Goal: Answer question/provide support: Share knowledge or assist other users

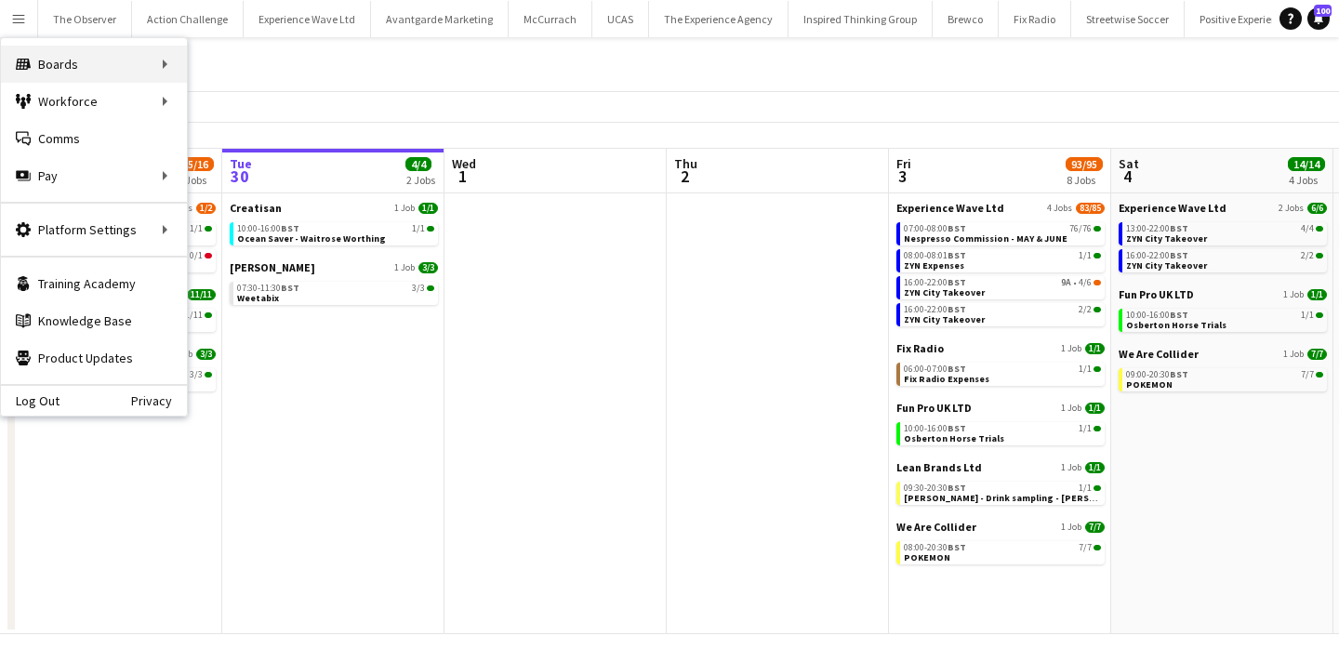
scroll to position [0, 558]
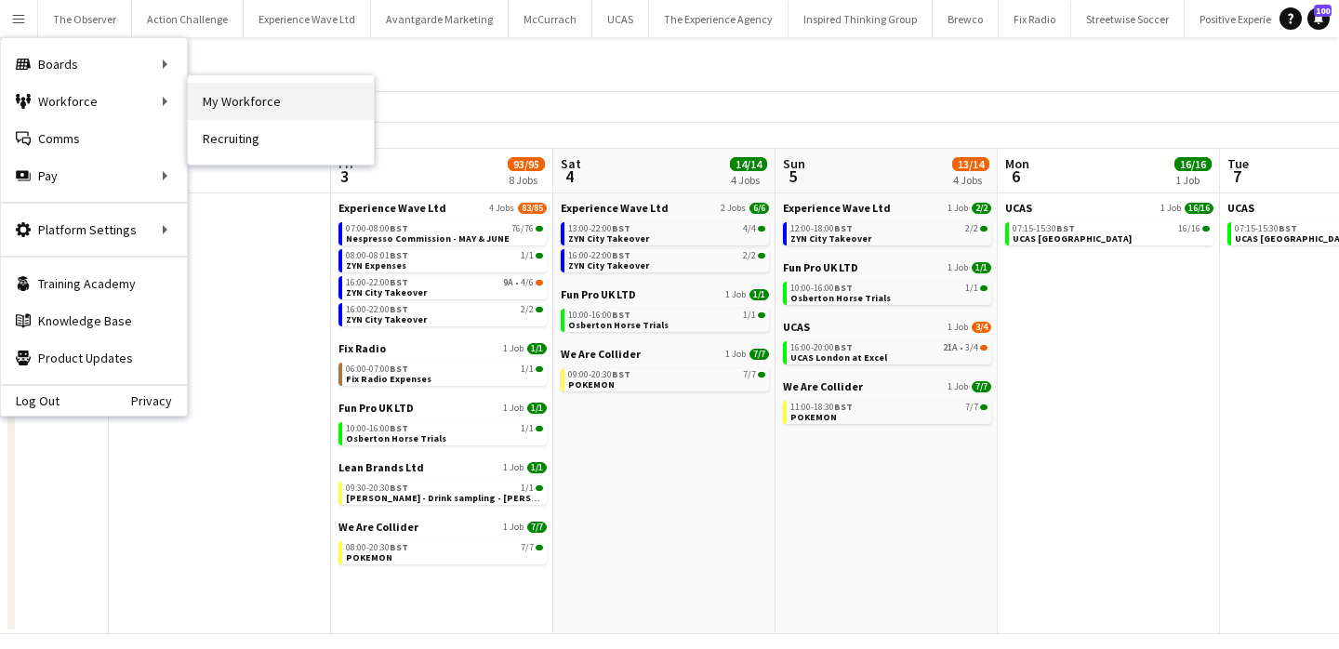
click at [199, 99] on link "My Workforce" at bounding box center [281, 101] width 186 height 37
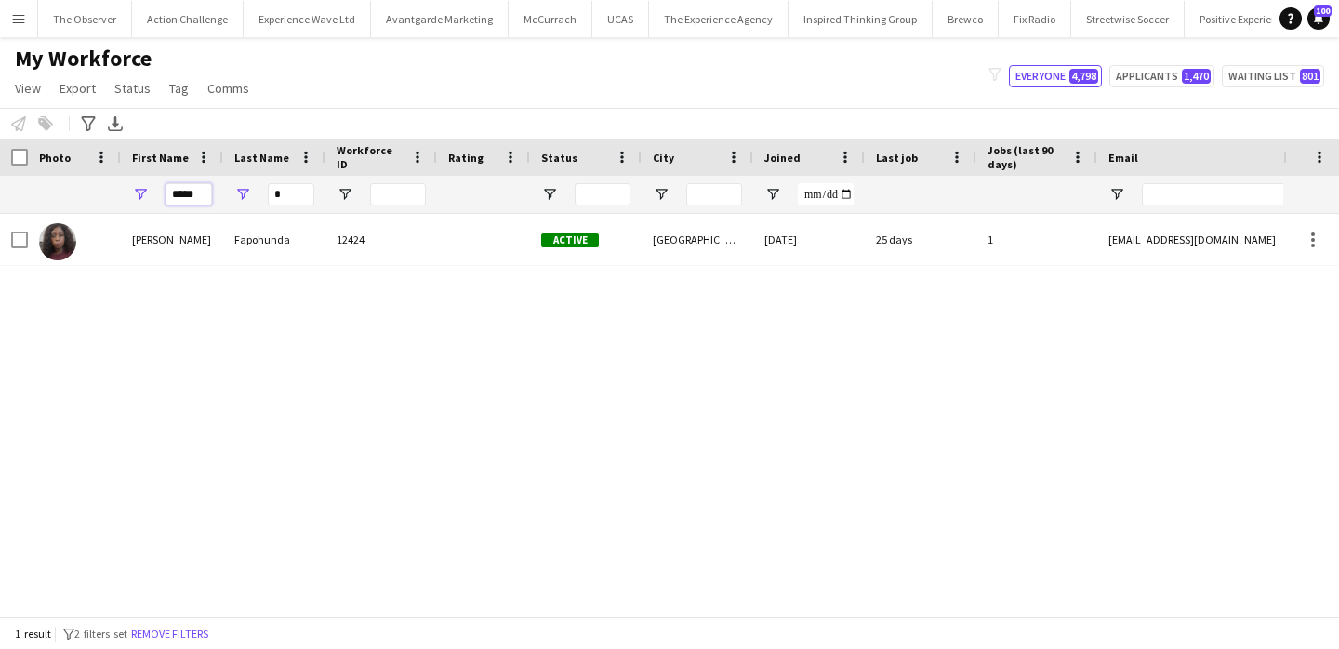
click at [187, 194] on input "*****" at bounding box center [188, 194] width 46 height 22
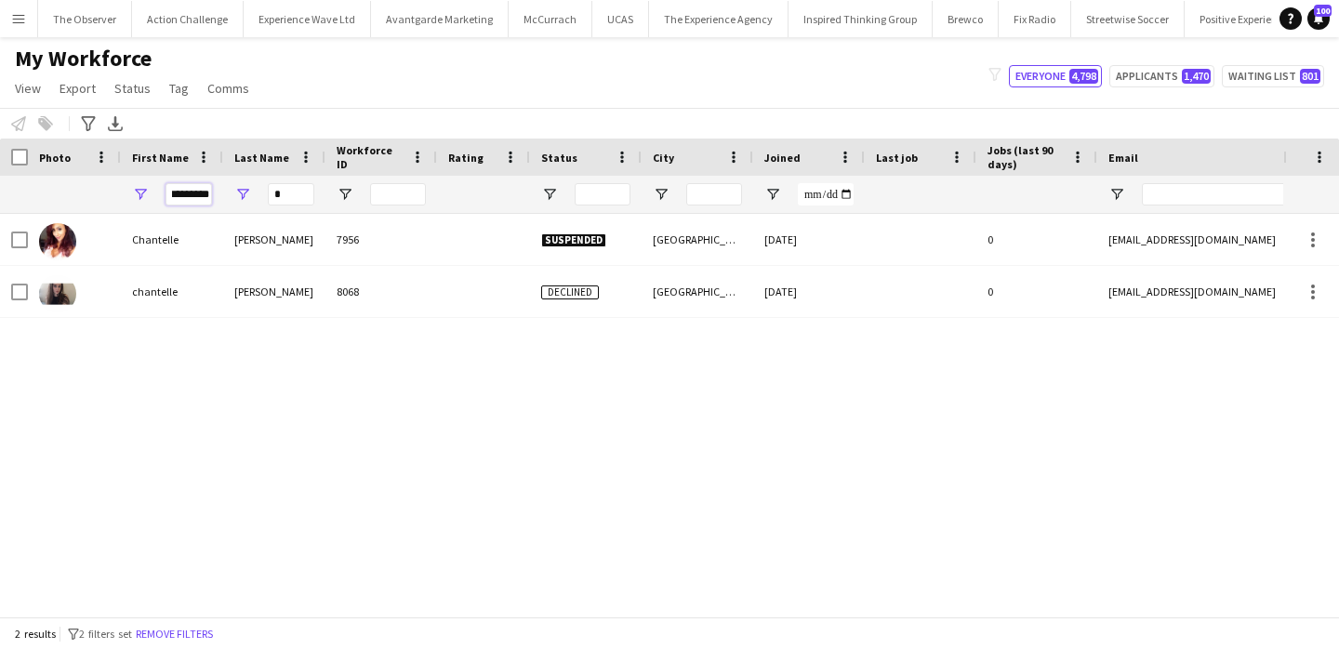
type input "*********"
click at [288, 195] on input "*" at bounding box center [291, 194] width 46 height 22
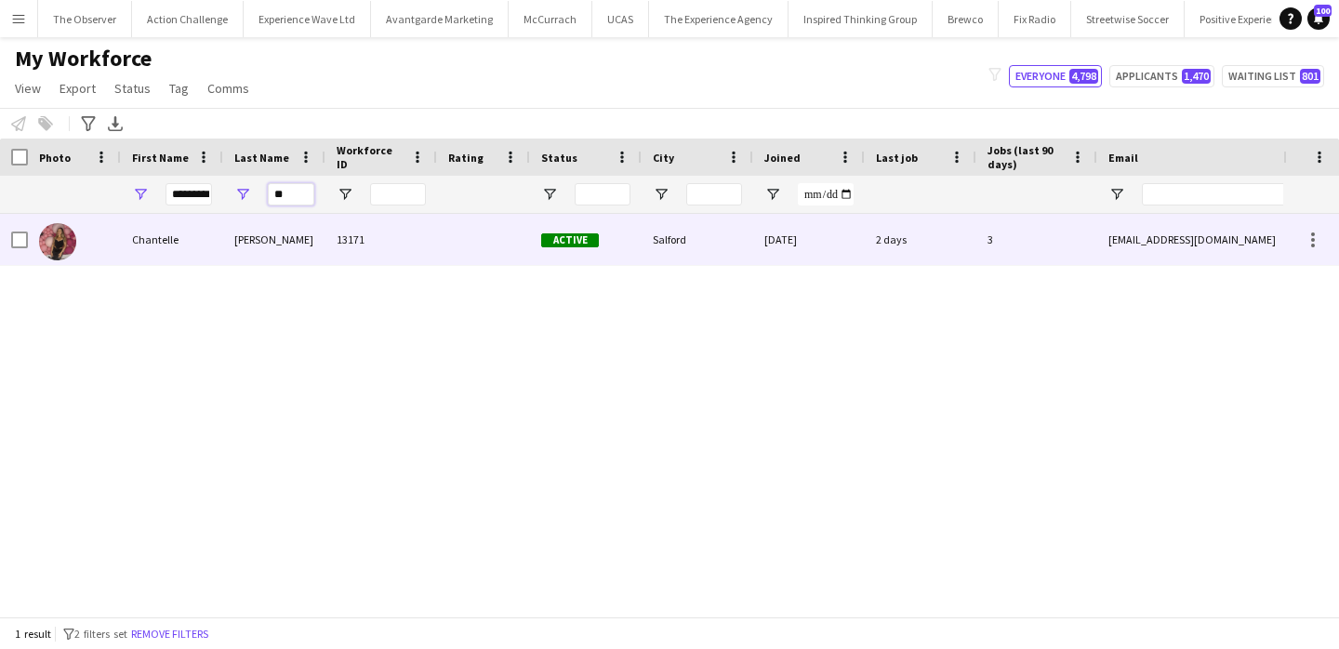
type input "**"
click at [296, 228] on div "[PERSON_NAME]" at bounding box center [274, 239] width 102 height 51
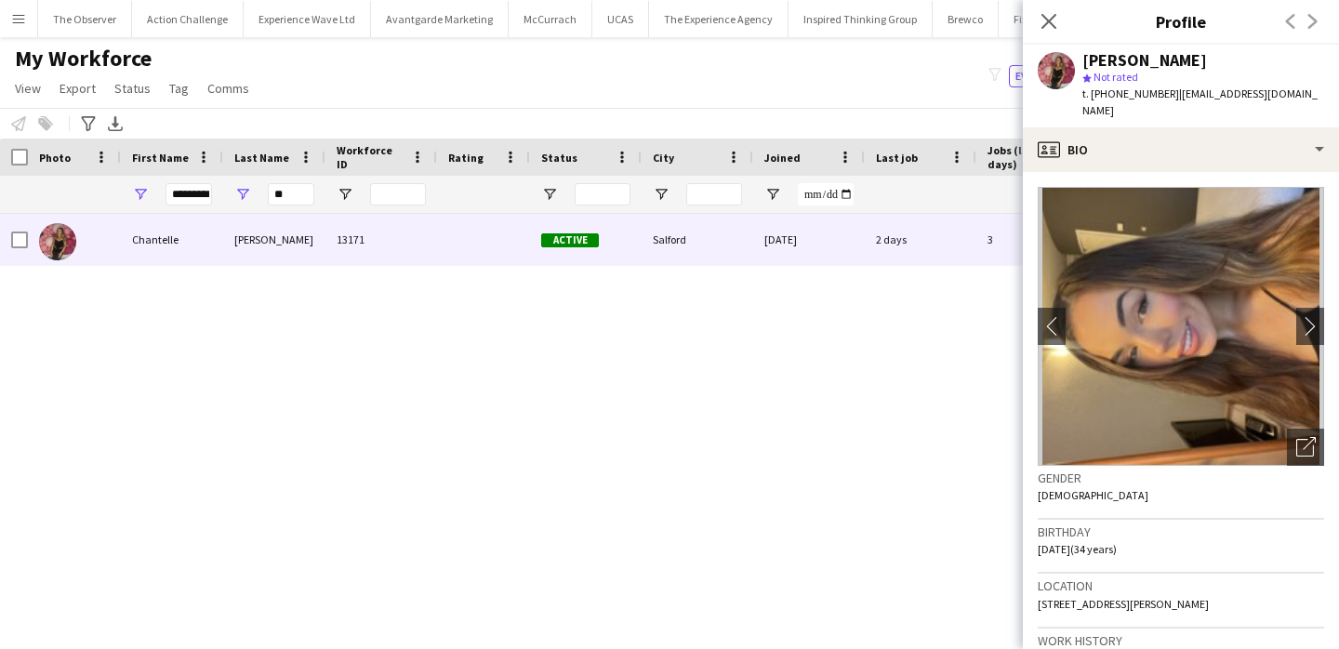
scroll to position [8, 0]
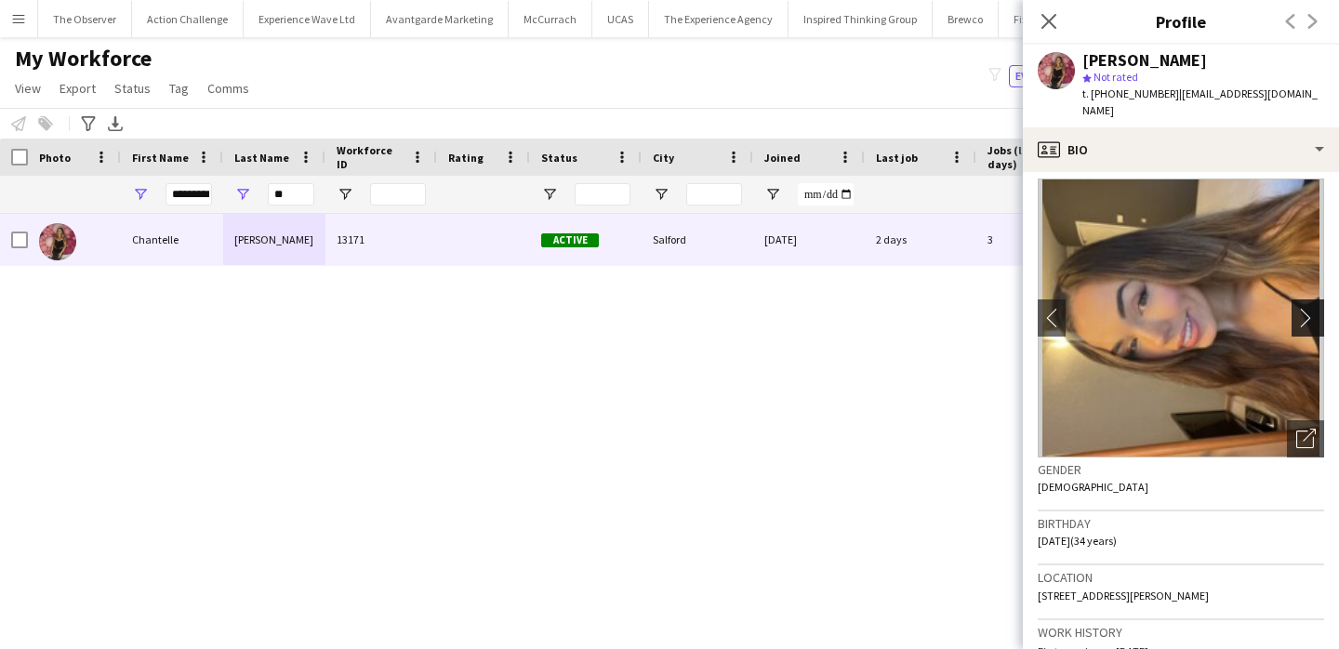
click at [1312, 308] on app-icon "chevron-right" at bounding box center [1310, 318] width 29 height 20
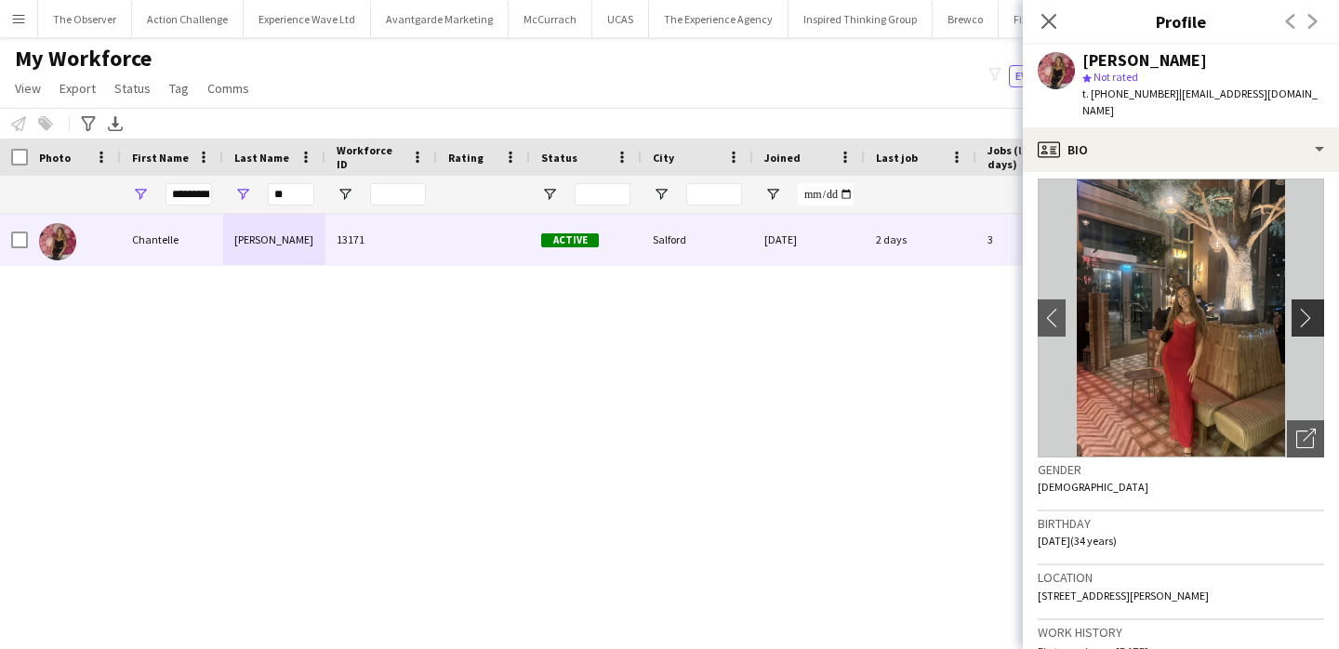
click at [1312, 308] on app-icon "chevron-right" at bounding box center [1310, 318] width 29 height 20
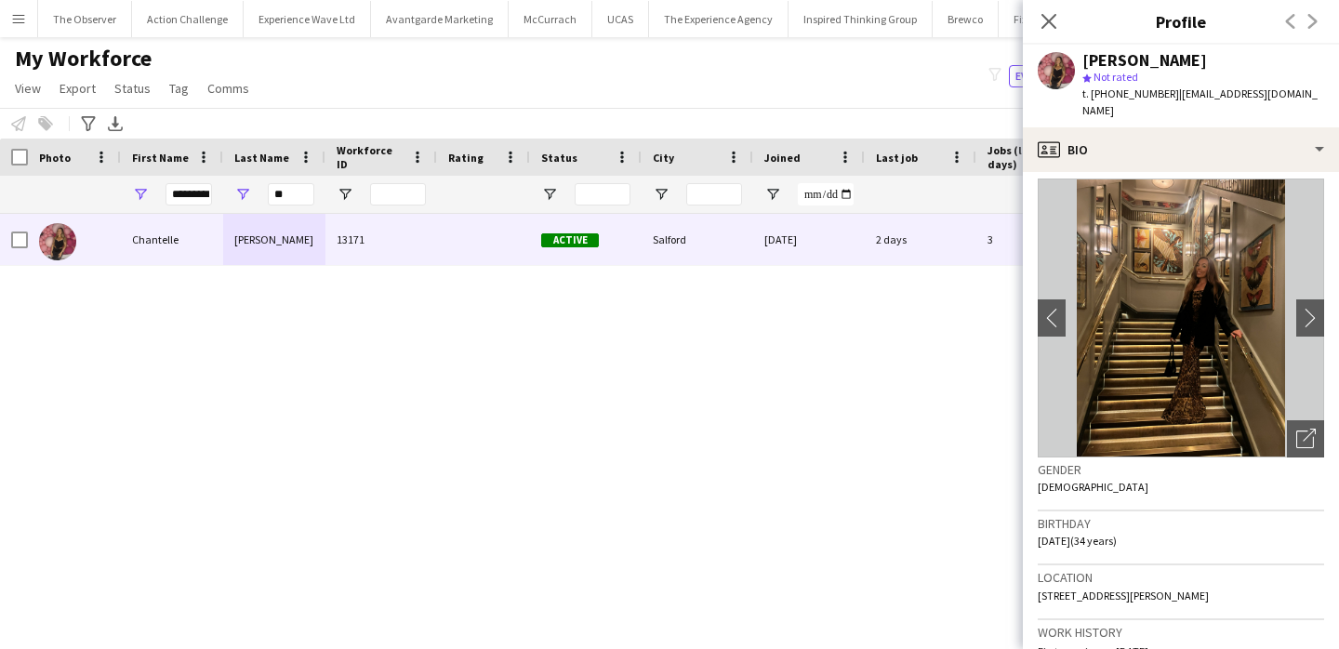
scroll to position [1035, 0]
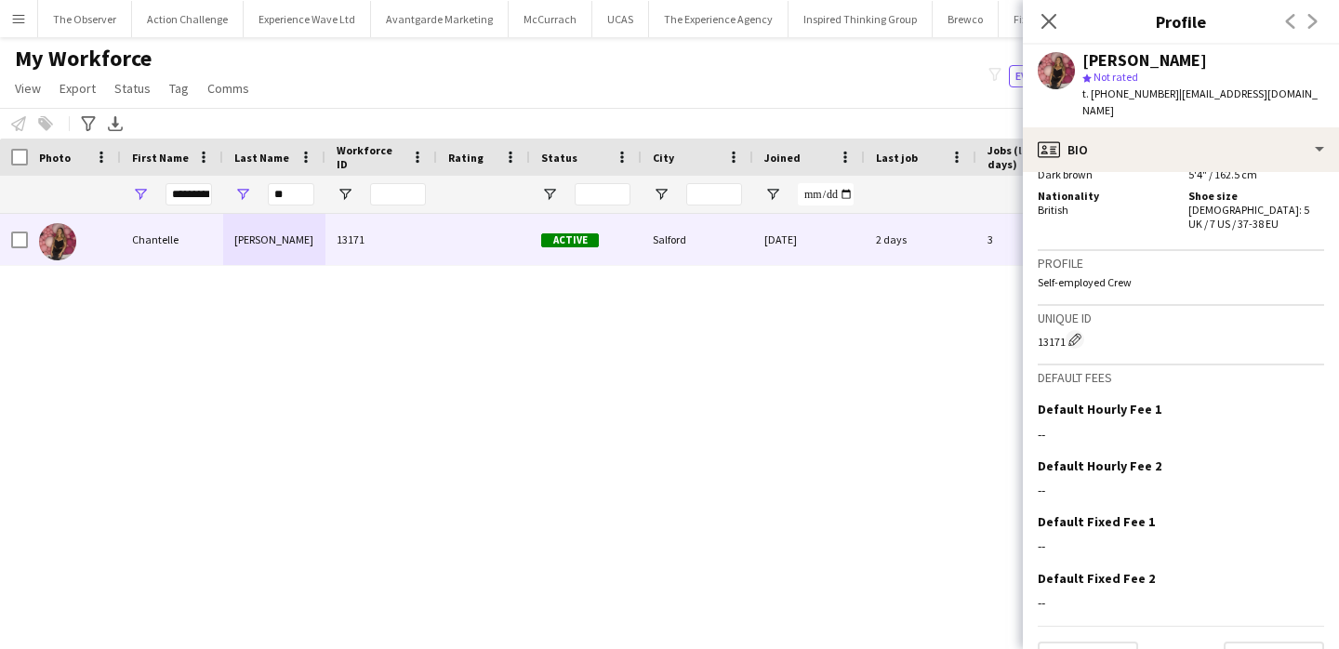
click at [1274, 636] on app-crew-profile-bio "chevron-left chevron-right Open photos pop-in Gender [DEMOGRAPHIC_DATA] Birthda…" at bounding box center [1181, 410] width 316 height 477
click at [1274, 641] on button "Next" at bounding box center [1273, 659] width 100 height 37
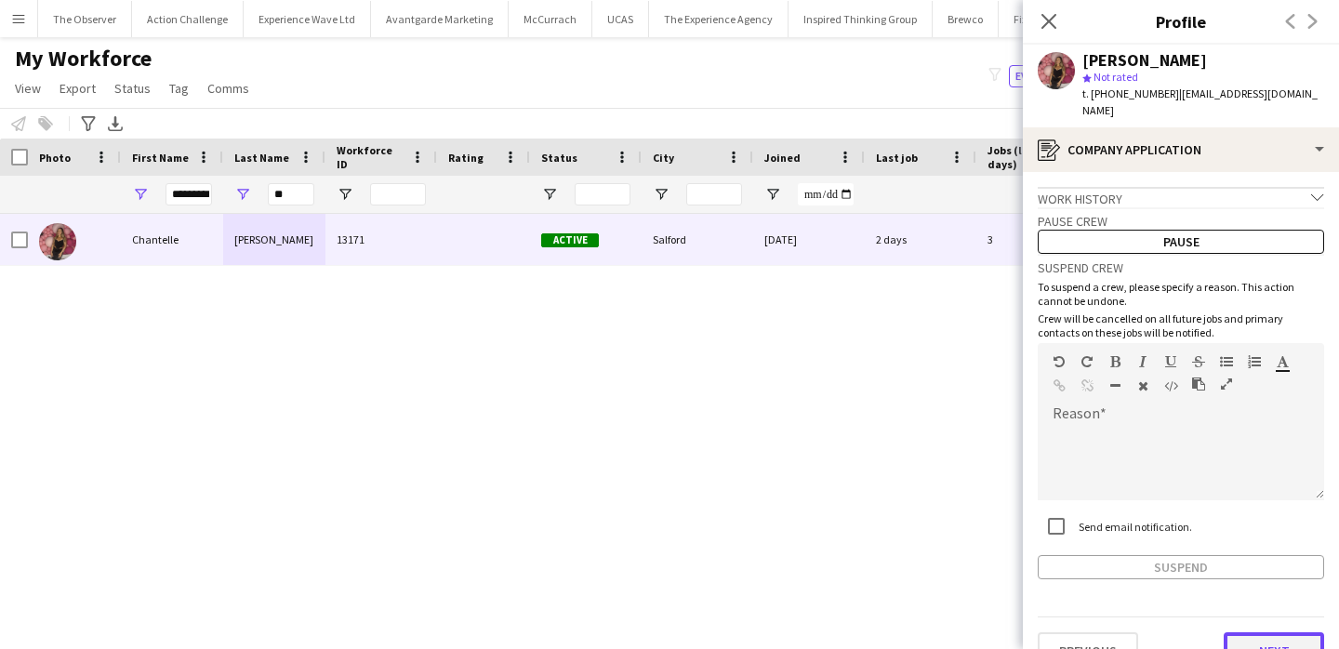
click at [1267, 632] on button "Next" at bounding box center [1273, 650] width 100 height 37
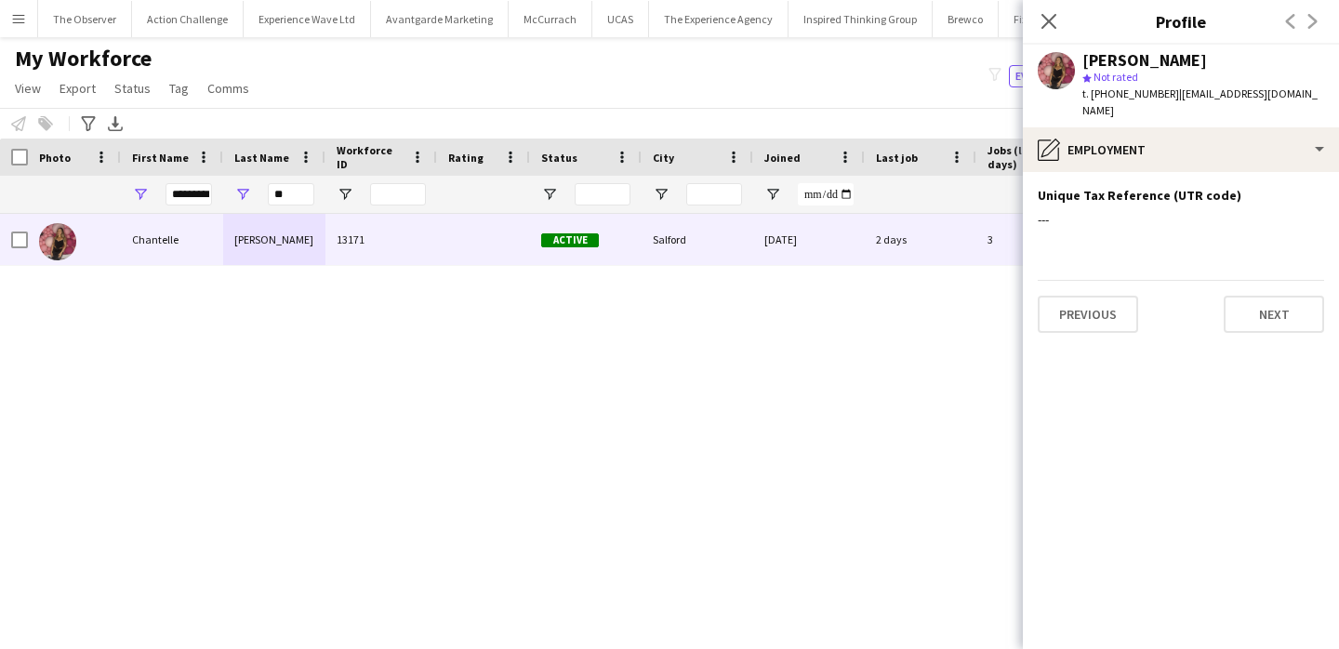
click at [1263, 322] on app-section-data-types "Unique Tax Reference (UTR code) Edit this field --- Previous Next" at bounding box center [1181, 410] width 316 height 477
click at [1263, 302] on button "Next" at bounding box center [1273, 314] width 100 height 37
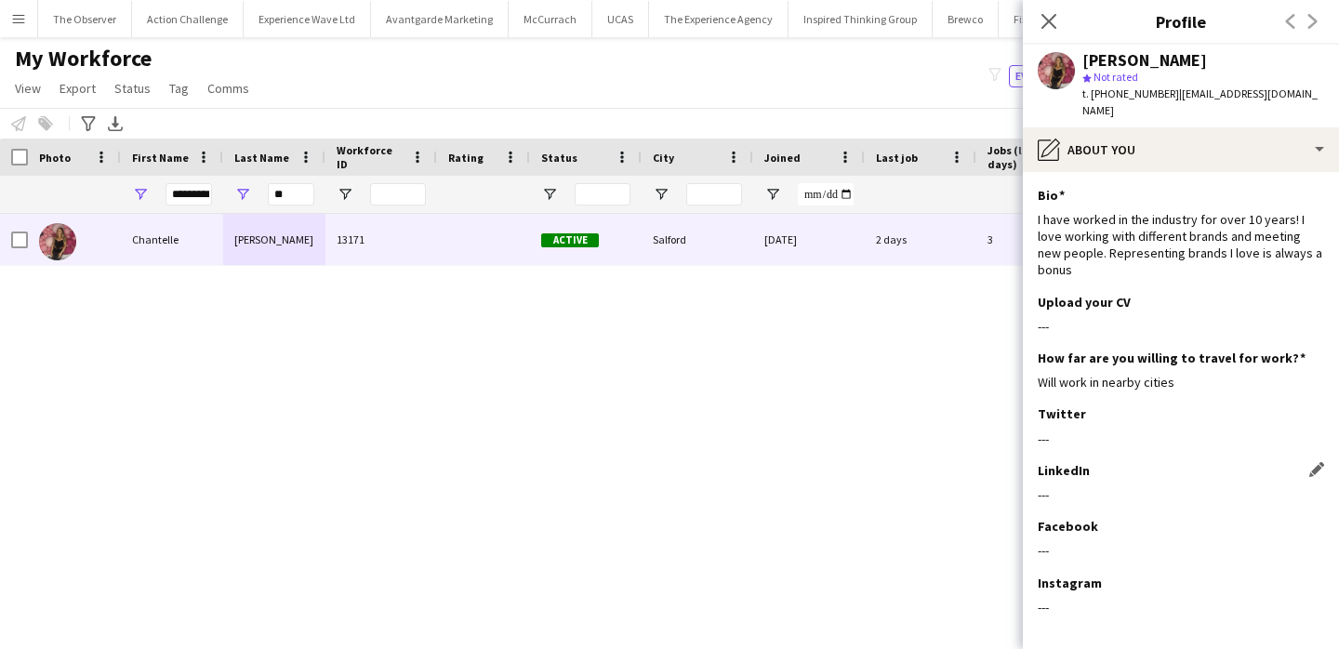
scroll to position [52, 0]
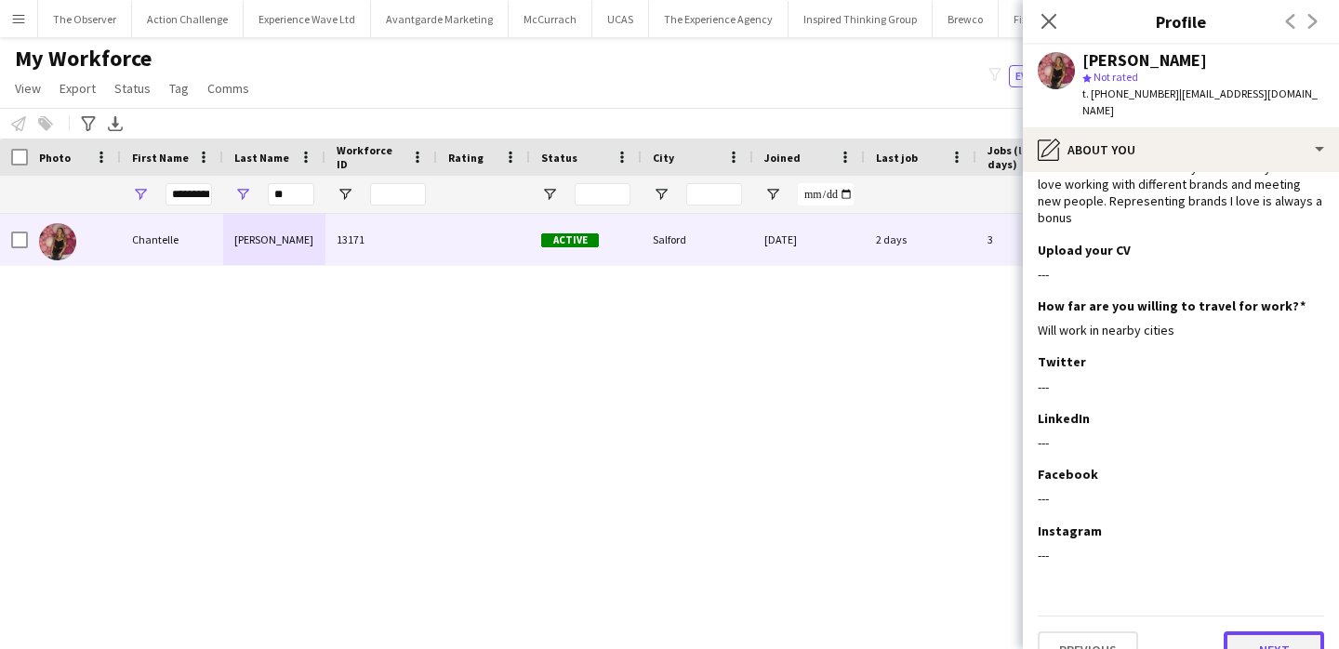
click at [1269, 631] on button "Next" at bounding box center [1273, 649] width 100 height 37
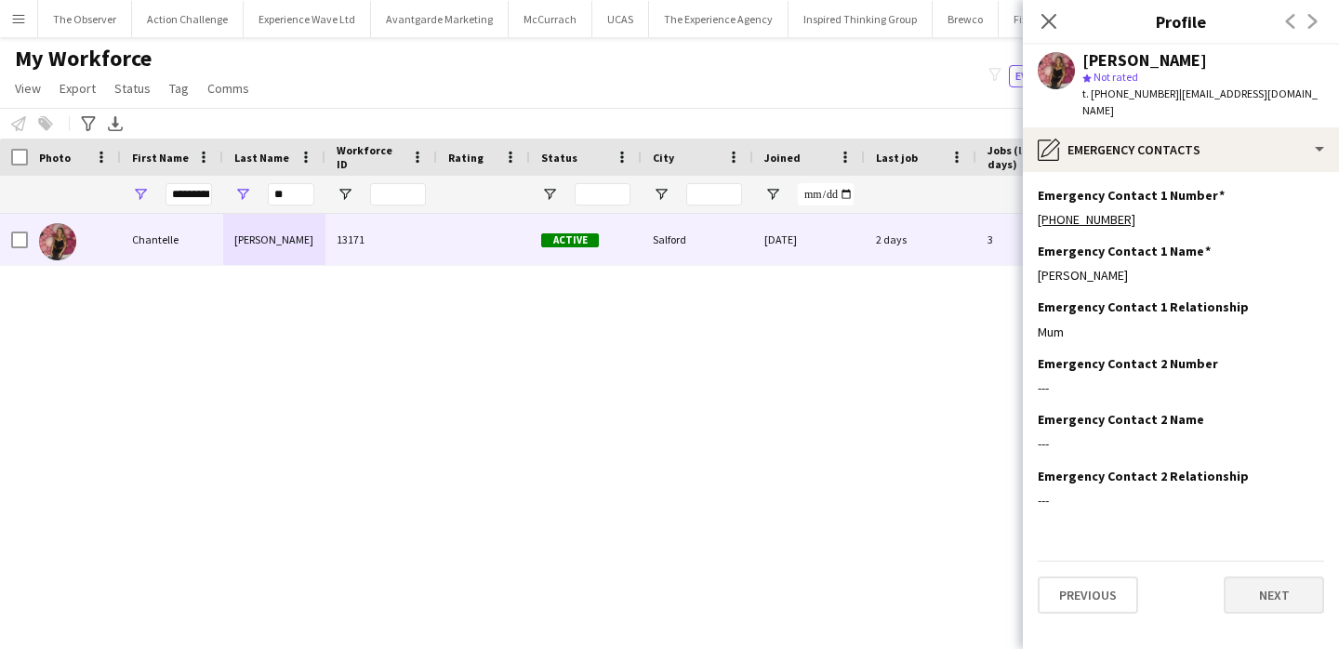
scroll to position [0, 0]
click at [1266, 582] on button "Next" at bounding box center [1273, 594] width 100 height 37
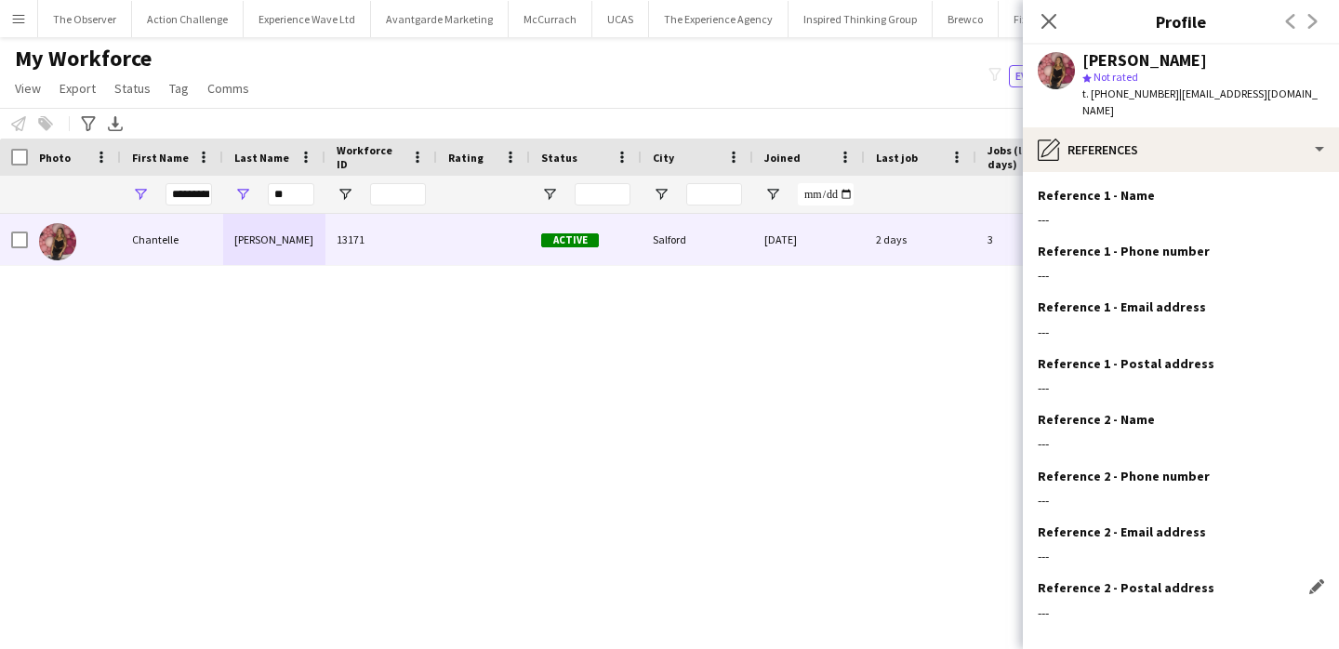
scroll to position [74, 0]
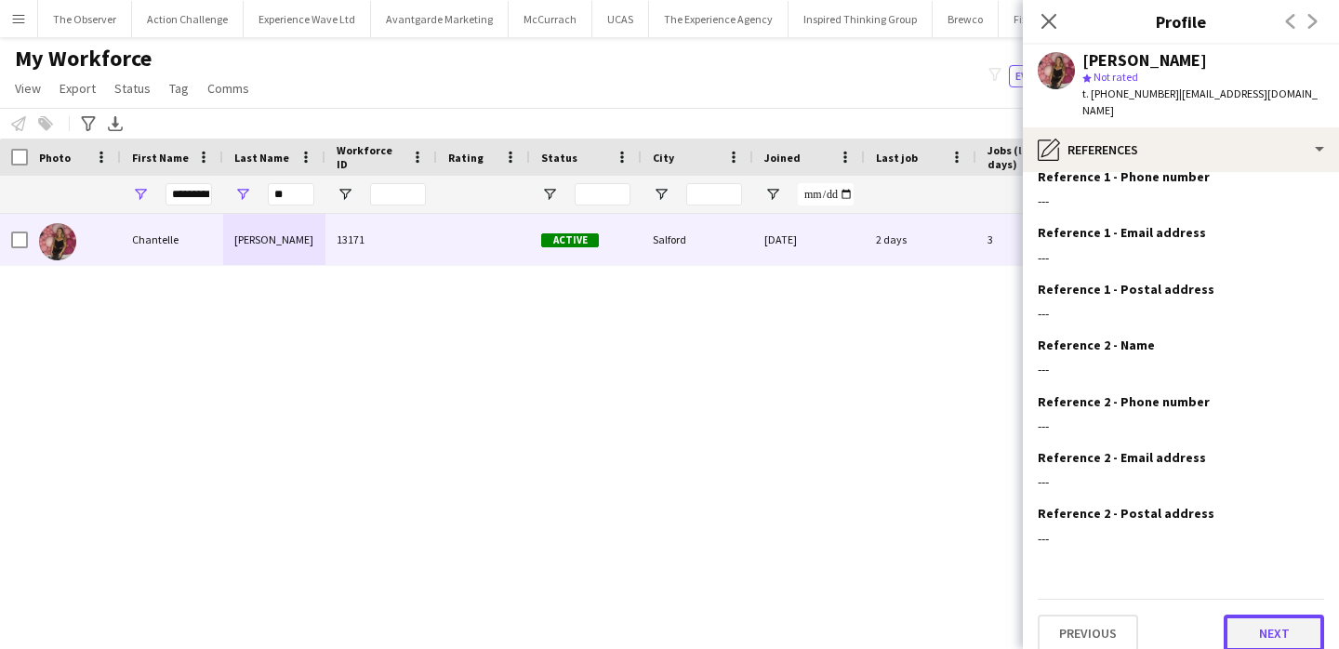
click at [1264, 614] on button "Next" at bounding box center [1273, 632] width 100 height 37
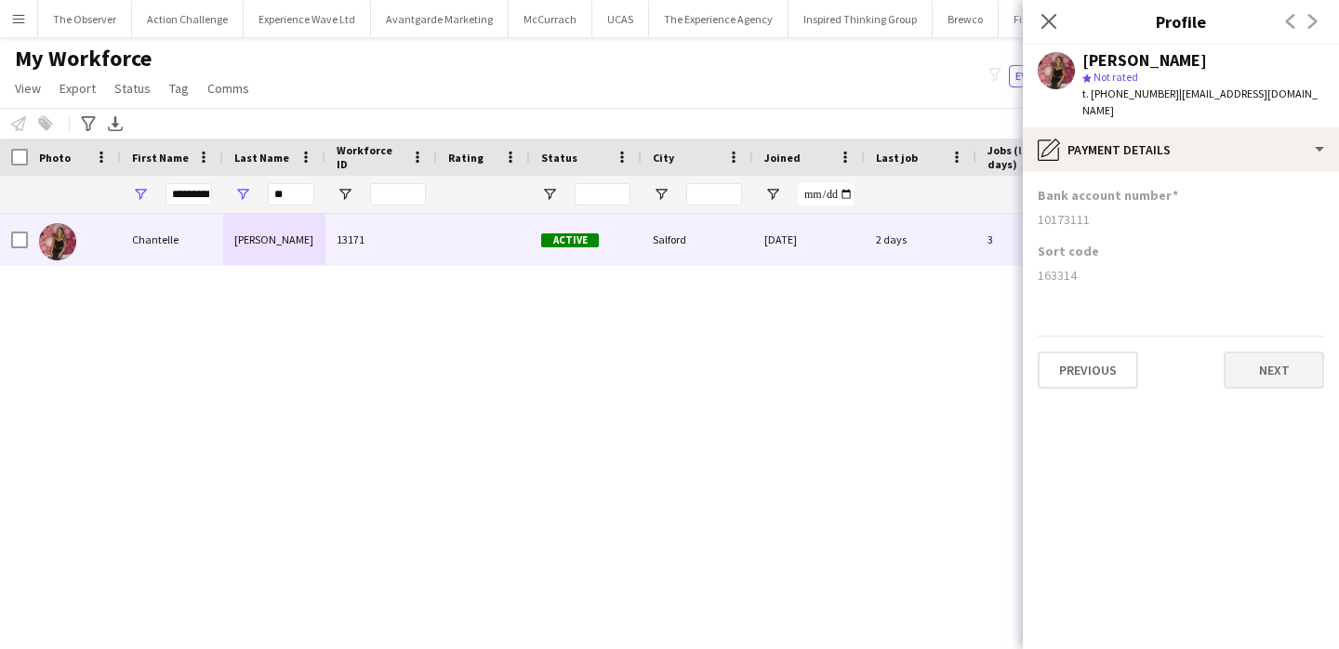
scroll to position [0, 0]
click at [1276, 363] on button "Next" at bounding box center [1273, 369] width 100 height 37
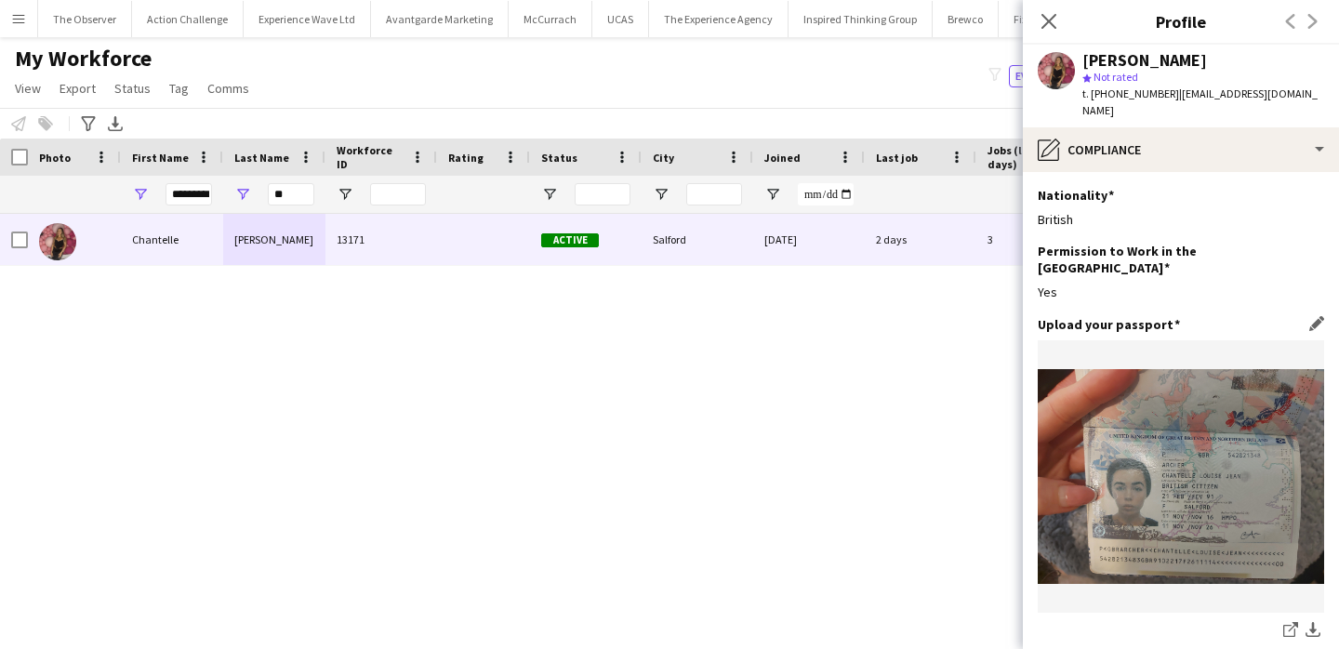
scroll to position [322, 0]
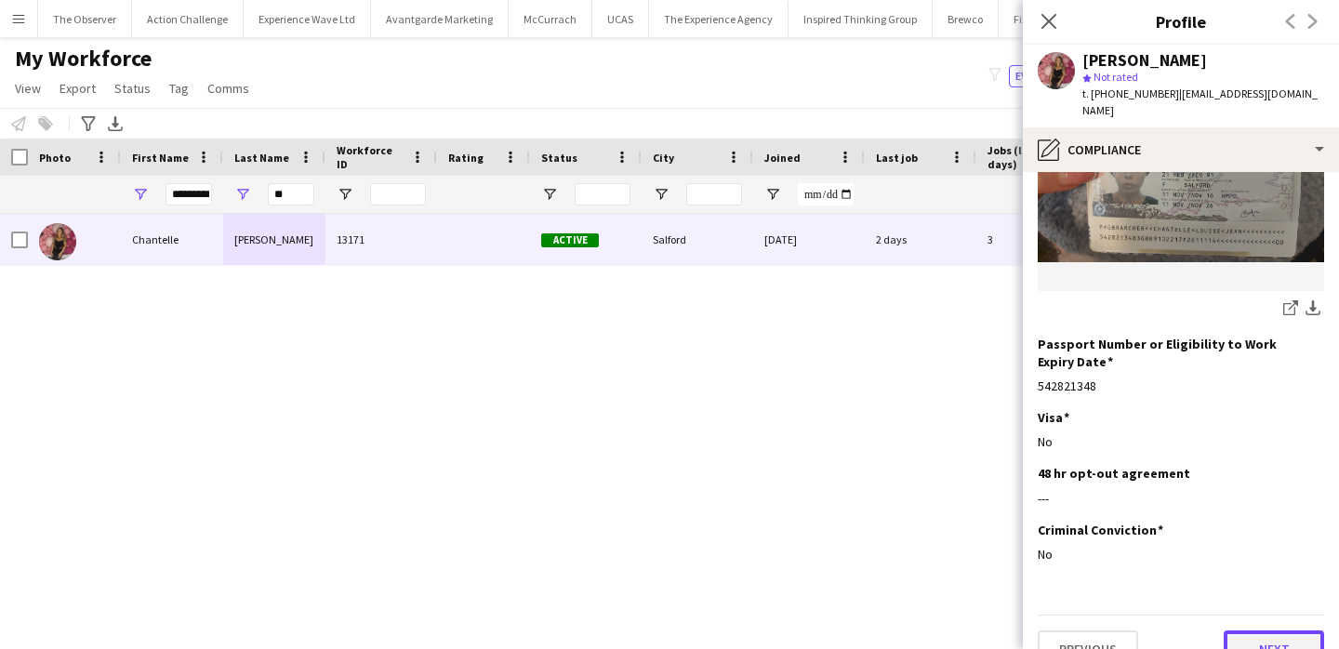
click at [1257, 630] on button "Next" at bounding box center [1273, 648] width 100 height 37
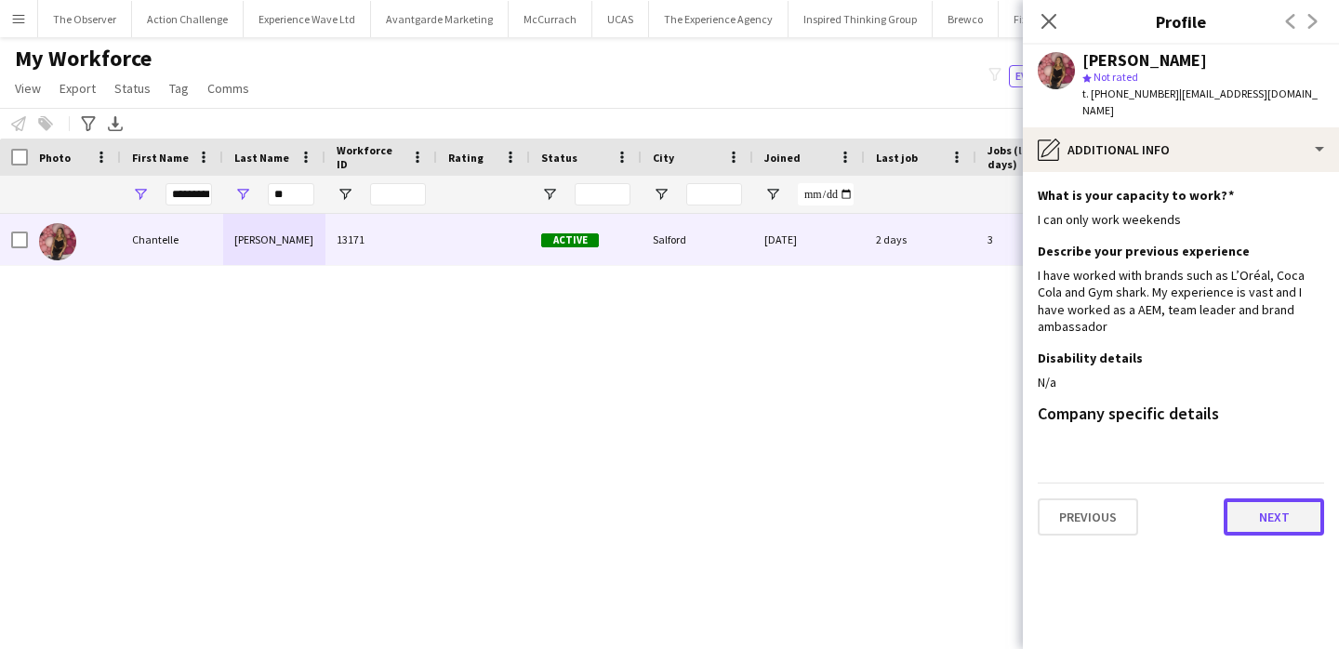
click at [1267, 498] on button "Next" at bounding box center [1273, 516] width 100 height 37
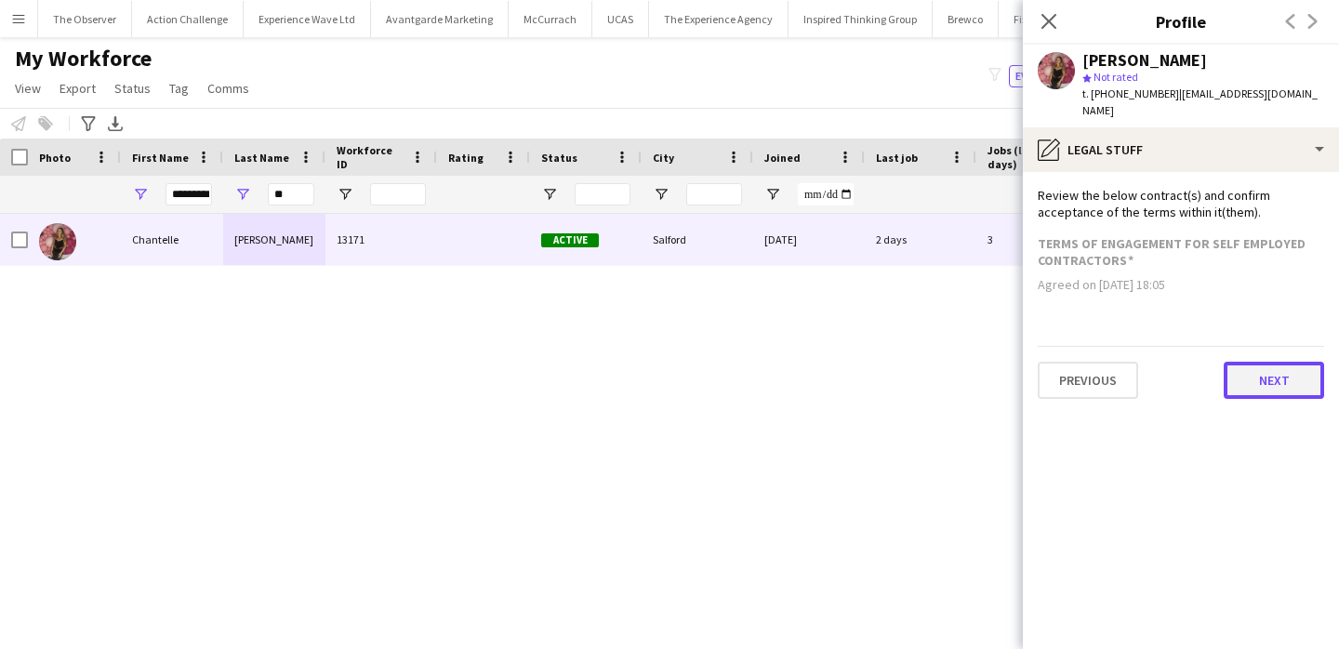
click at [1276, 370] on button "Next" at bounding box center [1273, 380] width 100 height 37
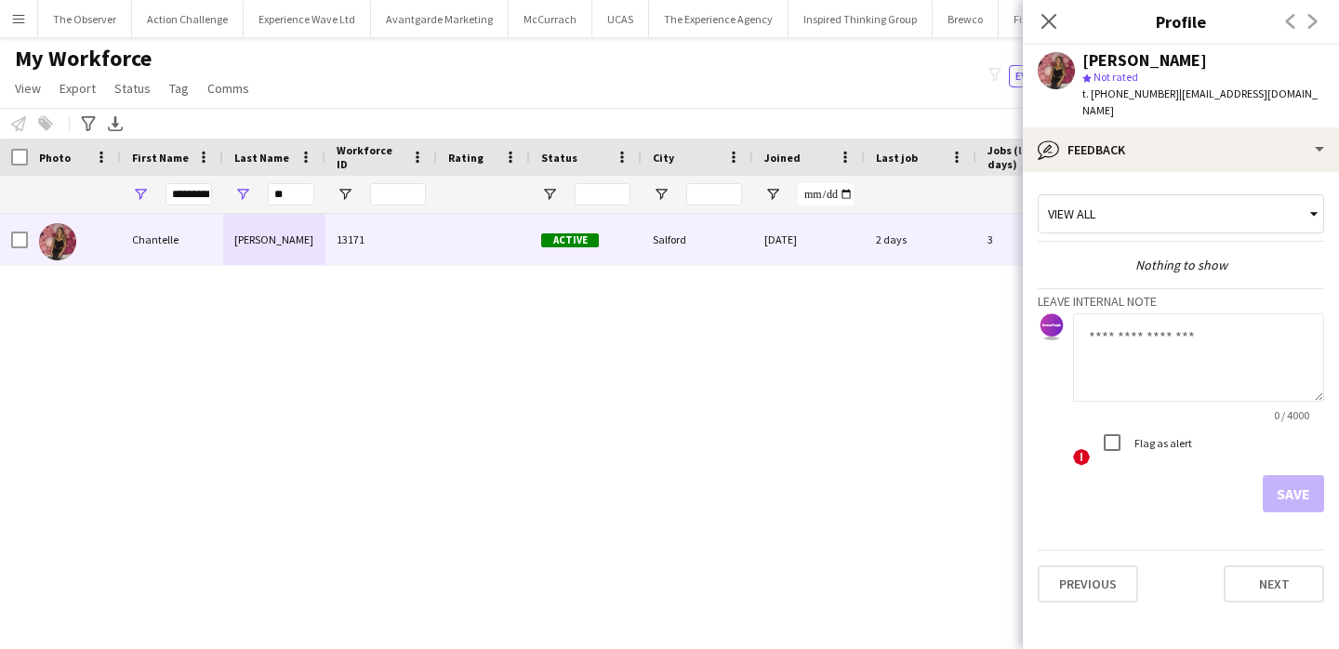
click at [1236, 334] on textarea at bounding box center [1198, 357] width 251 height 88
click at [1142, 328] on textarea "**********" at bounding box center [1198, 357] width 251 height 88
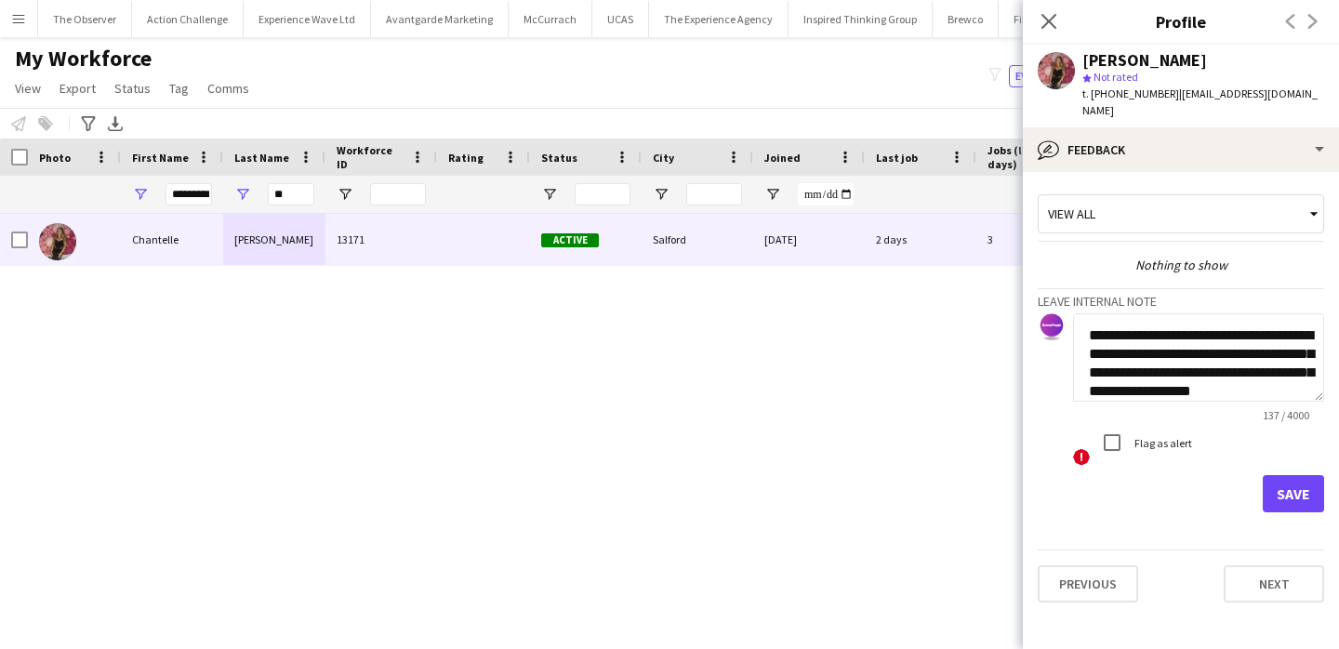
scroll to position [20, 0]
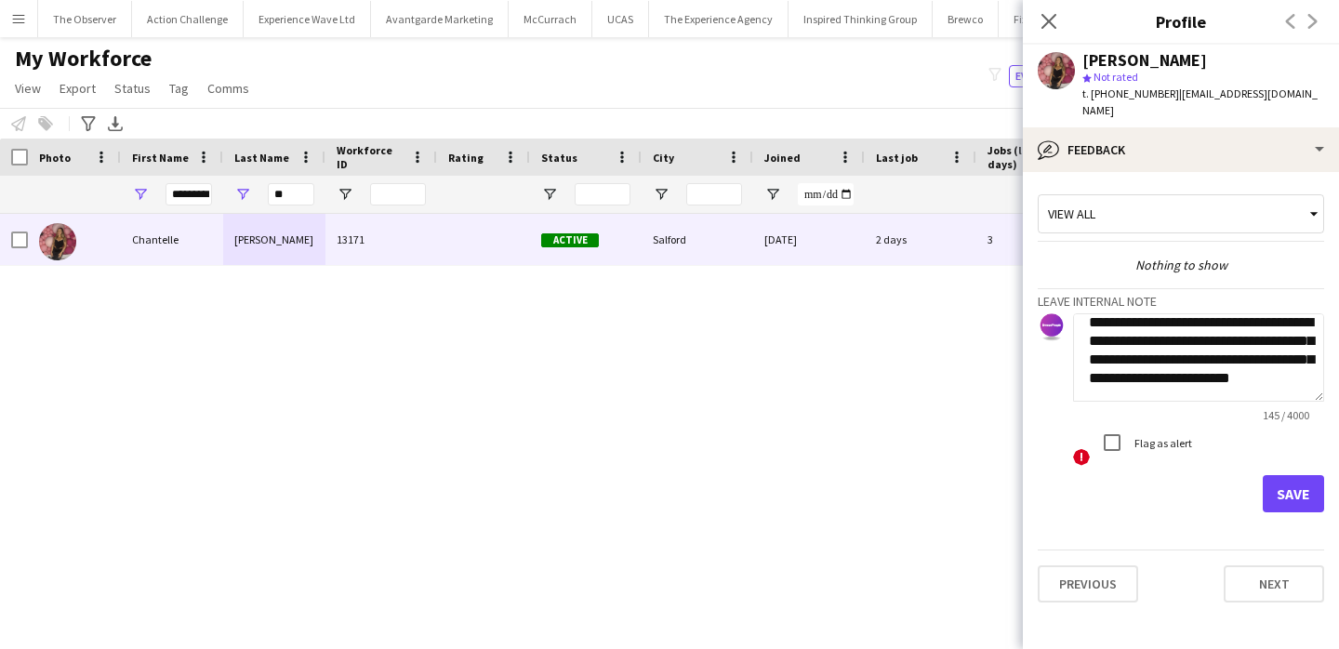
click at [1141, 352] on textarea "**********" at bounding box center [1198, 357] width 251 height 88
type textarea "**********"
click at [1269, 475] on button "Save" at bounding box center [1292, 493] width 61 height 37
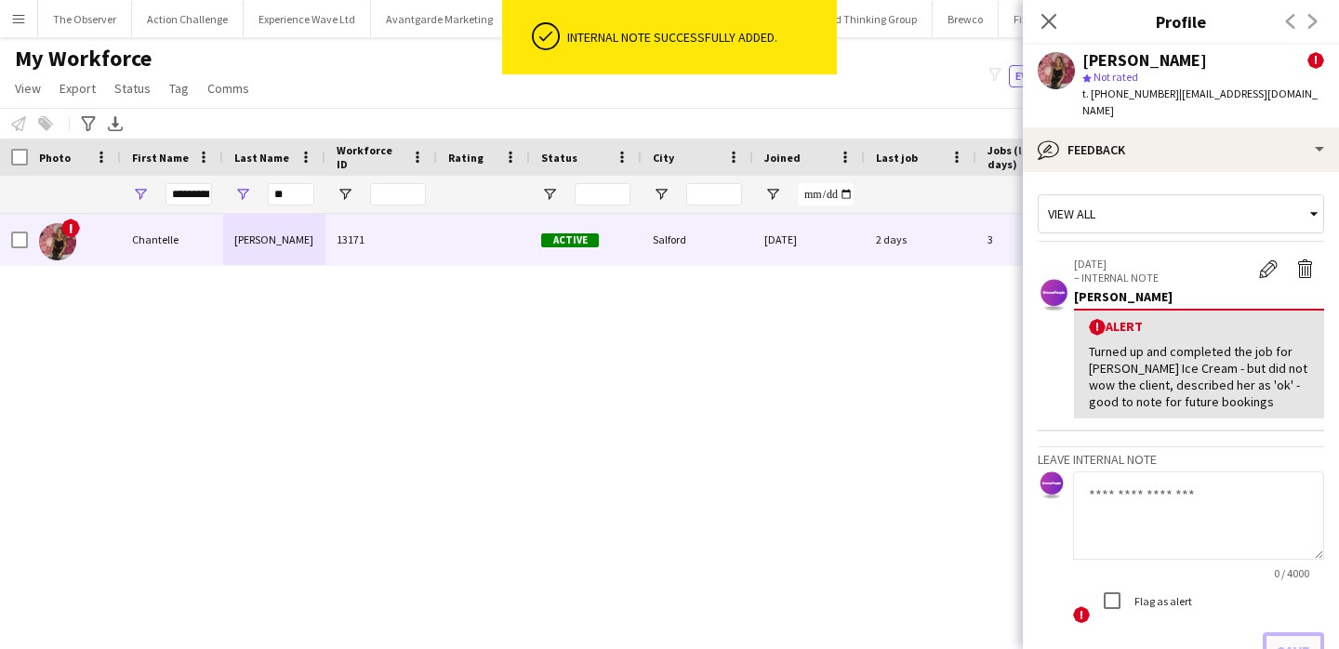
scroll to position [0, 0]
click at [192, 191] on input "*********" at bounding box center [188, 194] width 46 height 22
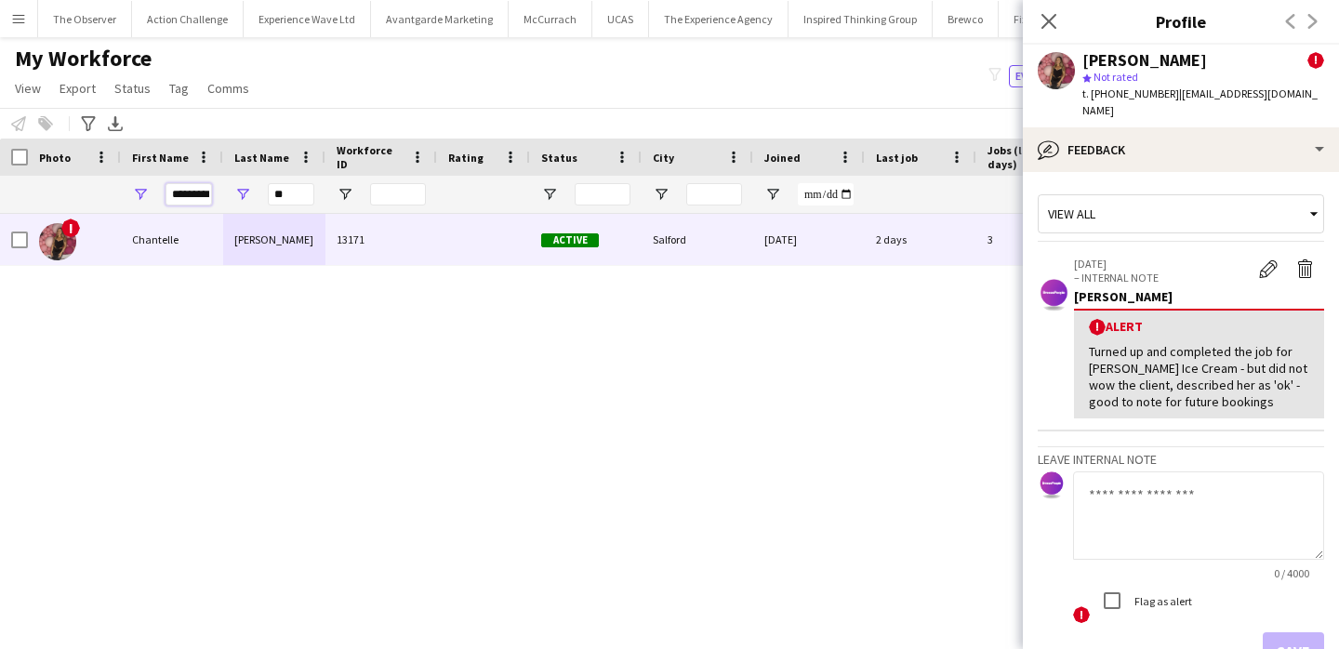
click at [192, 191] on input "*********" at bounding box center [188, 194] width 46 height 22
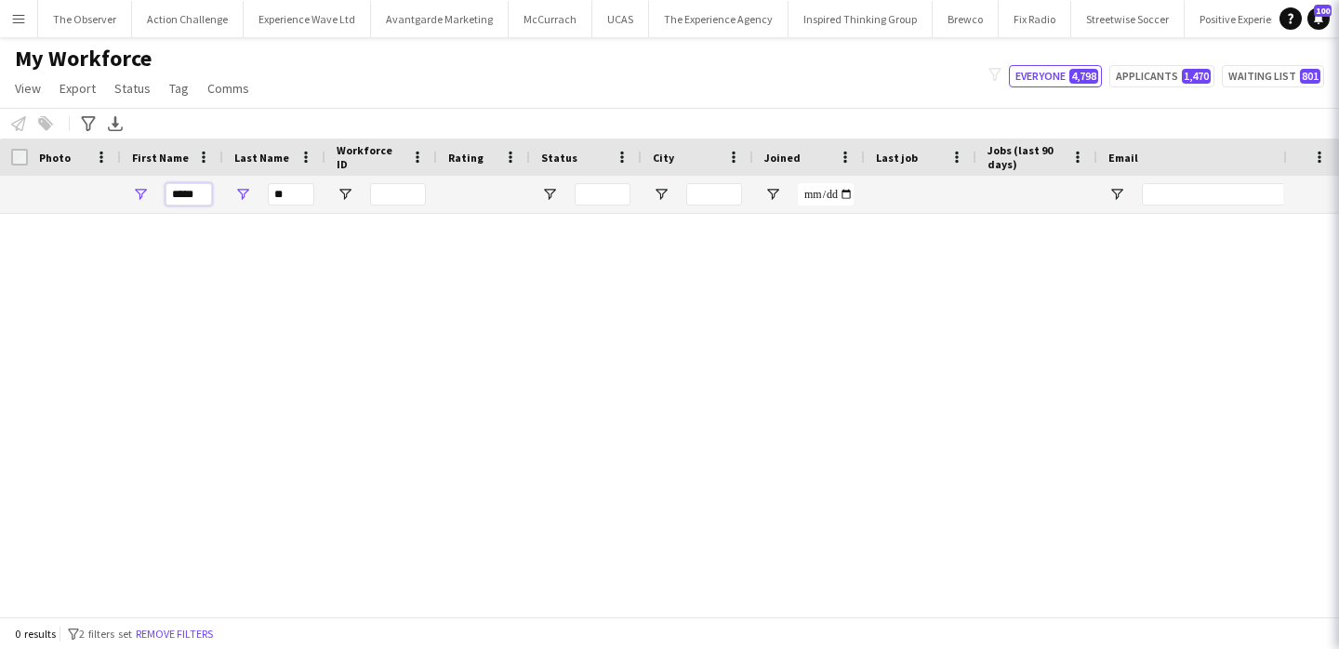
type input "*****"
click at [285, 196] on input "**" at bounding box center [291, 194] width 46 height 22
type input "*"
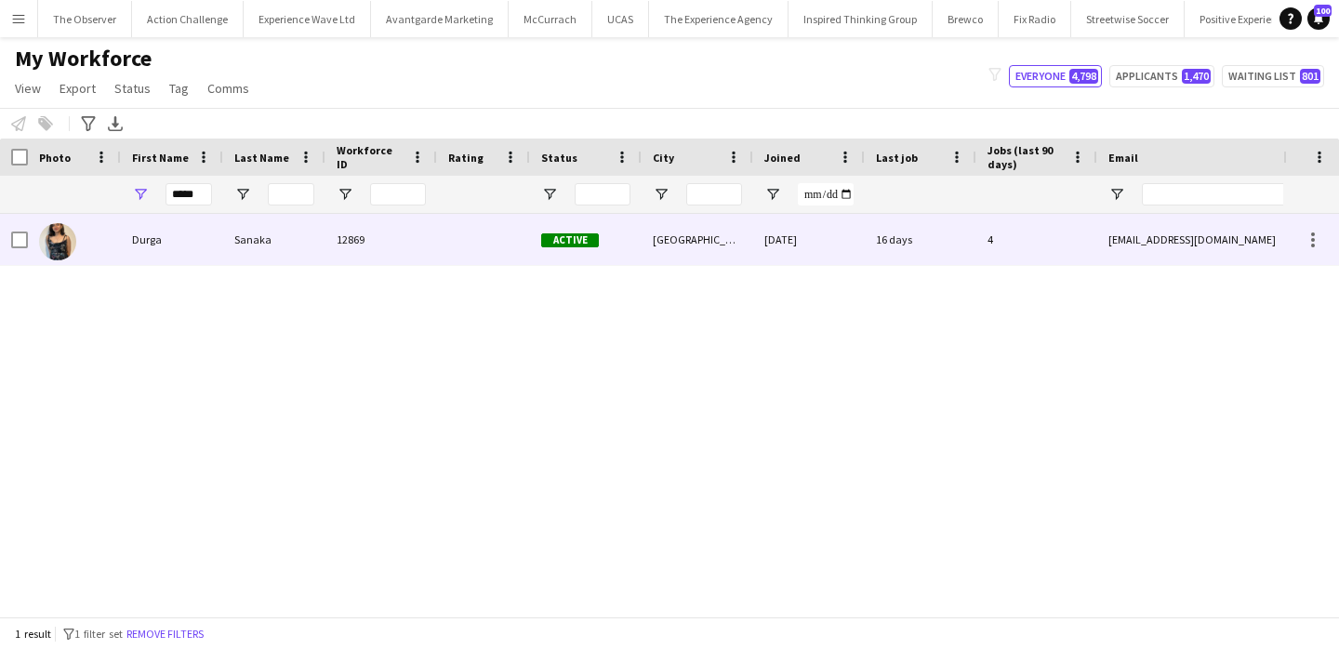
click at [292, 238] on div "Sanaka" at bounding box center [274, 239] width 102 height 51
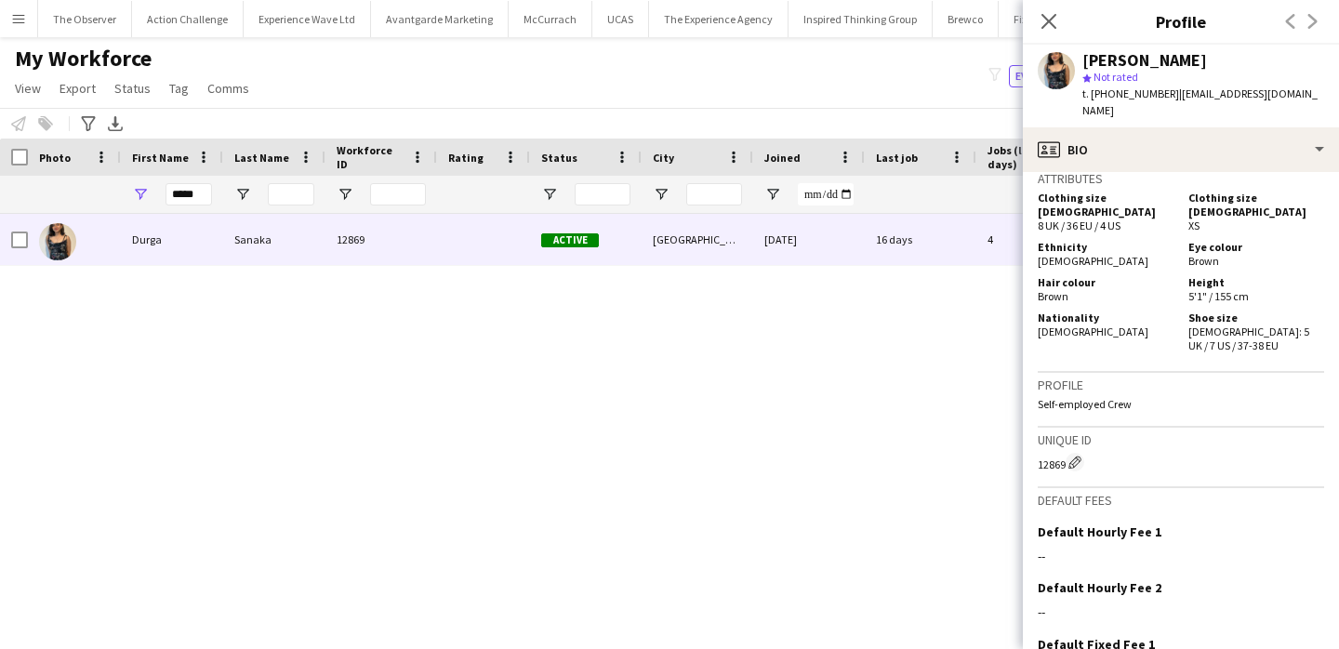
scroll to position [1097, 0]
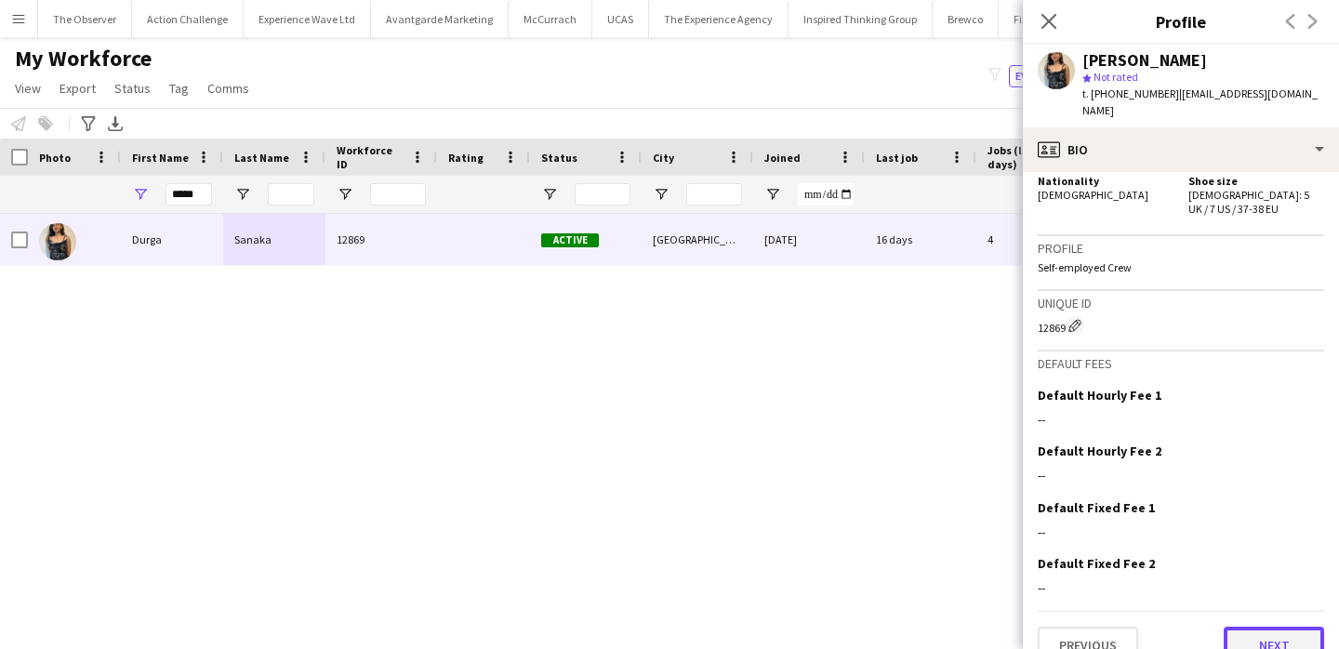
click at [1277, 627] on button "Next" at bounding box center [1273, 645] width 100 height 37
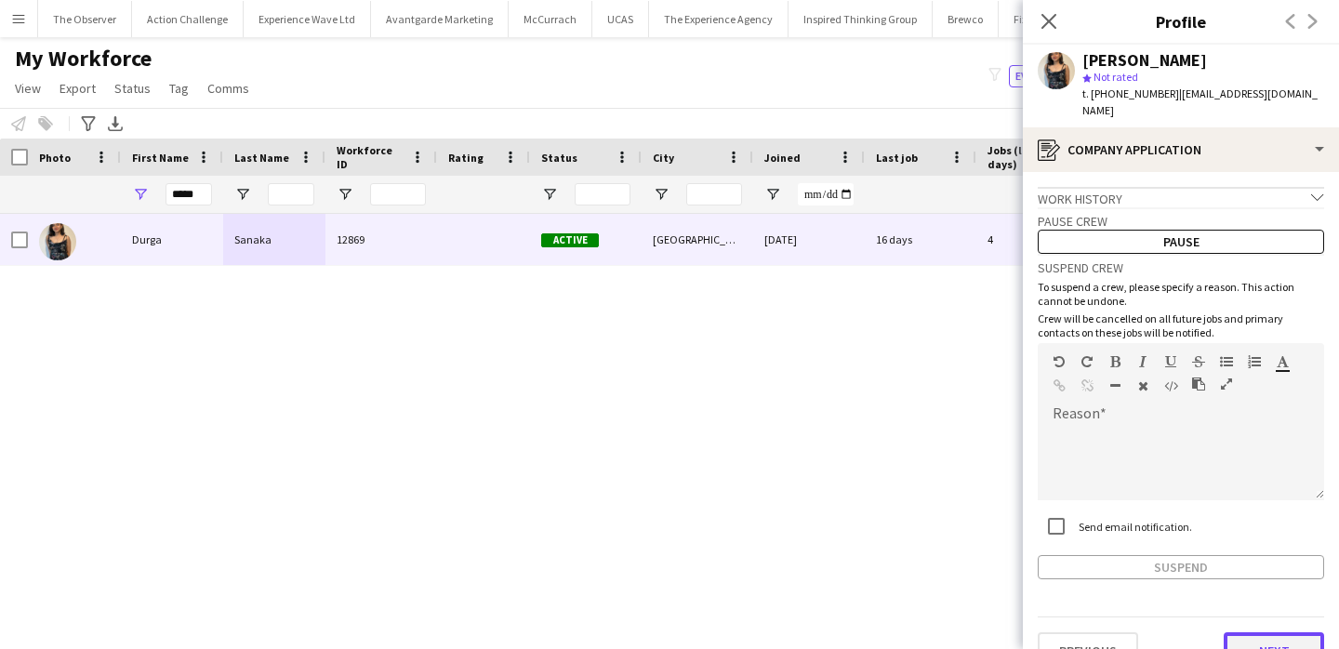
click at [1262, 634] on button "Next" at bounding box center [1273, 650] width 100 height 37
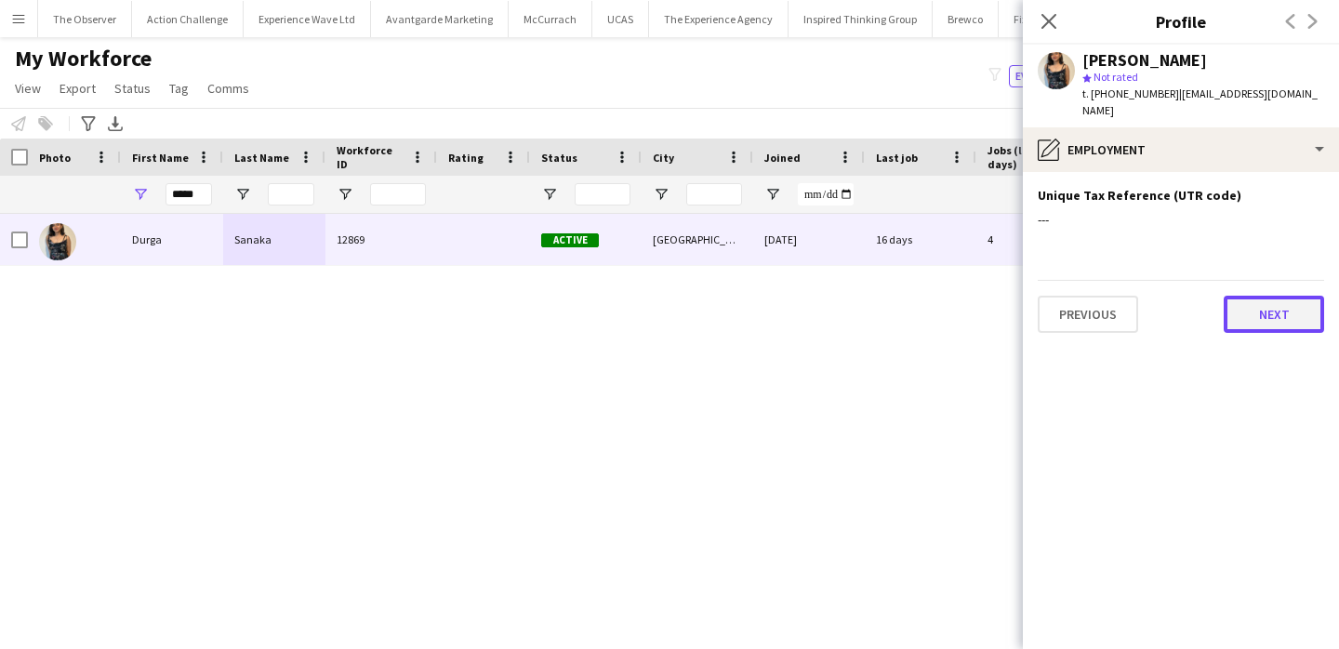
click at [1273, 300] on button "Next" at bounding box center [1273, 314] width 100 height 37
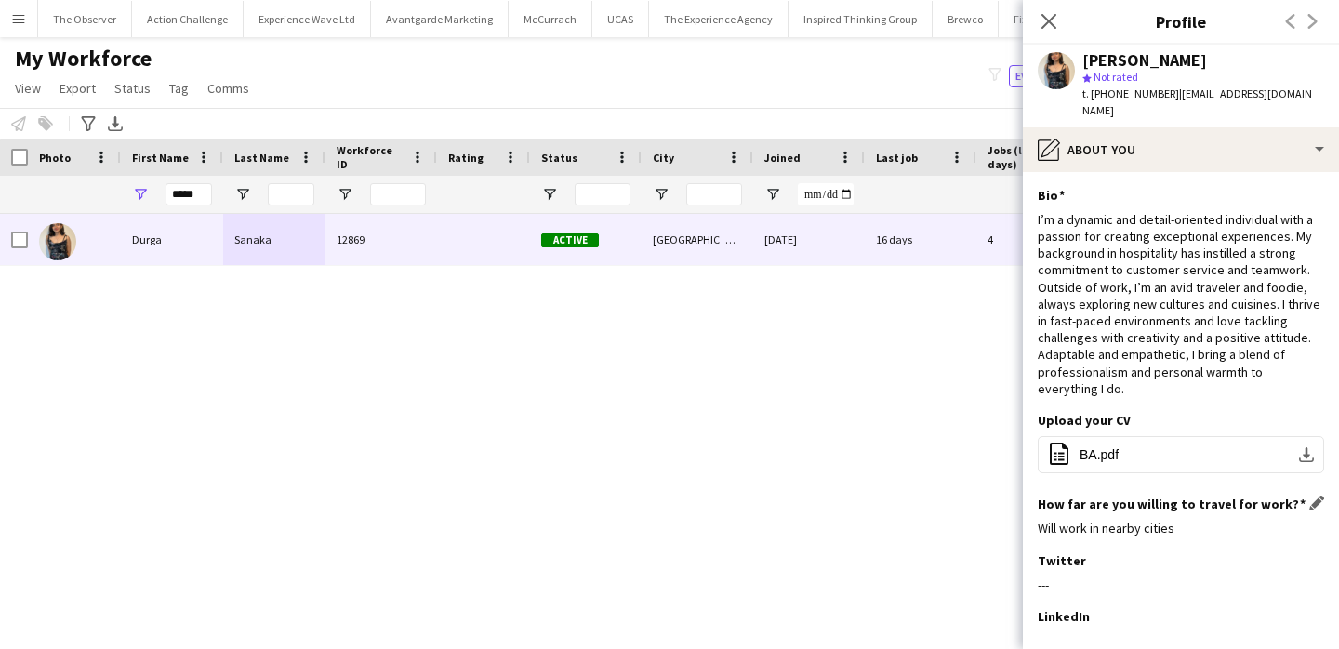
scroll to position [216, 0]
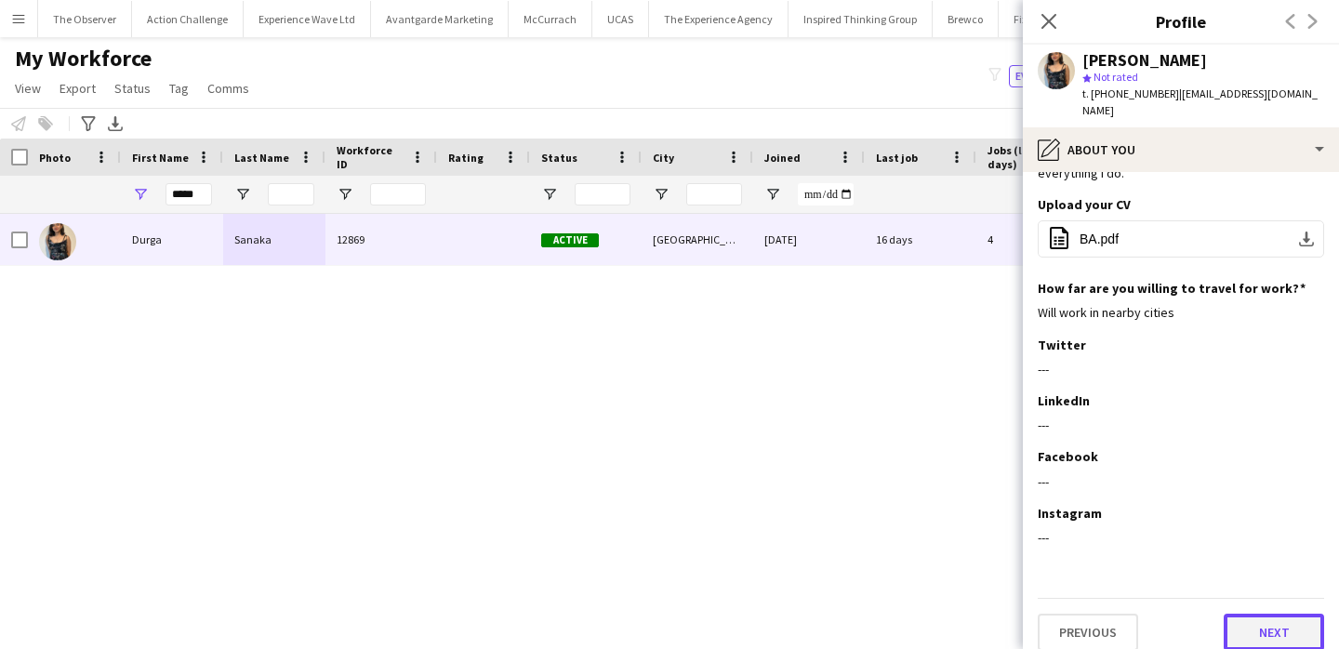
click at [1273, 627] on button "Next" at bounding box center [1273, 632] width 100 height 37
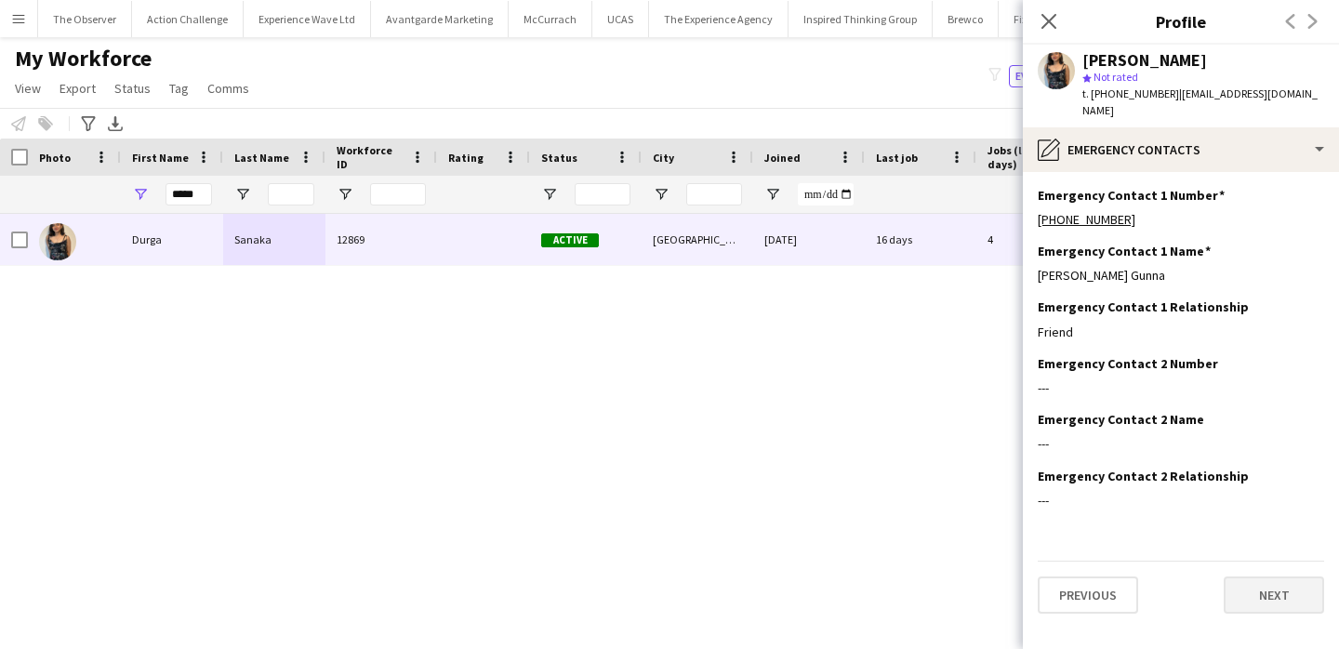
scroll to position [0, 0]
click at [1268, 580] on button "Next" at bounding box center [1273, 594] width 100 height 37
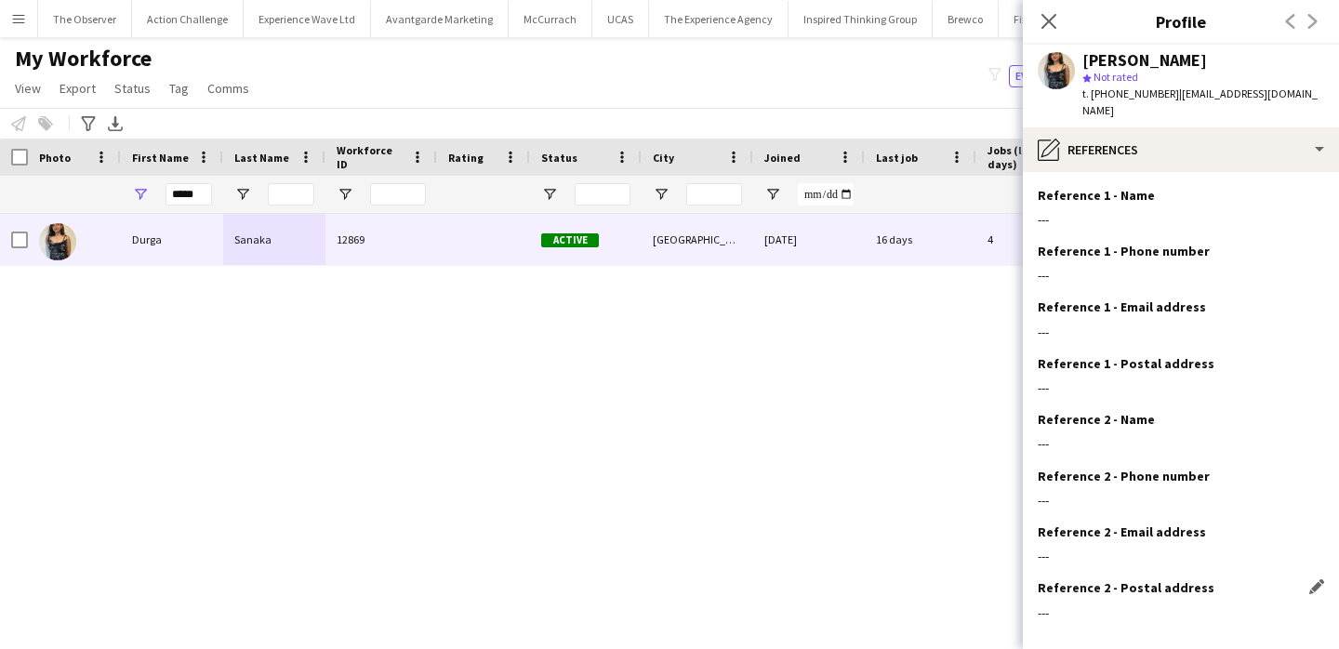
scroll to position [74, 0]
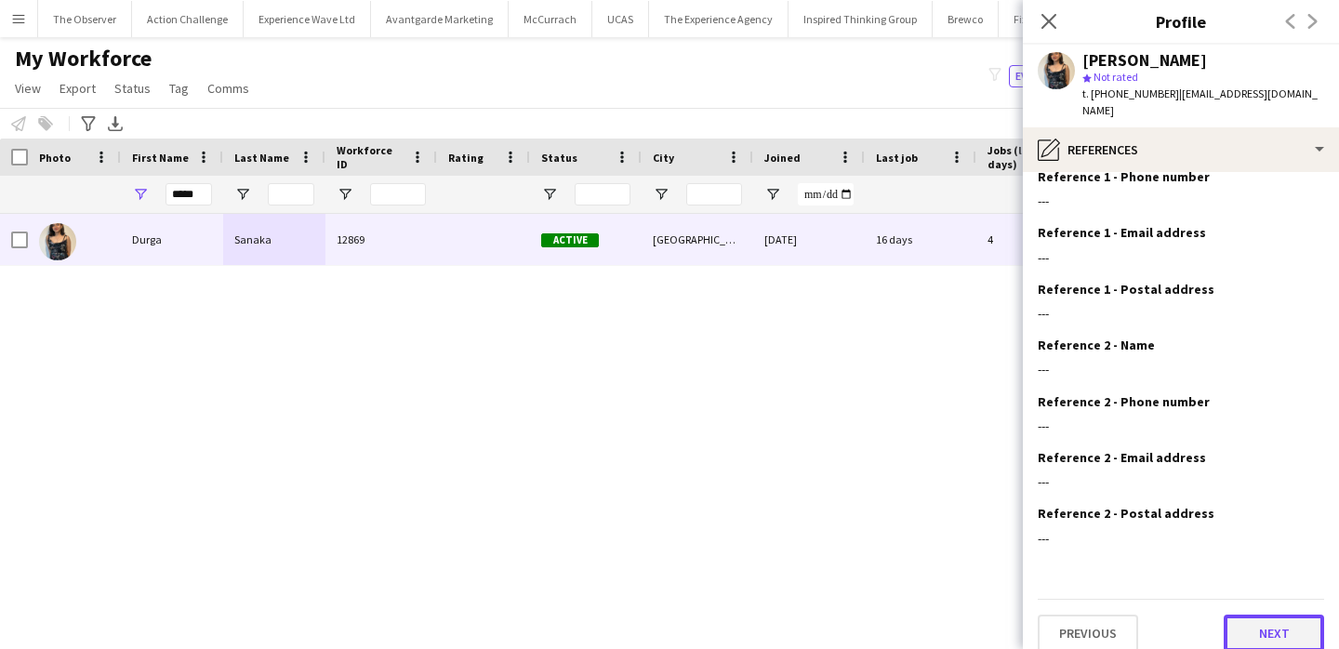
click at [1271, 614] on button "Next" at bounding box center [1273, 632] width 100 height 37
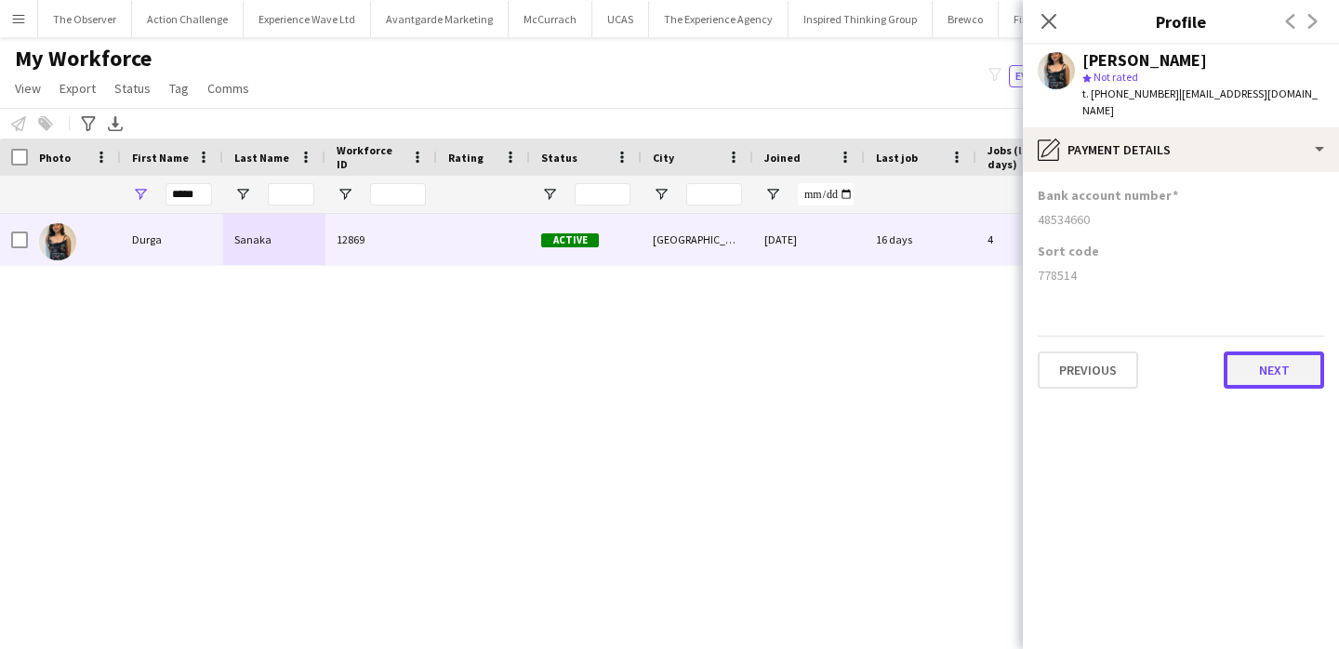
click at [1270, 351] on button "Next" at bounding box center [1273, 369] width 100 height 37
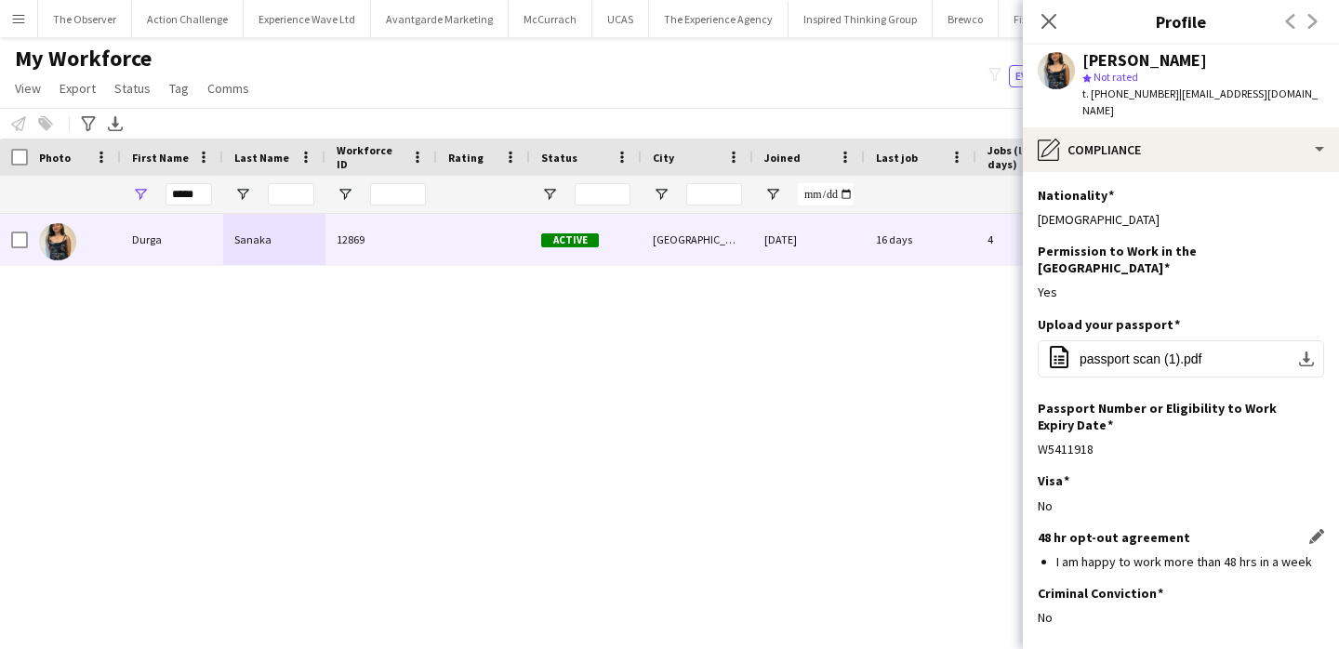
scroll to position [63, 0]
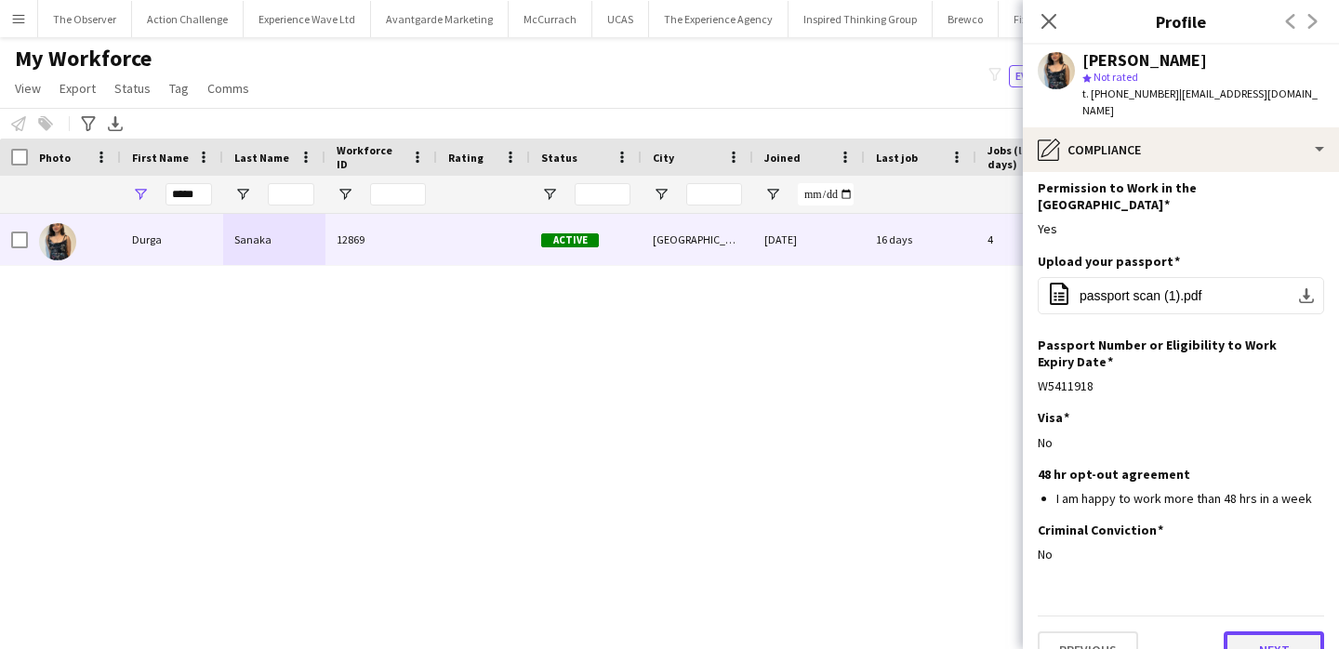
click at [1279, 631] on button "Next" at bounding box center [1273, 649] width 100 height 37
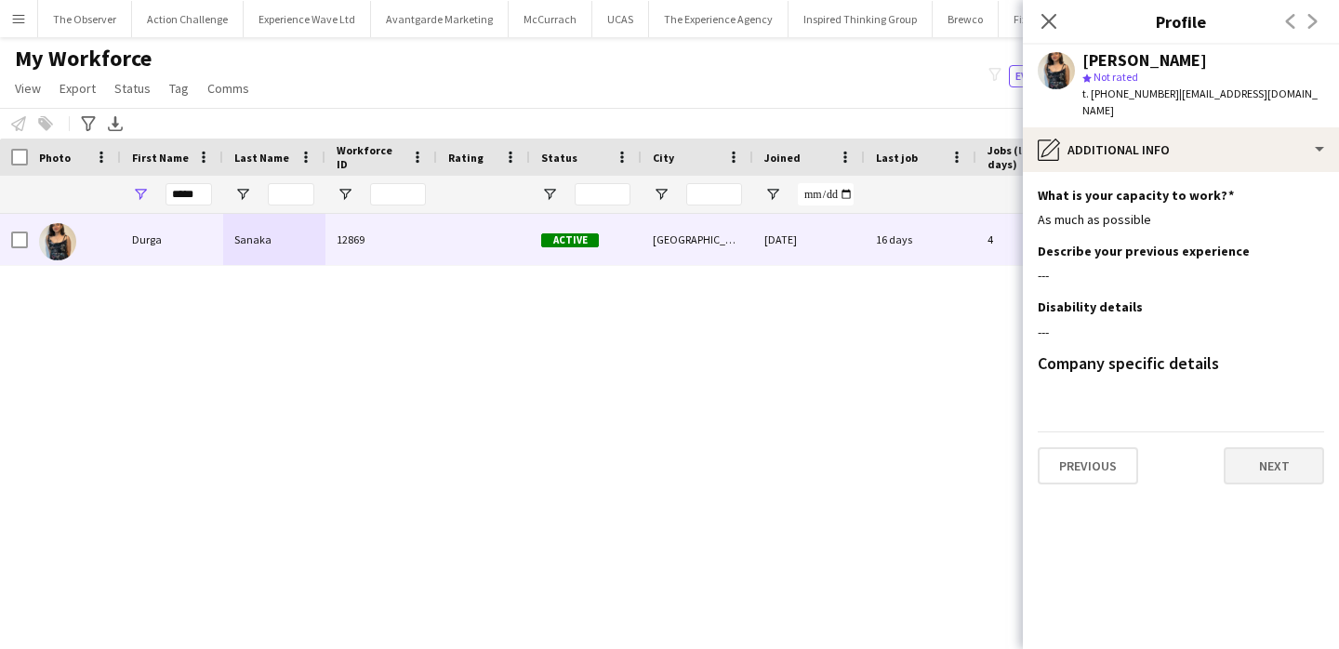
scroll to position [0, 0]
click at [1273, 451] on button "Next" at bounding box center [1273, 465] width 100 height 37
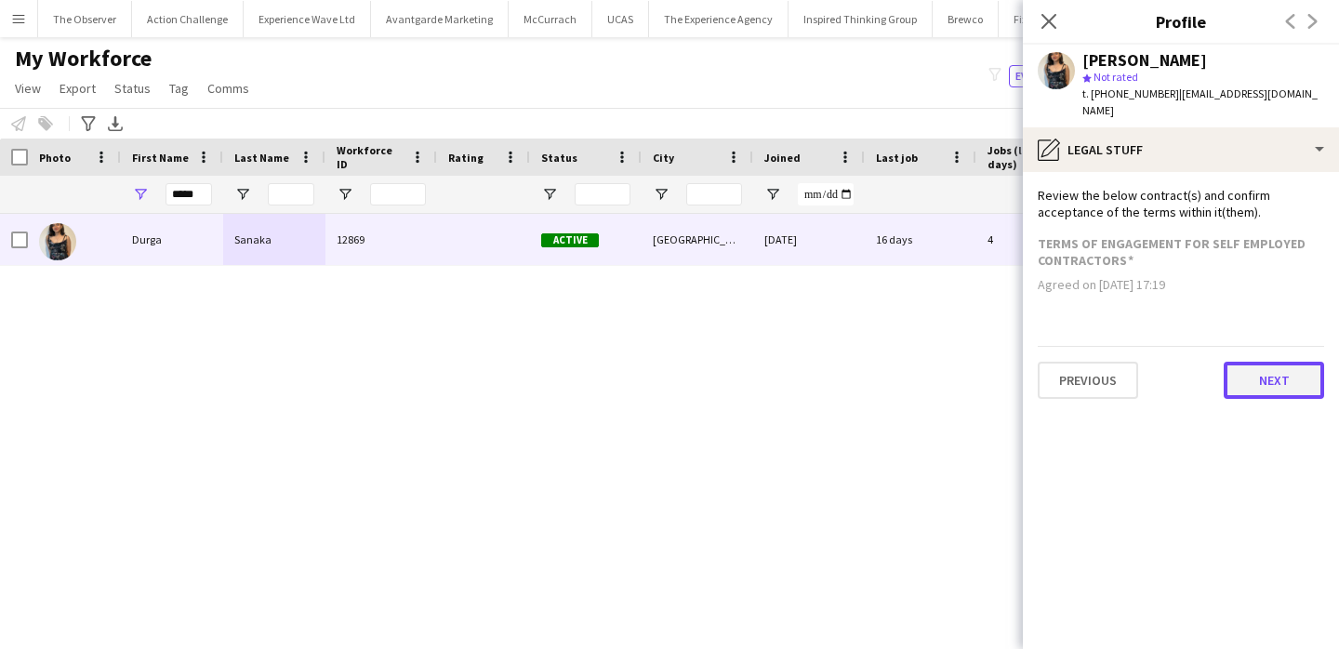
click at [1249, 362] on button "Next" at bounding box center [1273, 380] width 100 height 37
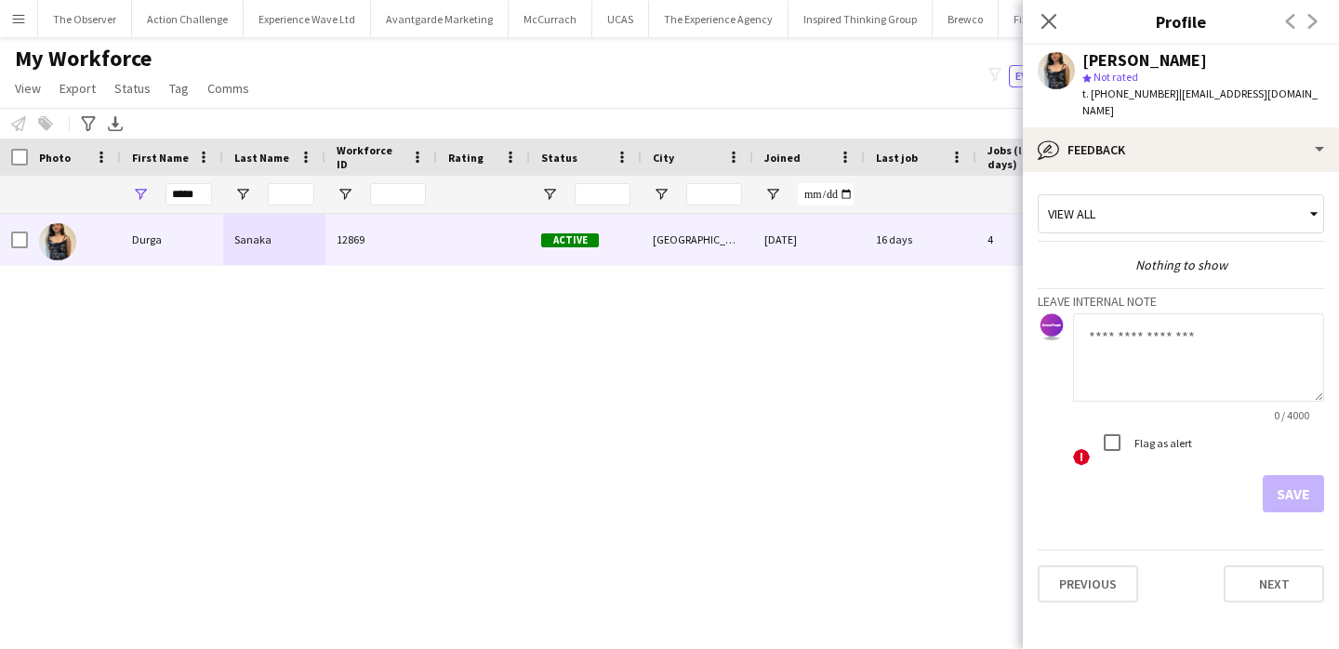
click at [1203, 382] on textarea at bounding box center [1198, 357] width 251 height 88
paste textarea "**********"
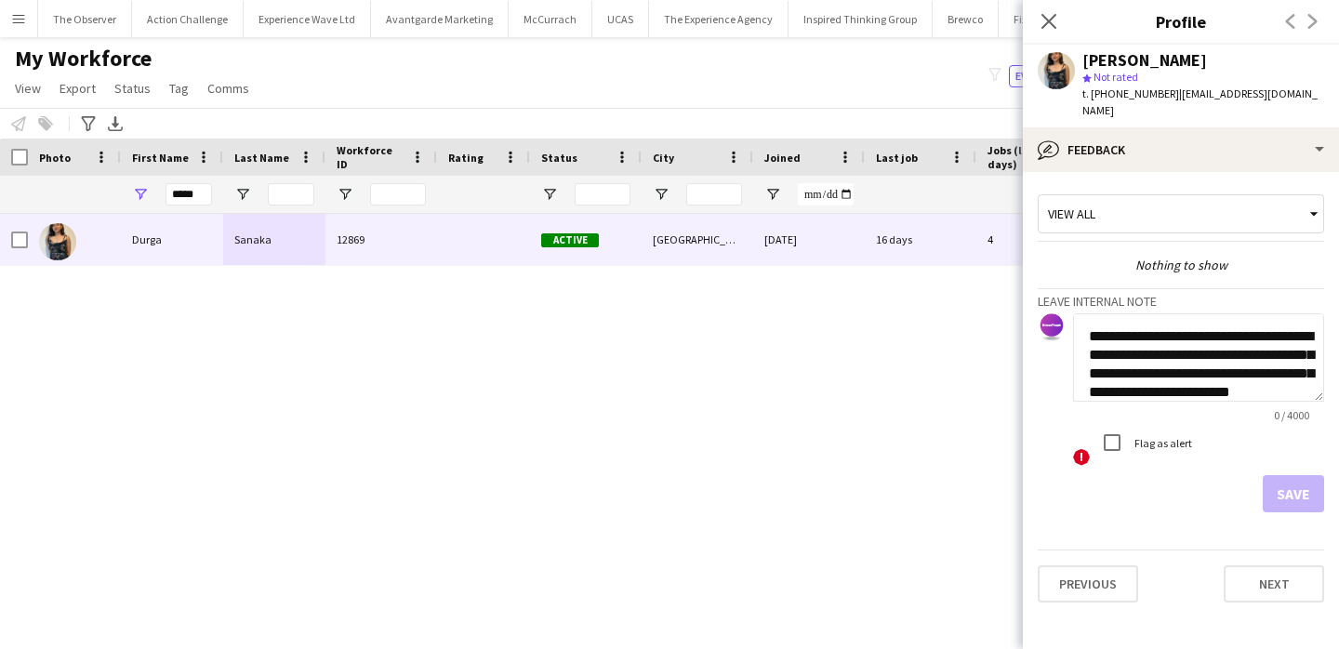
scroll to position [20, 0]
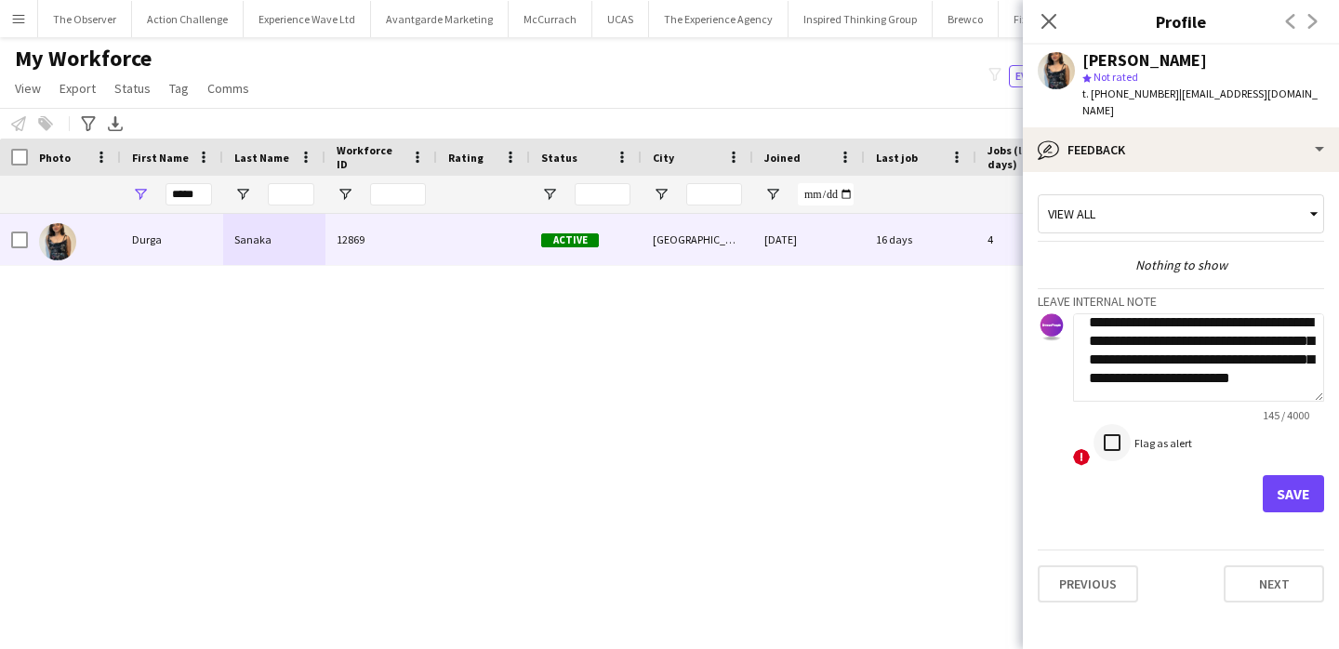
type textarea "**********"
click at [1298, 475] on button "Save" at bounding box center [1292, 493] width 61 height 37
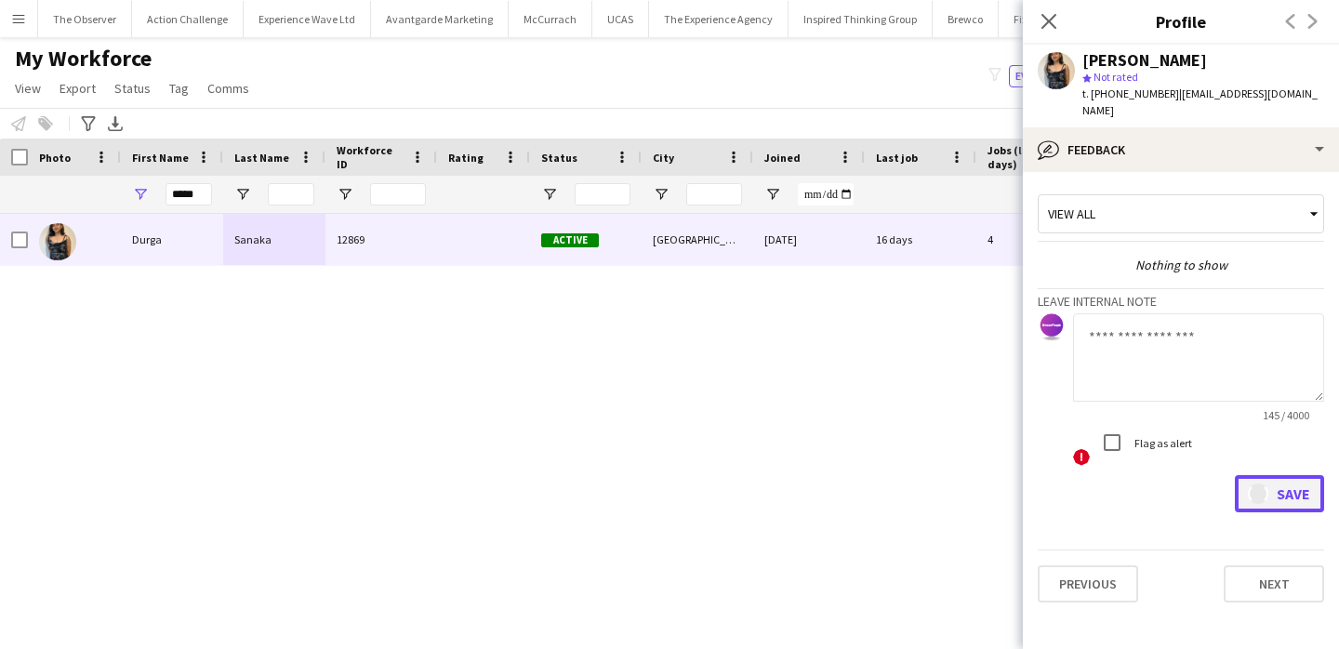
scroll to position [0, 0]
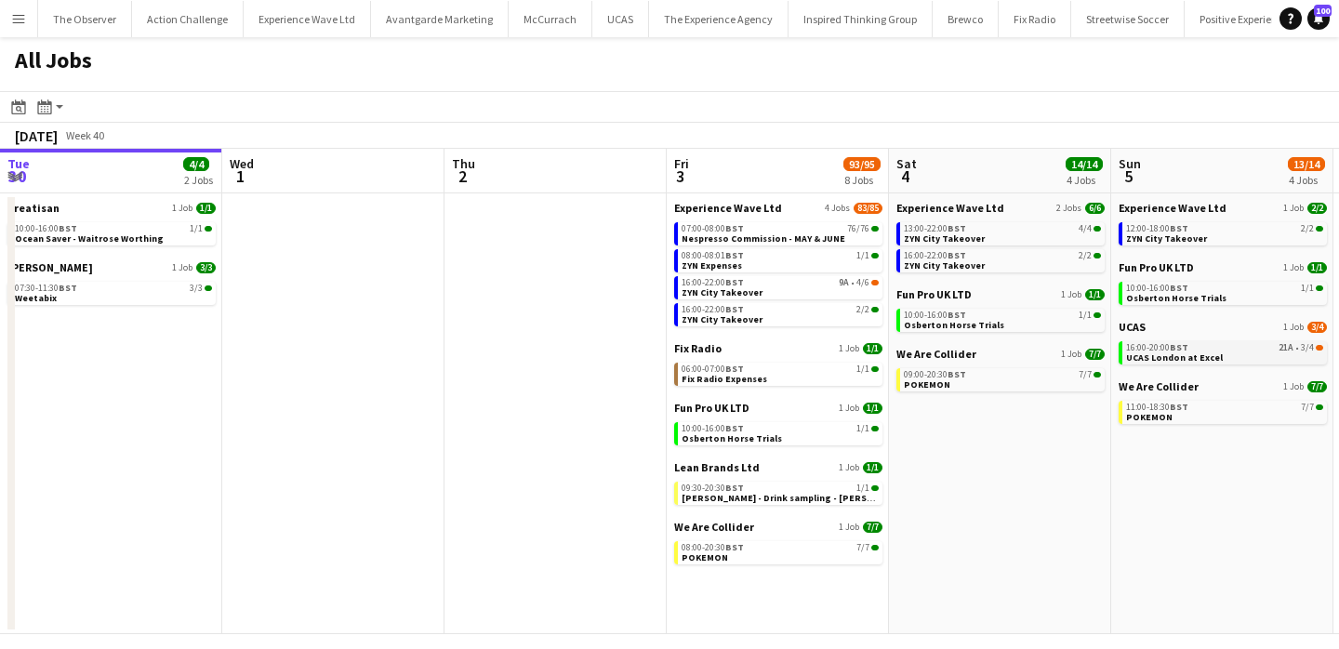
scroll to position [0, 736]
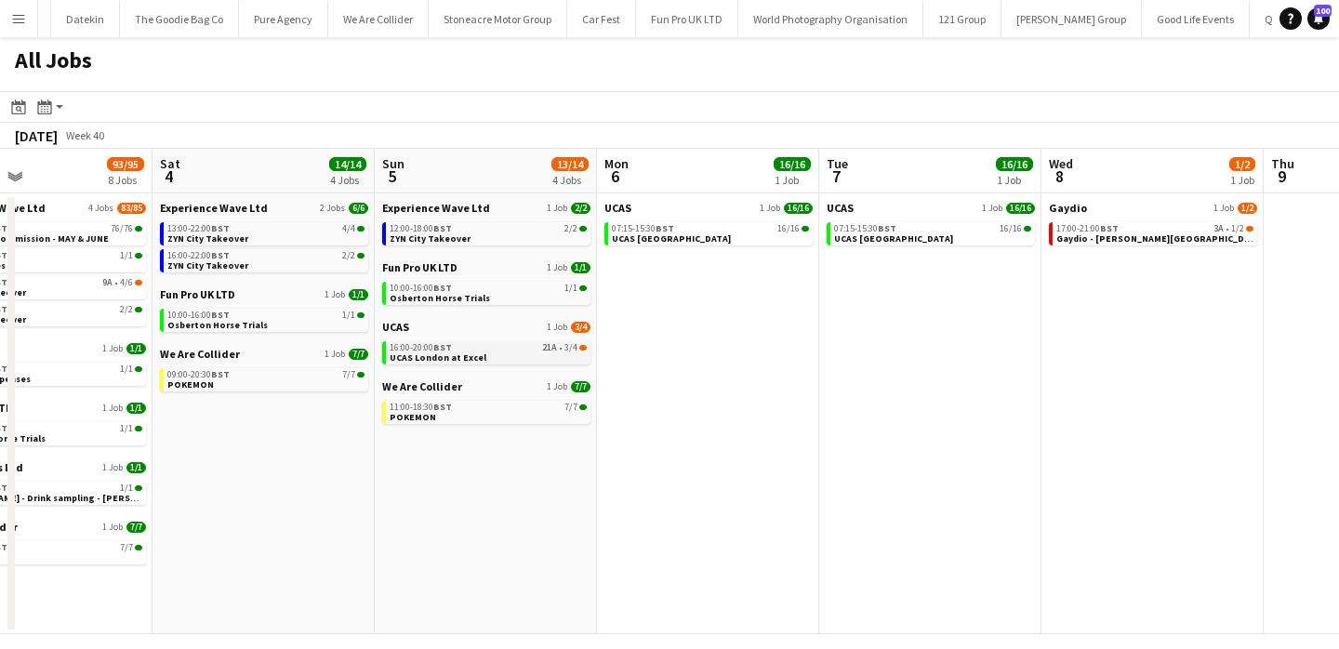
click at [469, 353] on span "UCAS London at Excel" at bounding box center [437, 357] width 97 height 12
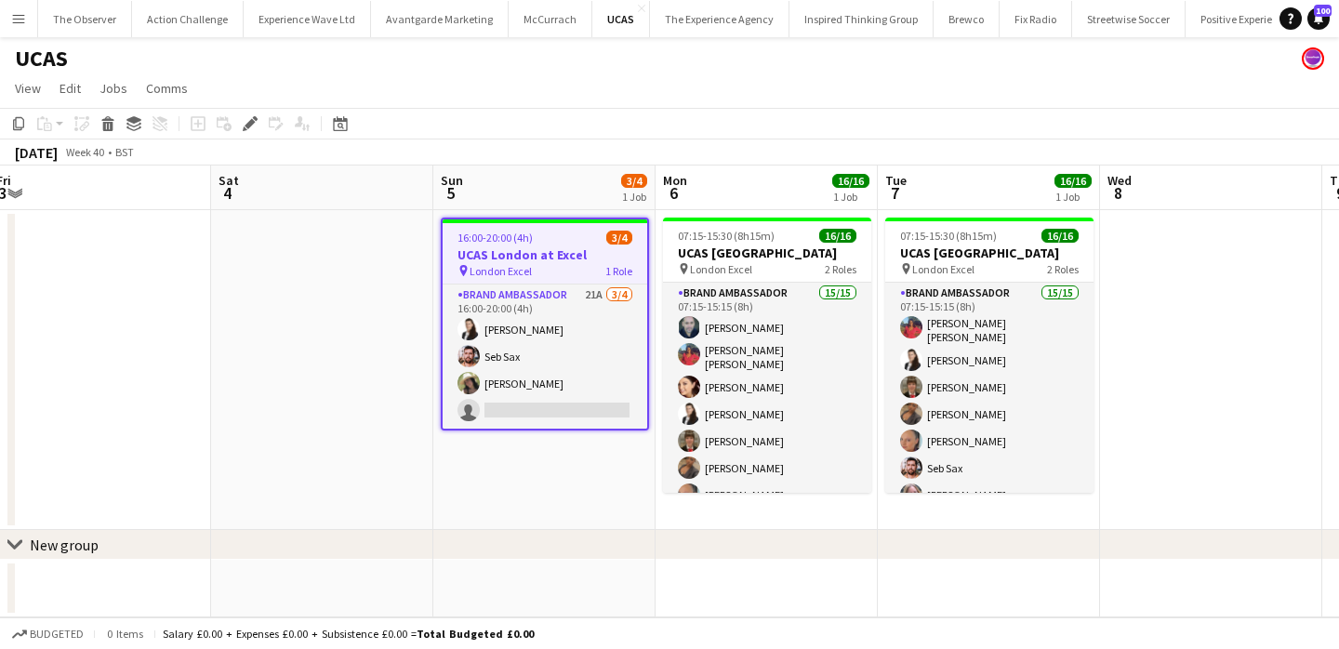
scroll to position [0, 681]
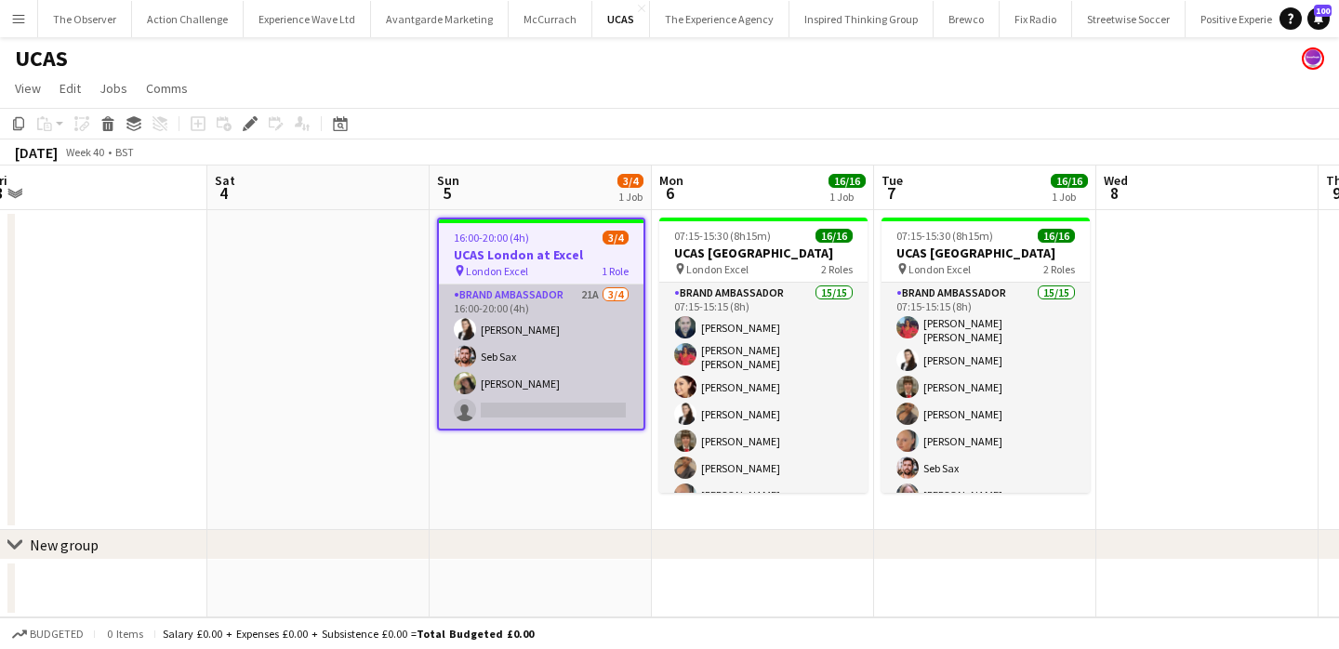
click at [525, 355] on app-card-role "Brand Ambassador 21A 3/4 16:00-20:00 (4h) Mariia Legun Seb Sax rocio cejas sing…" at bounding box center [541, 356] width 205 height 144
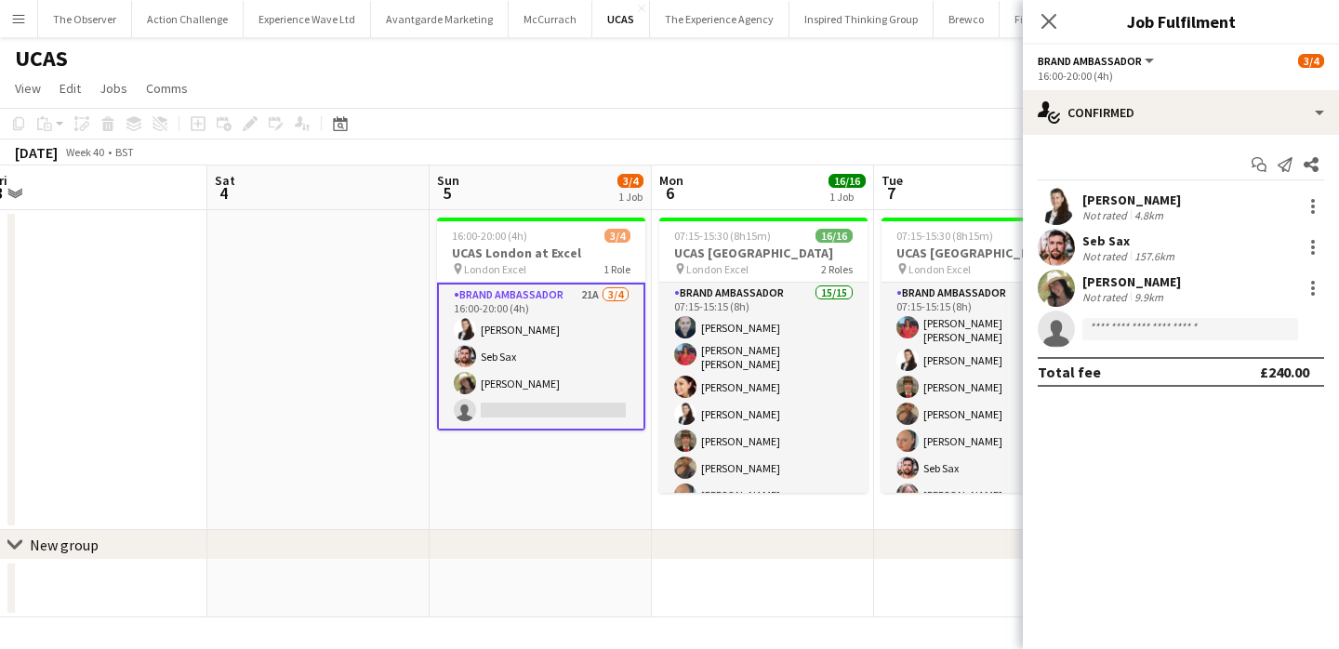
click at [1079, 203] on div "Mariia Legun Not rated 4.8km" at bounding box center [1181, 206] width 316 height 37
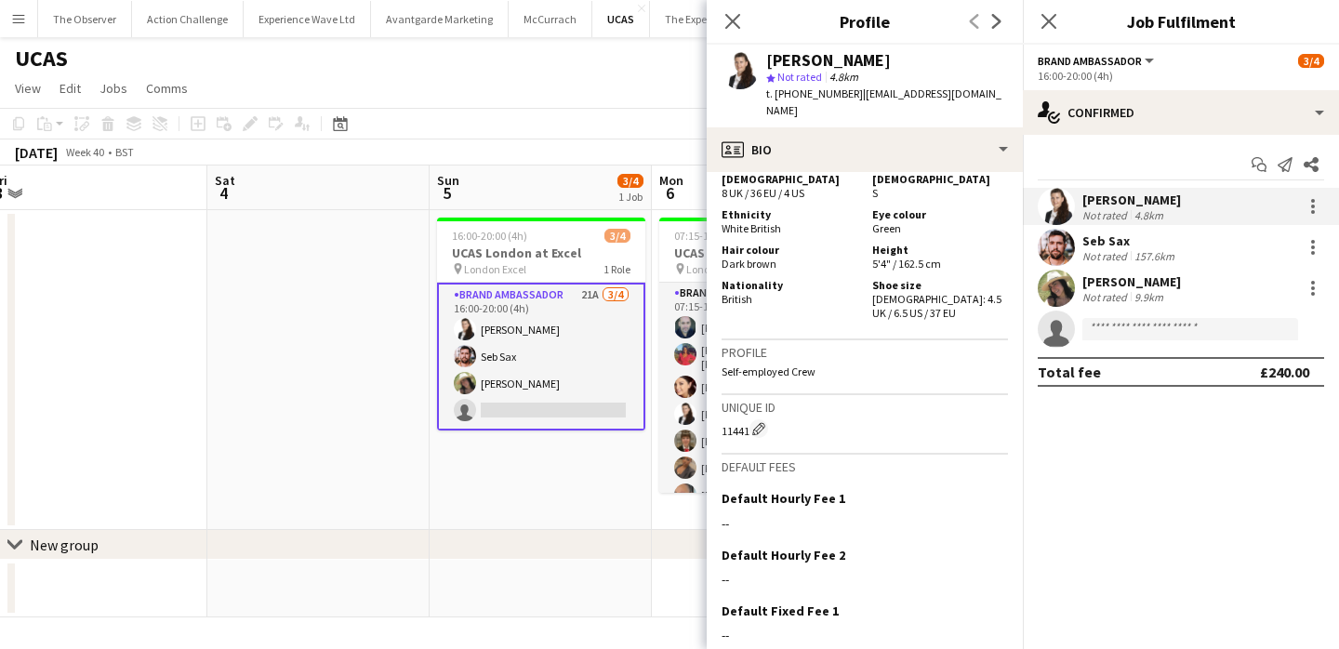
scroll to position [1066, 0]
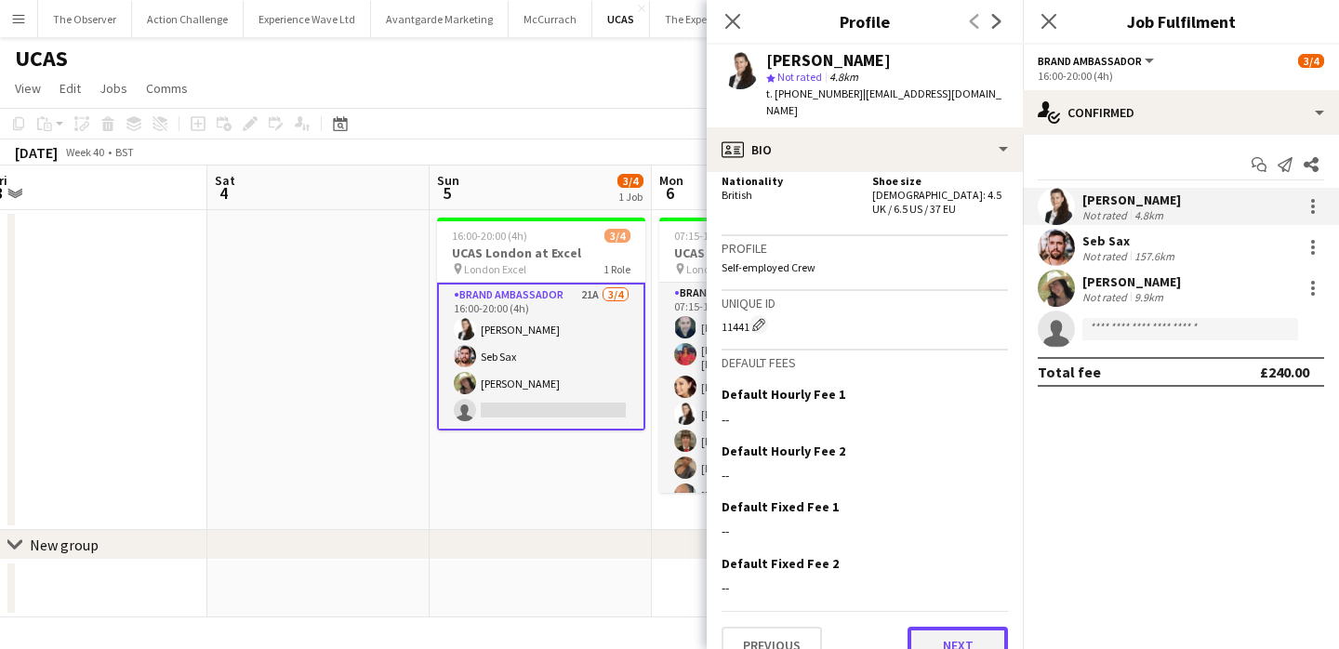
click at [973, 627] on button "Next" at bounding box center [957, 645] width 100 height 37
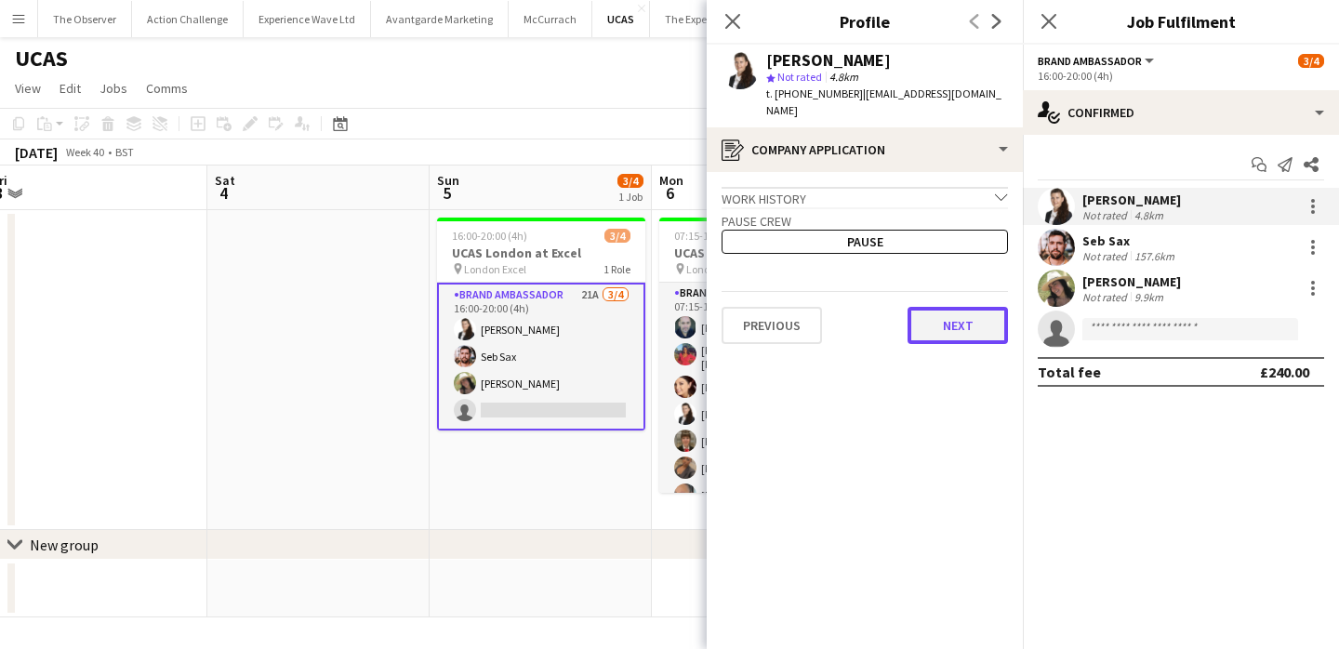
click at [972, 324] on button "Next" at bounding box center [957, 325] width 100 height 37
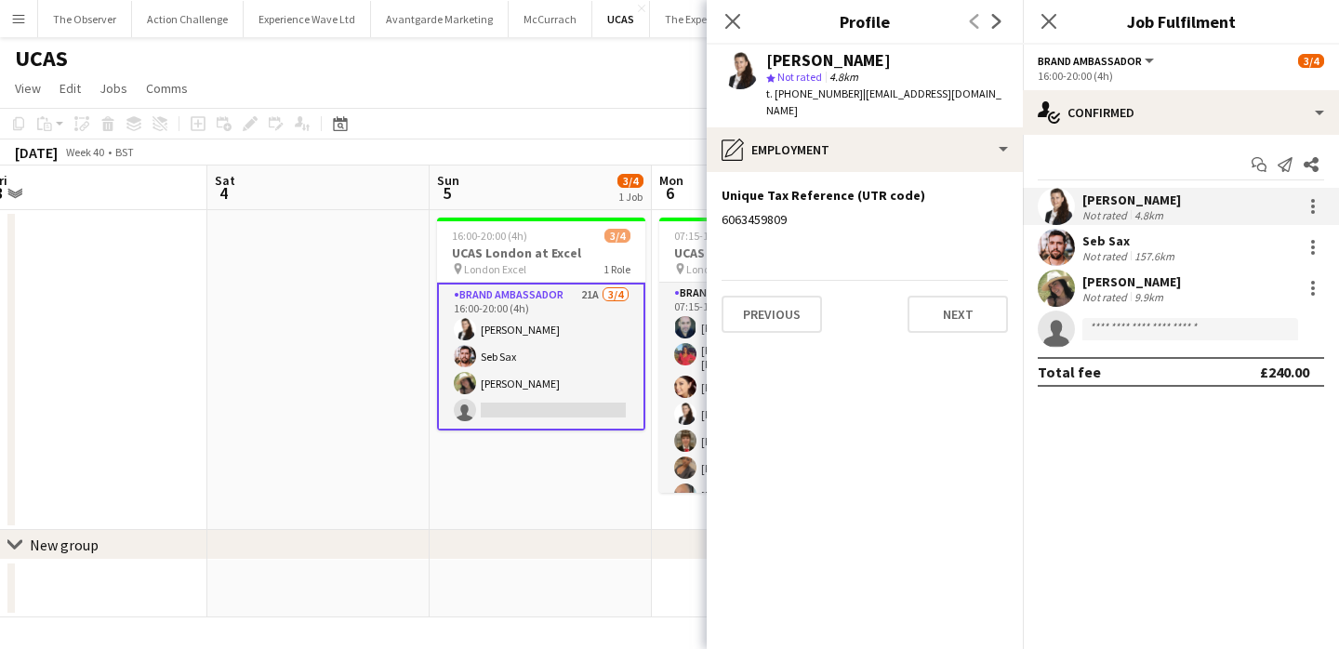
click at [988, 280] on div "Previous Next" at bounding box center [864, 306] width 286 height 53
click at [988, 296] on button "Next" at bounding box center [957, 314] width 100 height 37
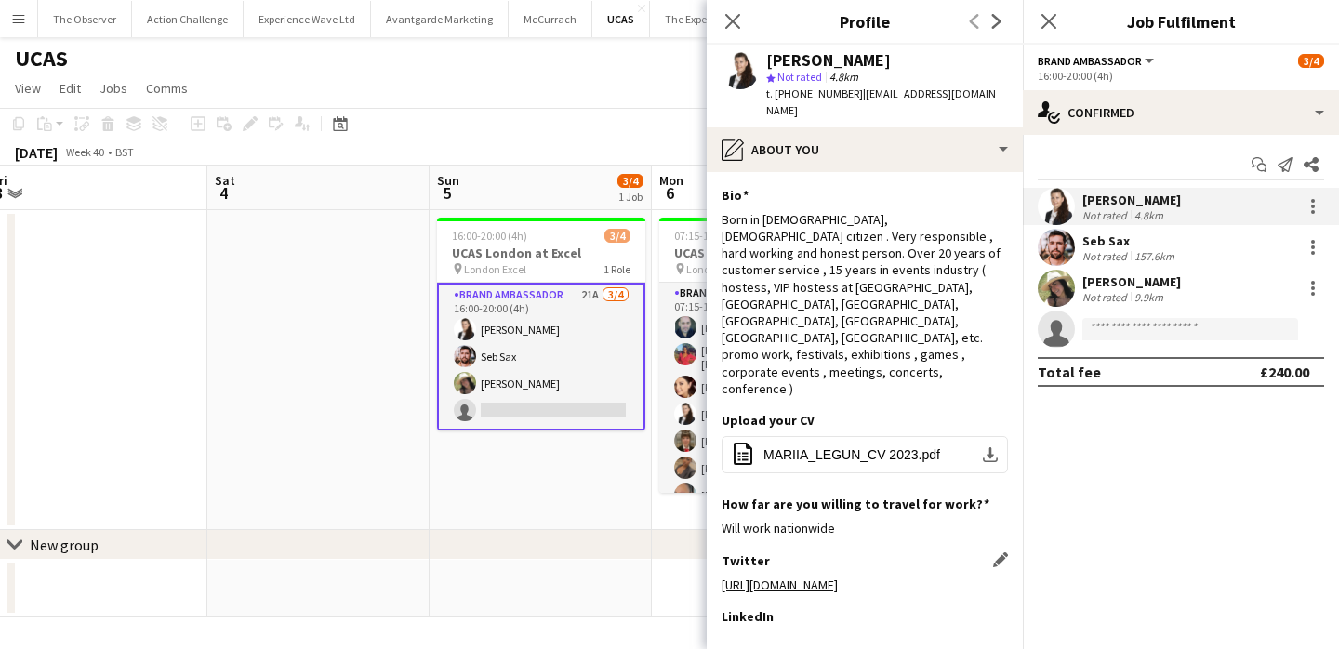
scroll to position [165, 0]
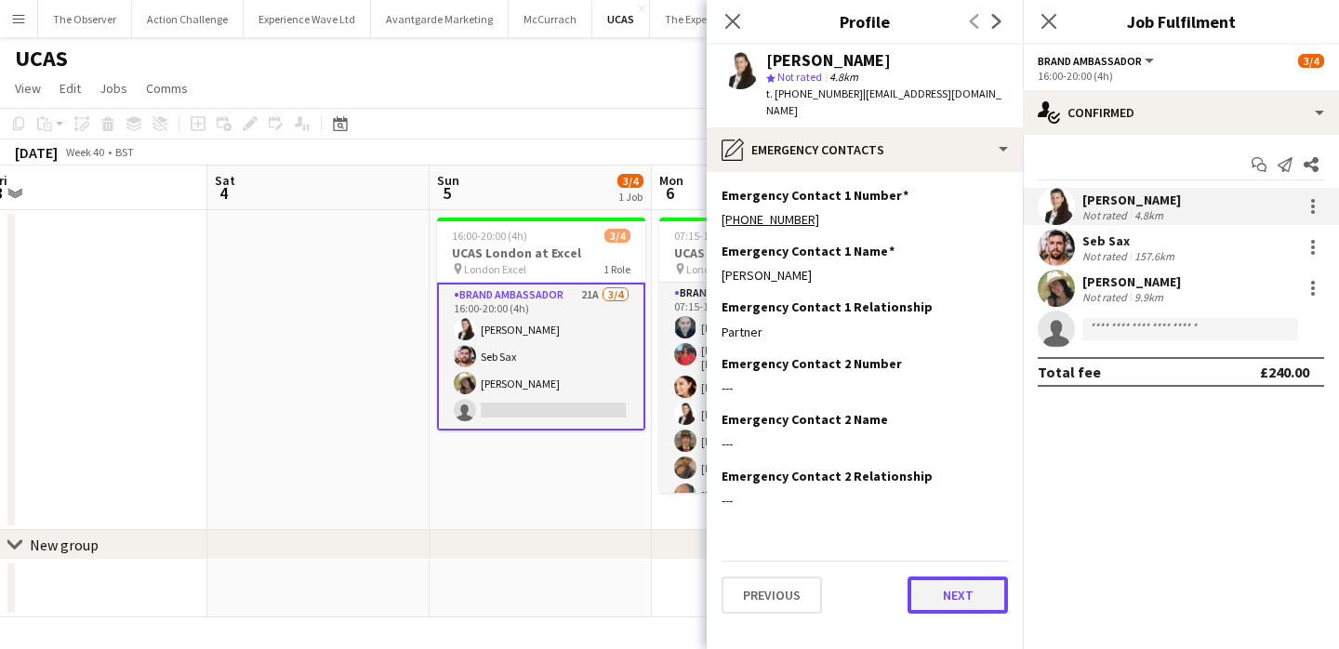
click at [931, 587] on button "Next" at bounding box center [957, 594] width 100 height 37
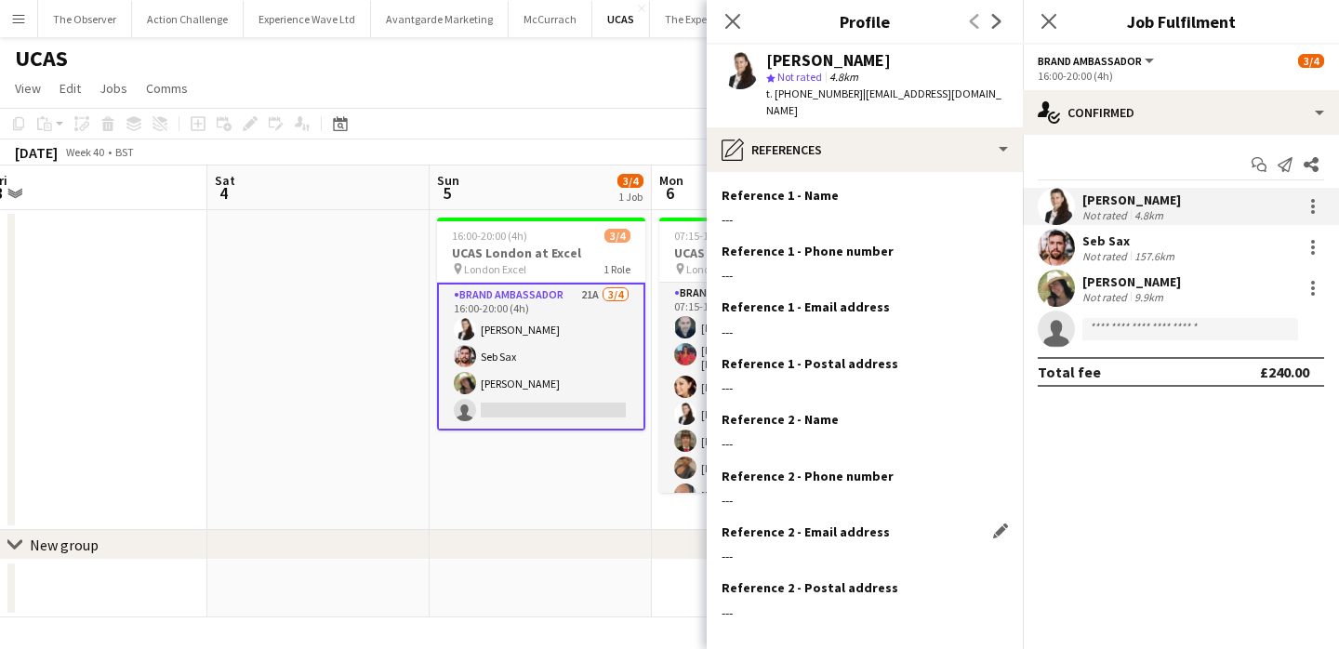
scroll to position [74, 0]
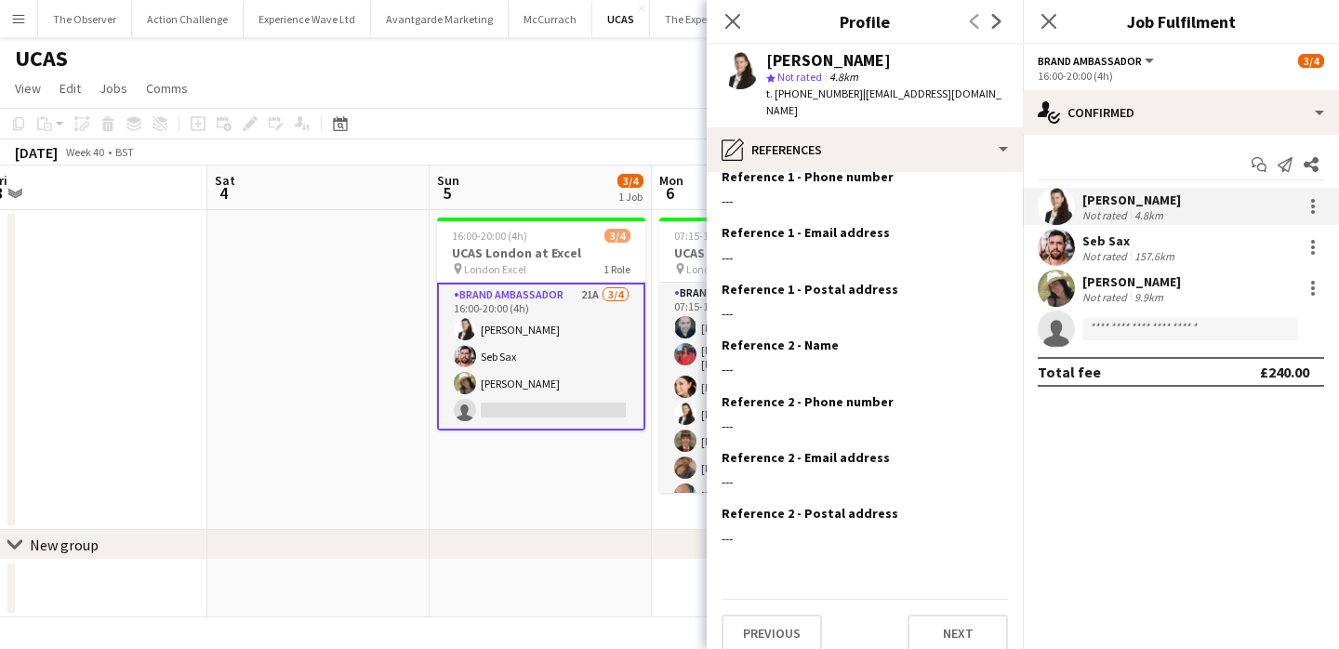
click at [944, 599] on div "Previous Next" at bounding box center [864, 625] width 286 height 53
click at [944, 614] on button "Next" at bounding box center [957, 632] width 100 height 37
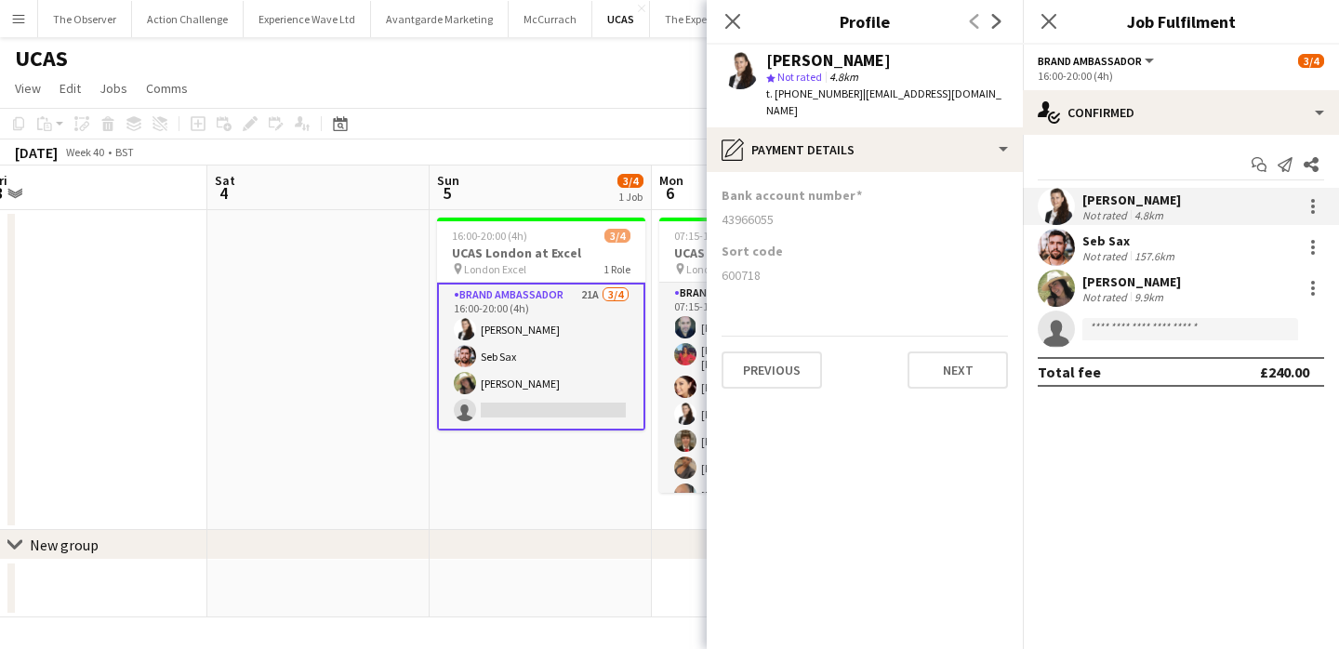
click at [972, 377] on app-section-data-types "Bank account number 43966055 Sort code 600718 Previous Next" at bounding box center [864, 410] width 316 height 477
click at [974, 357] on button "Next" at bounding box center [957, 369] width 100 height 37
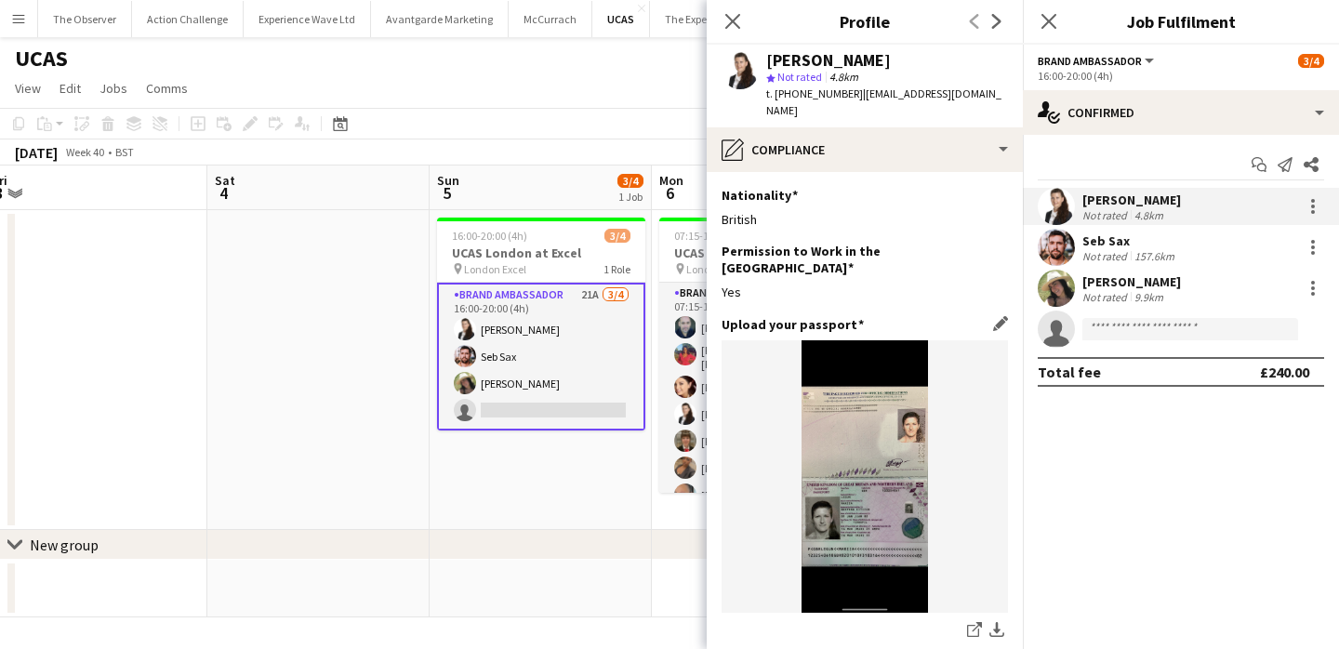
scroll to position [322, 0]
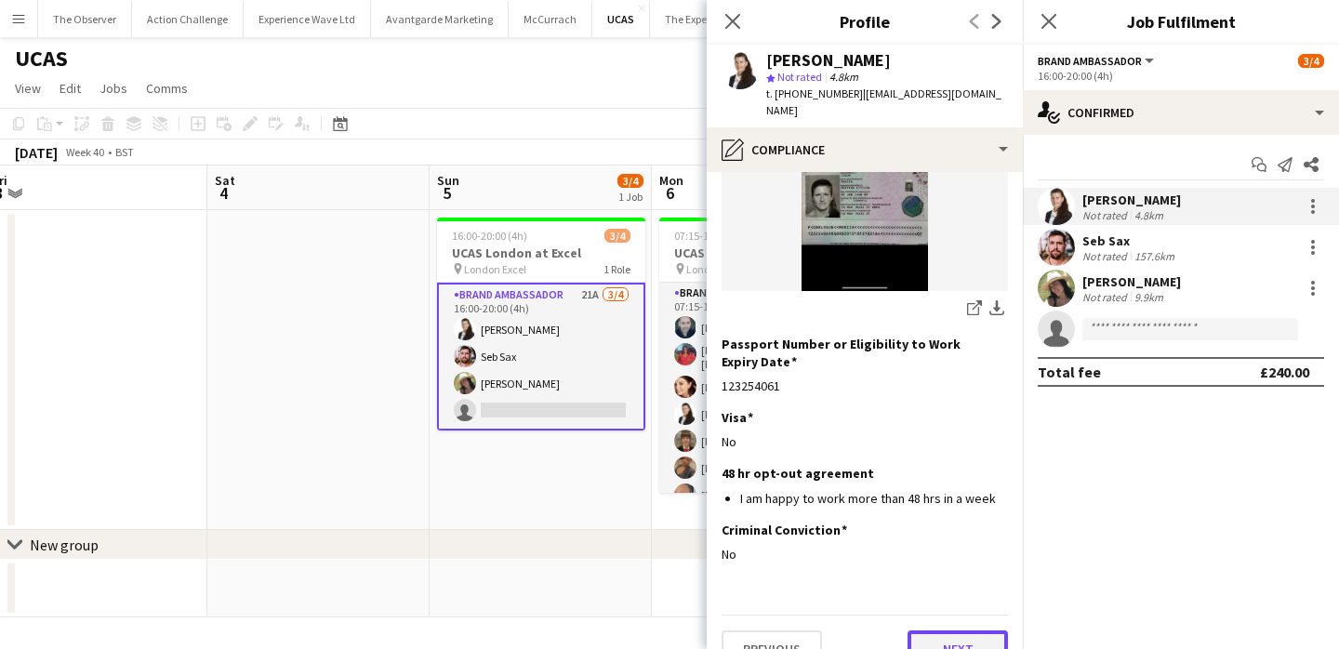
click at [940, 630] on button "Next" at bounding box center [957, 648] width 100 height 37
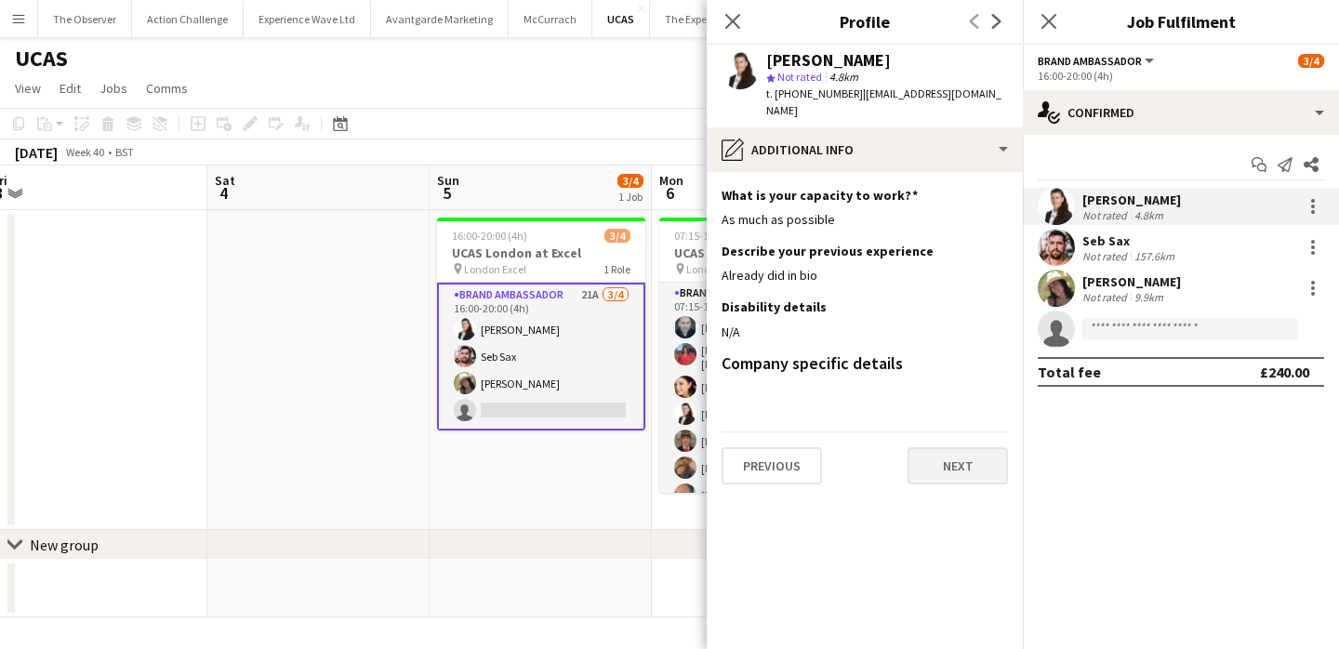
scroll to position [0, 0]
click at [960, 452] on button "Next" at bounding box center [957, 465] width 100 height 37
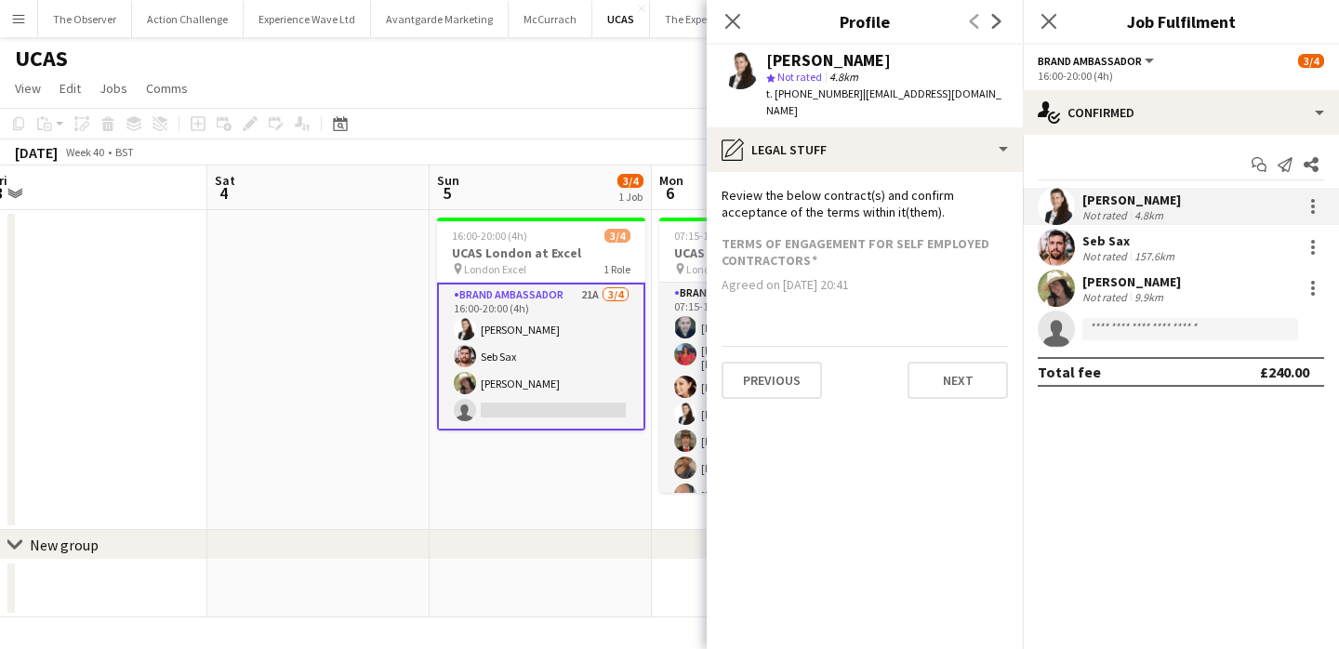
click at [958, 386] on app-section-data-types "Review the below contract(s) and confirm acceptance of the terms within it(them…" at bounding box center [864, 410] width 316 height 477
click at [959, 362] on button "Next" at bounding box center [957, 380] width 100 height 37
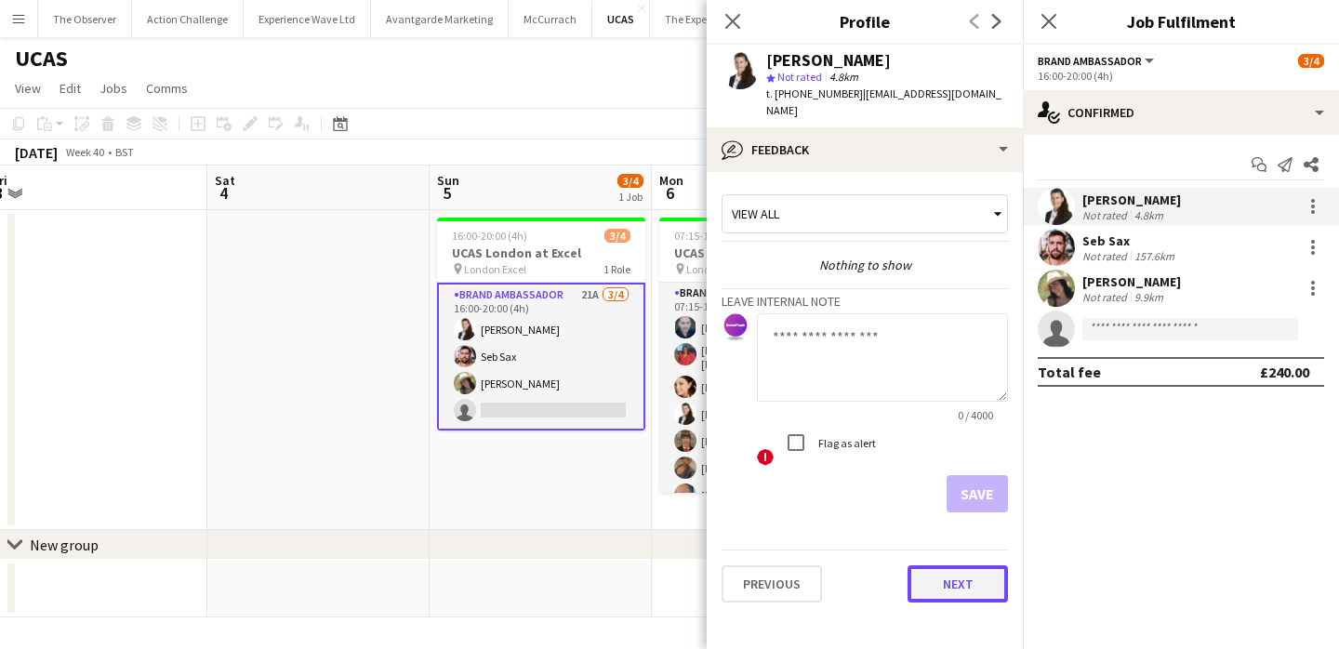
click at [953, 569] on button "Next" at bounding box center [957, 583] width 100 height 37
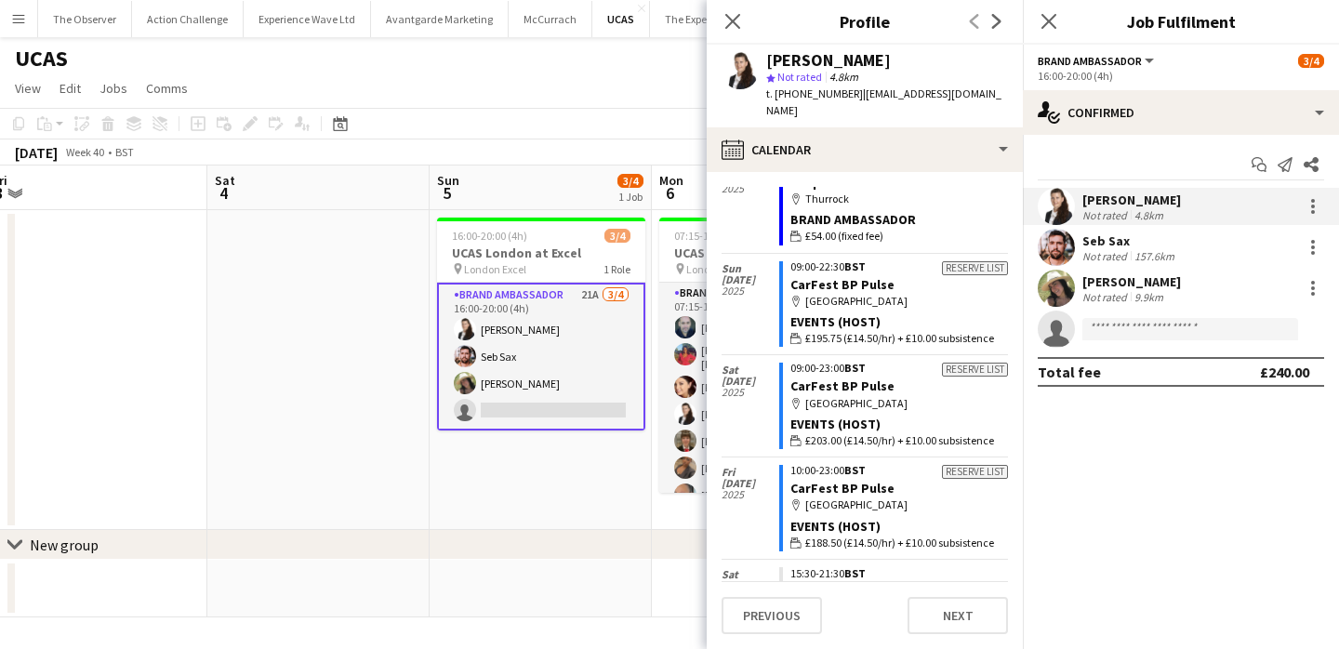
scroll to position [3147, 0]
click at [614, 532] on div "chevron-right New group" at bounding box center [669, 545] width 1339 height 30
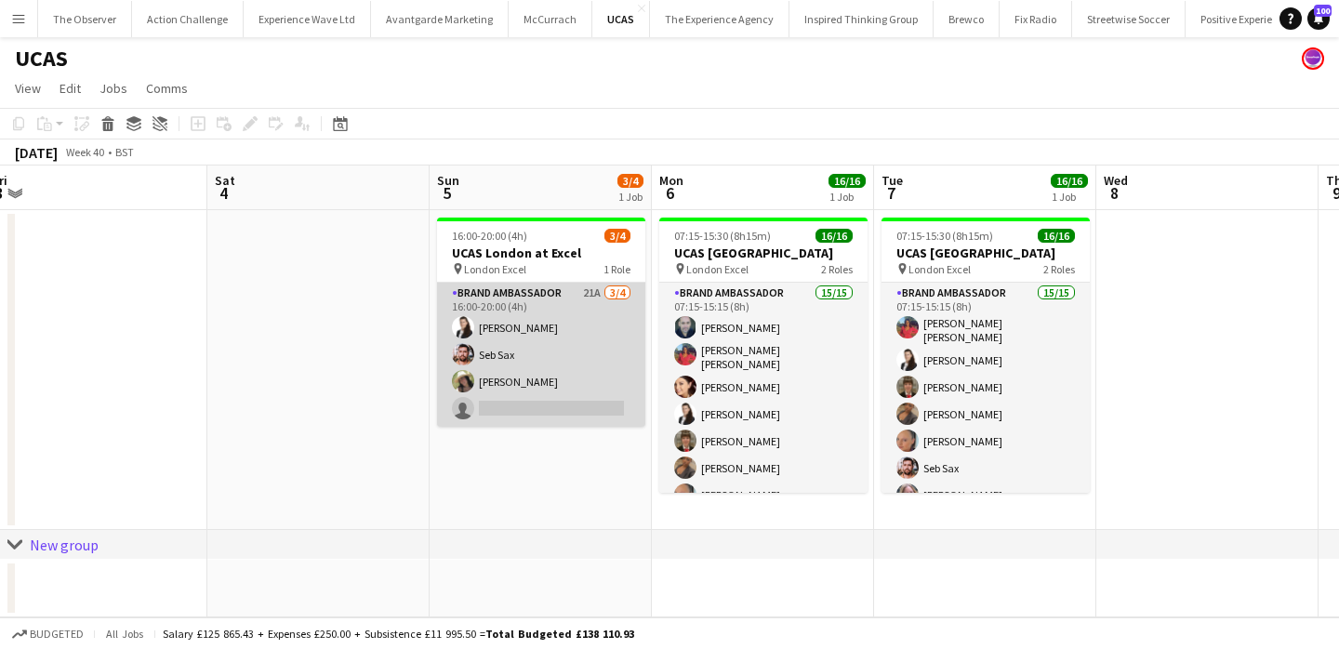
click at [569, 329] on app-card-role "Brand Ambassador 21A 3/4 16:00-20:00 (4h) Mariia Legun Seb Sax rocio cejas sing…" at bounding box center [541, 355] width 208 height 144
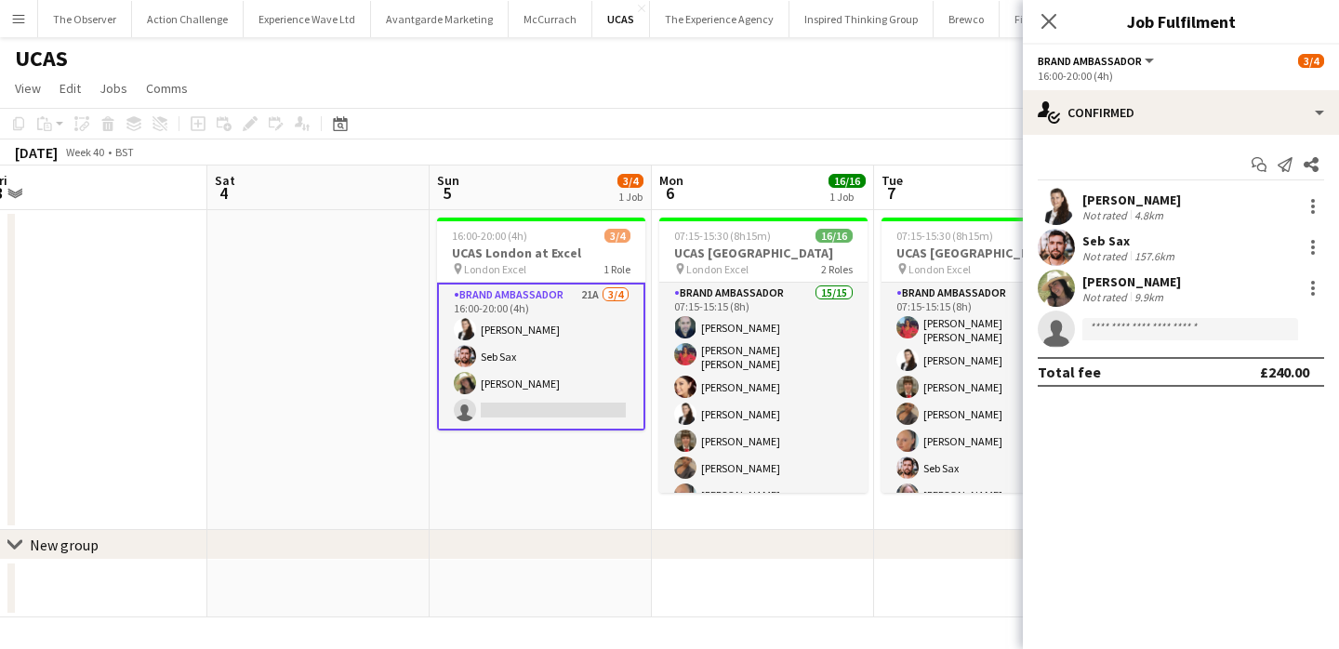
click at [1076, 255] on div "Seb Sax Not rated 157.6km" at bounding box center [1181, 247] width 316 height 37
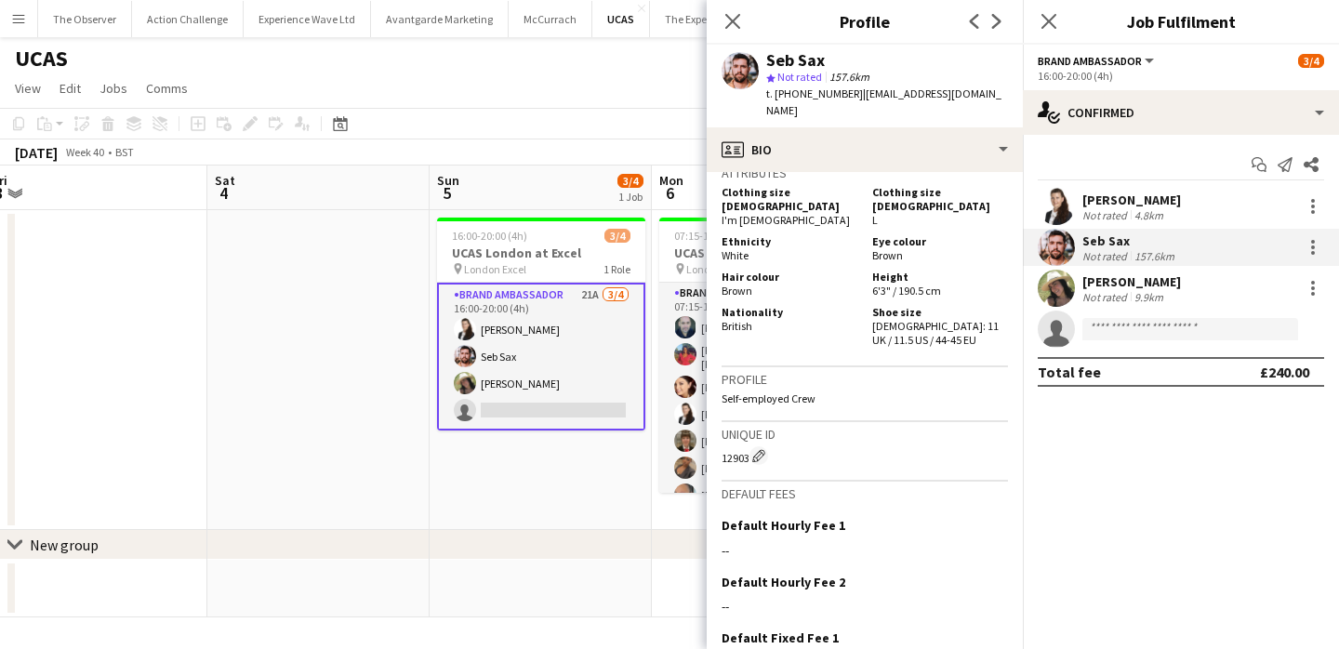
scroll to position [1026, 0]
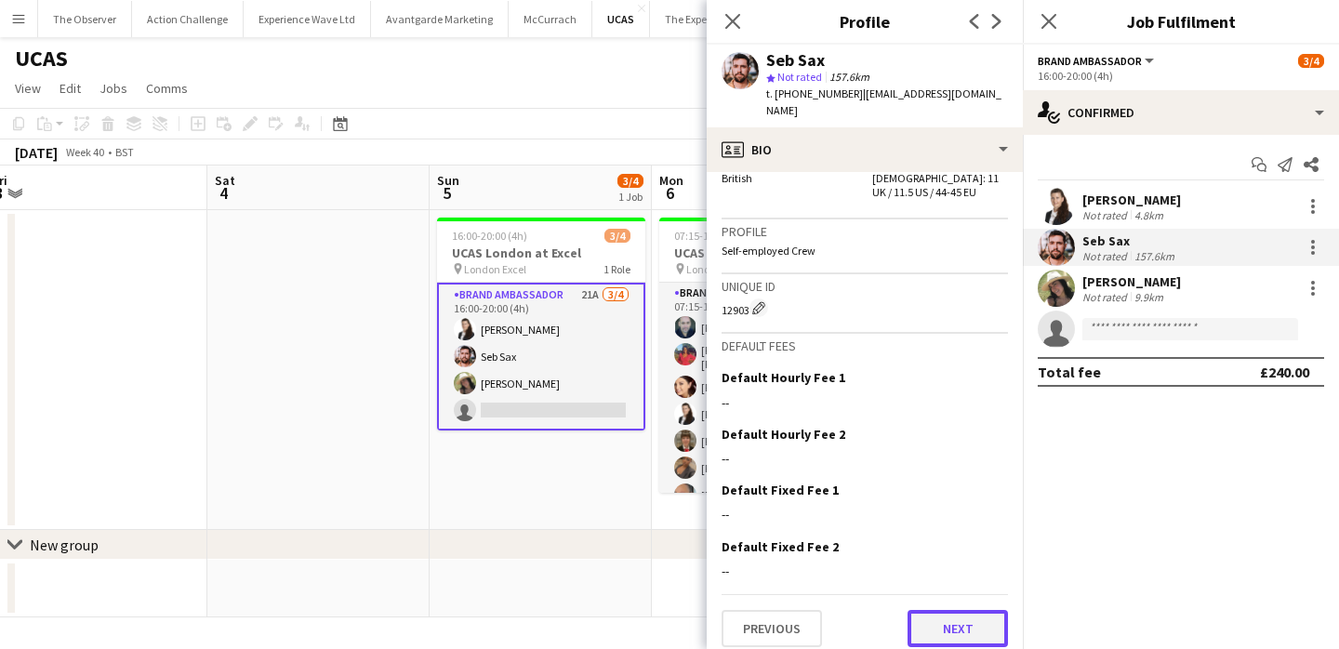
click at [970, 626] on button "Next" at bounding box center [957, 628] width 100 height 37
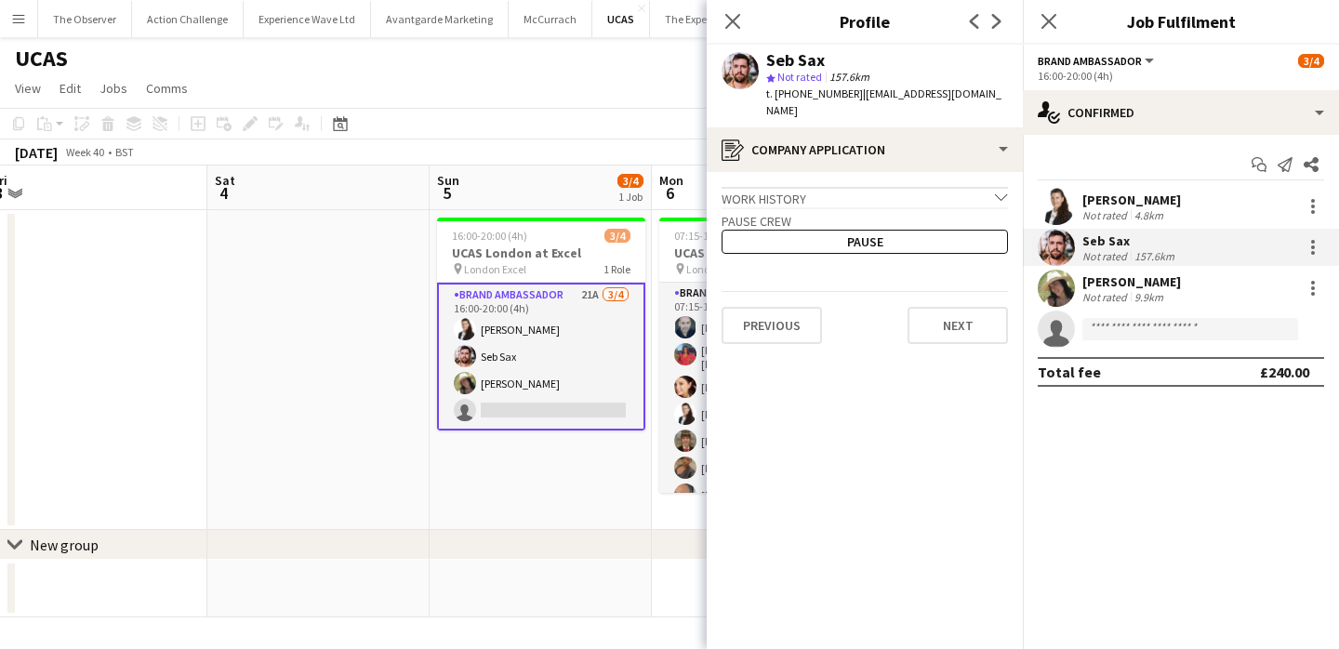
click at [960, 291] on div "Previous Next" at bounding box center [864, 317] width 286 height 53
click at [960, 307] on button "Next" at bounding box center [957, 325] width 100 height 37
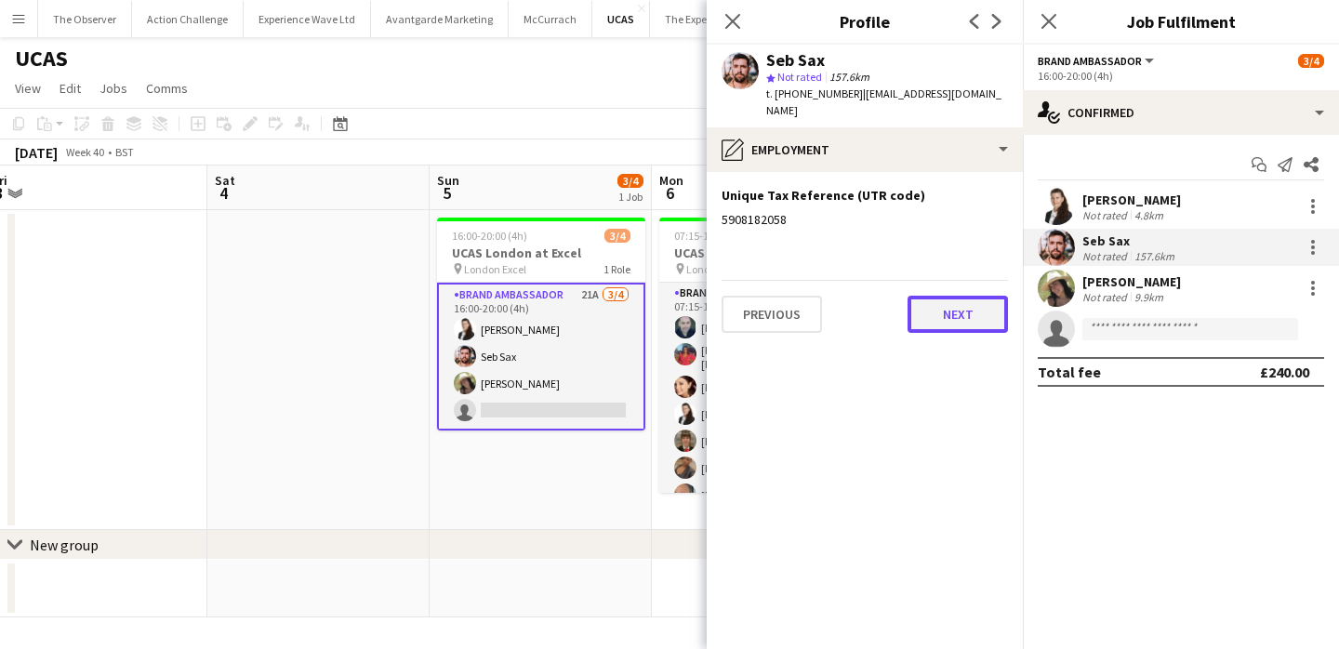
click at [970, 298] on button "Next" at bounding box center [957, 314] width 100 height 37
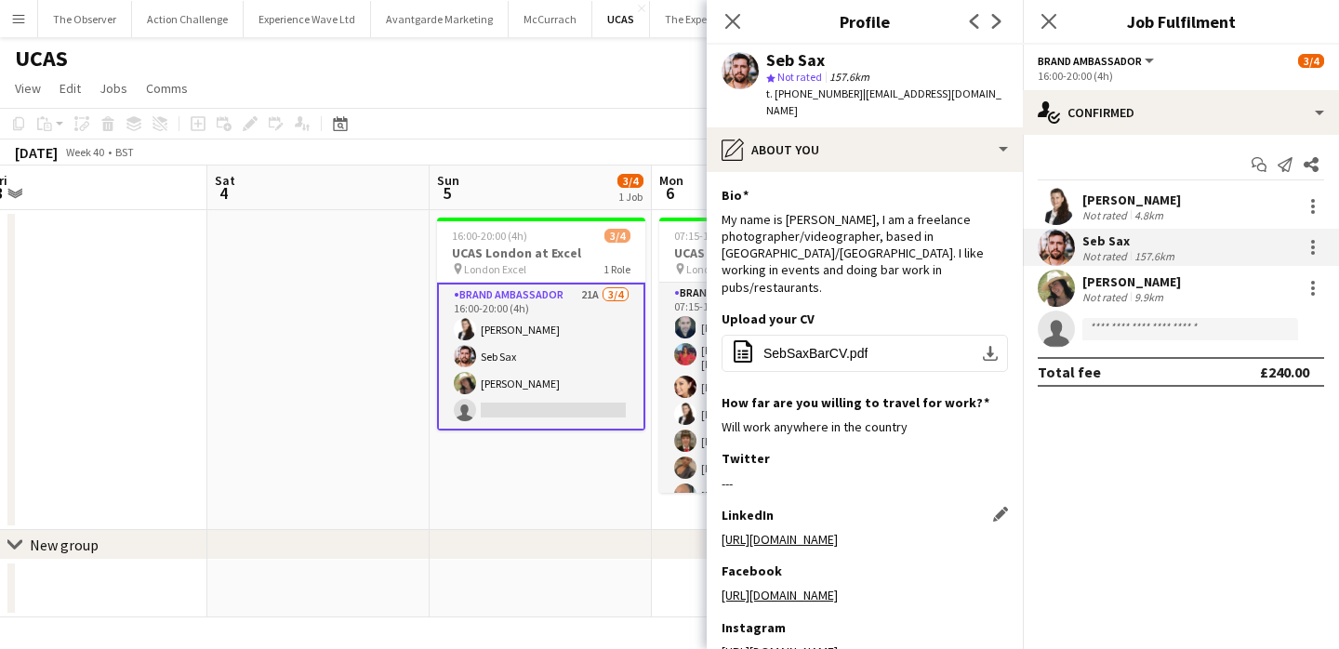
scroll to position [114, 0]
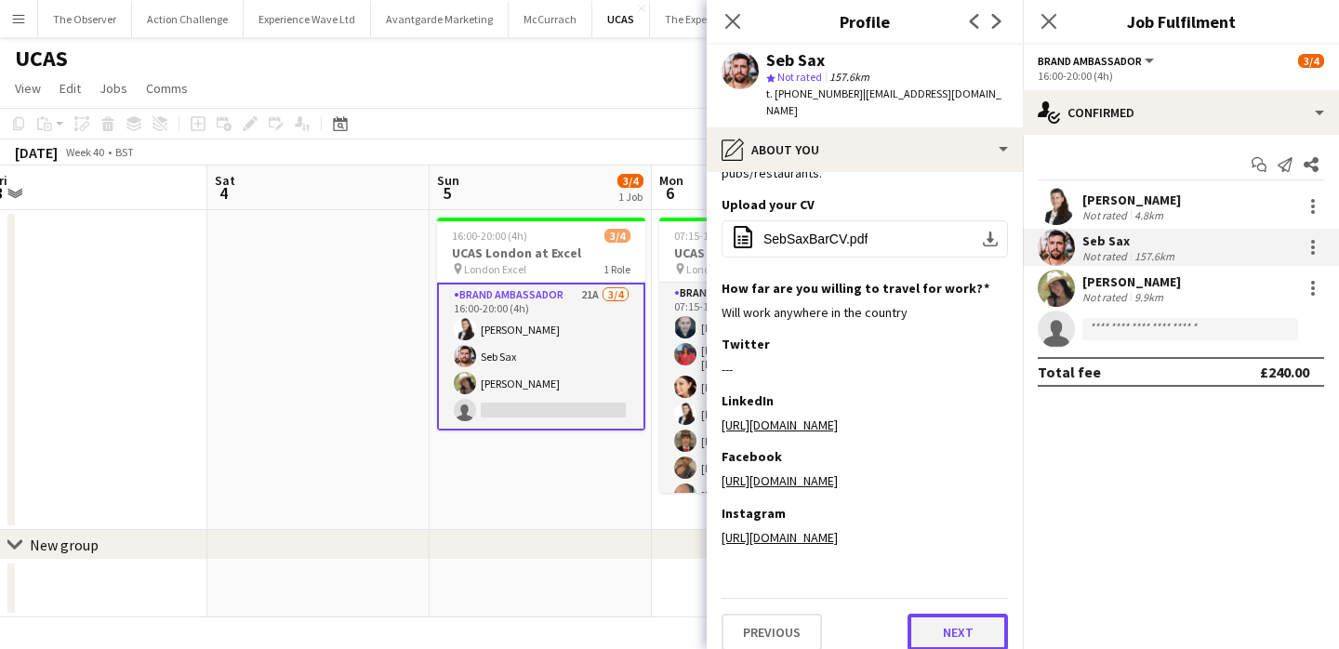
click at [950, 627] on button "Next" at bounding box center [957, 632] width 100 height 37
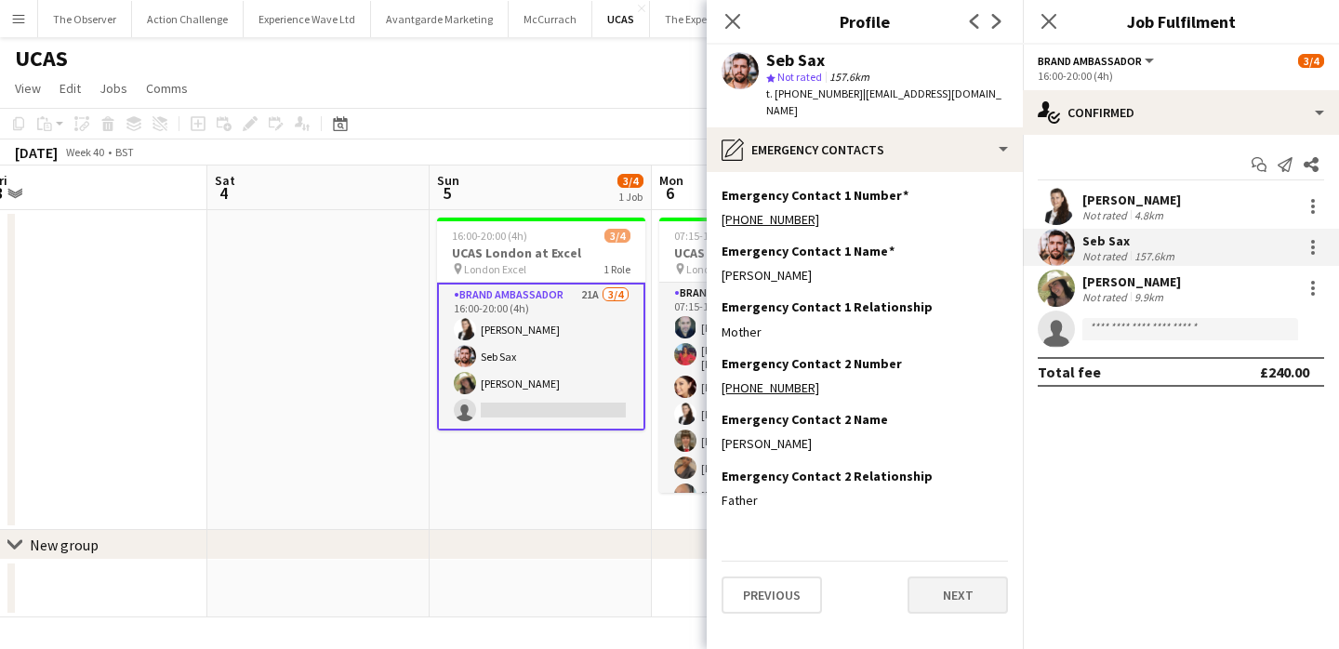
scroll to position [0, 0]
click at [950, 576] on button "Next" at bounding box center [957, 594] width 100 height 37
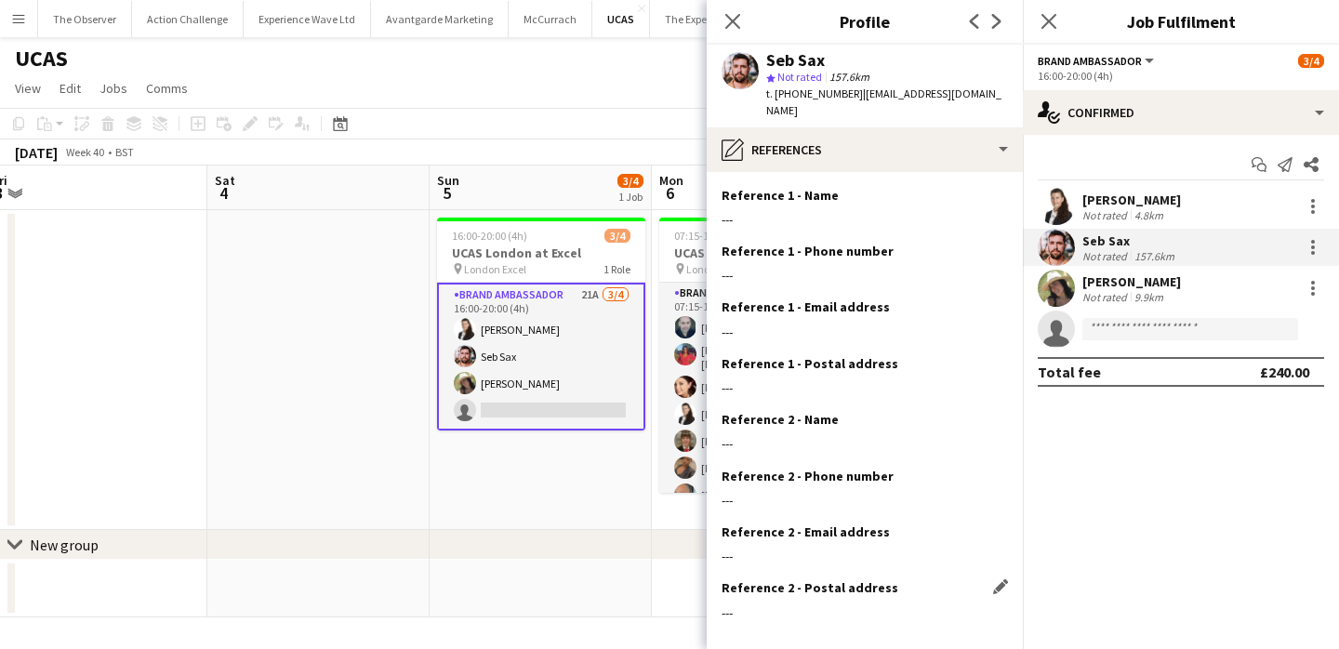
scroll to position [74, 0]
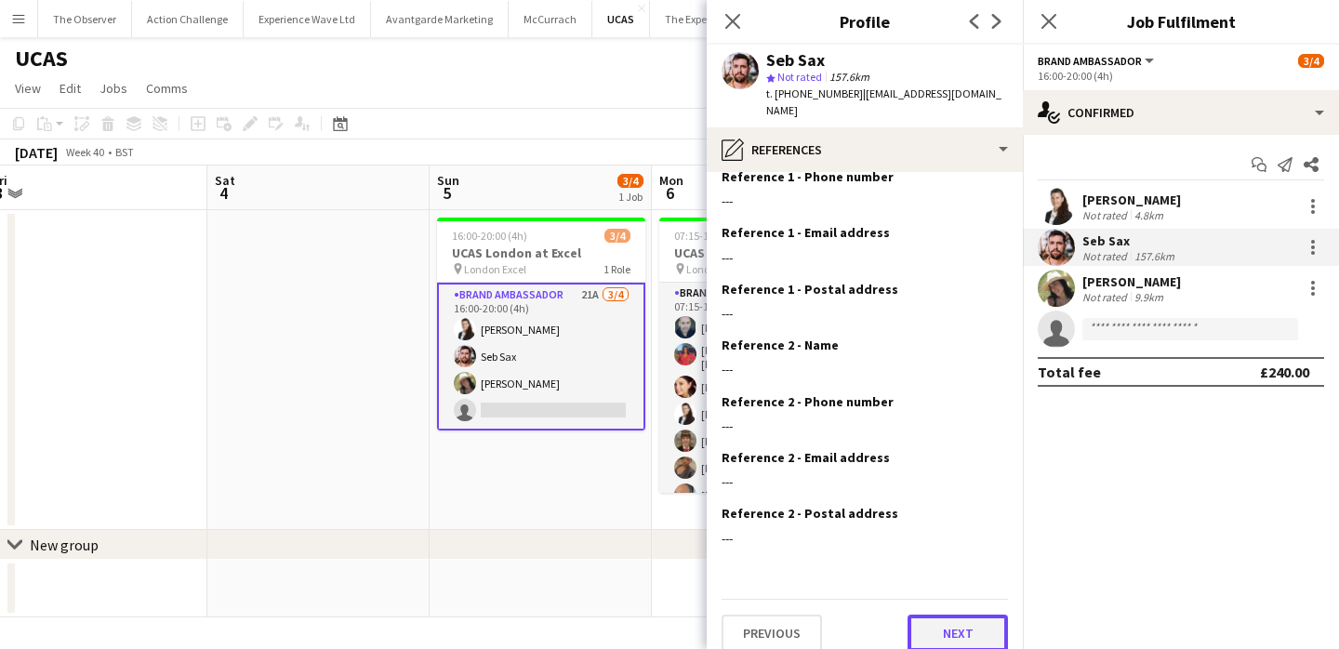
click at [951, 624] on button "Next" at bounding box center [957, 632] width 100 height 37
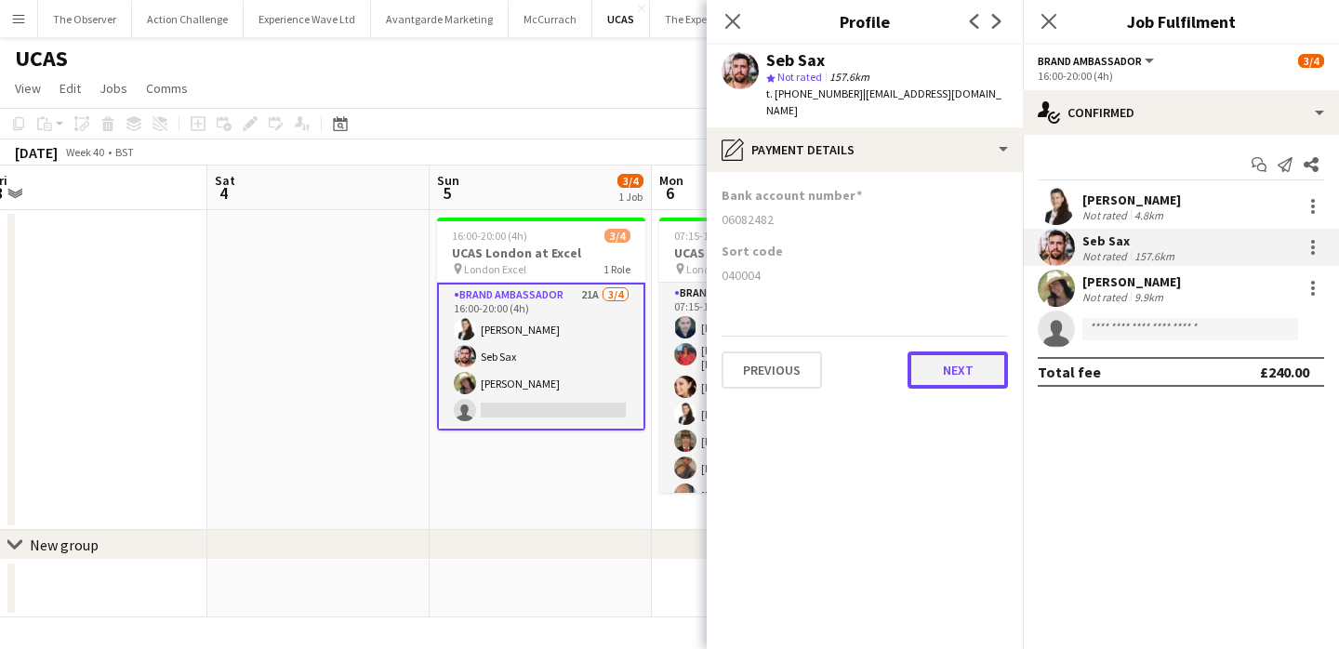
click at [948, 368] on button "Next" at bounding box center [957, 369] width 100 height 37
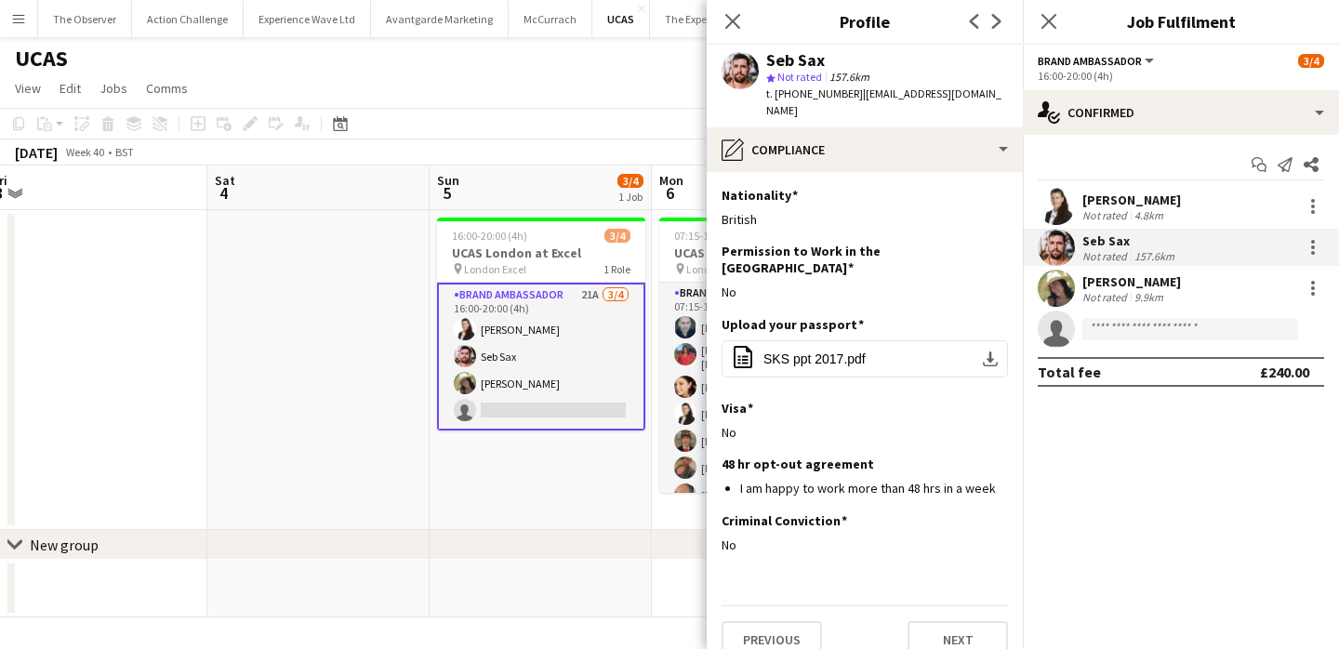
click at [956, 624] on div "Previous Next" at bounding box center [864, 631] width 286 height 53
click at [956, 621] on button "Next" at bounding box center [957, 639] width 100 height 37
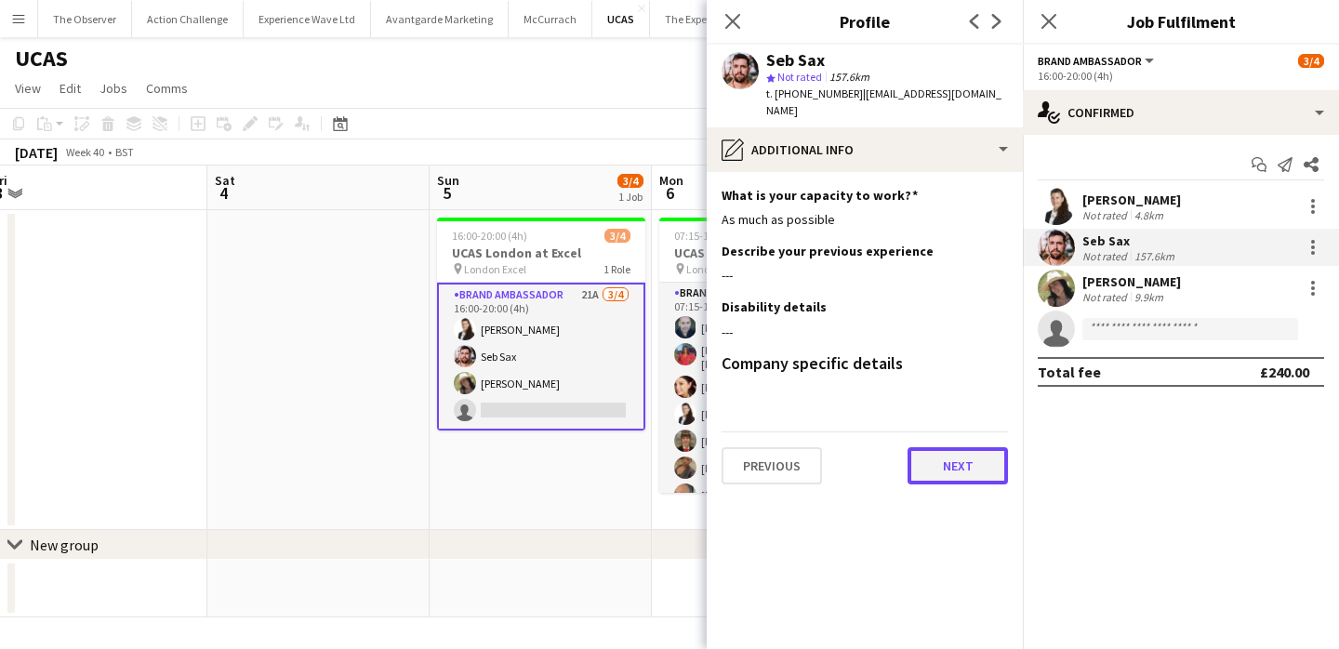
click at [957, 447] on button "Next" at bounding box center [957, 465] width 100 height 37
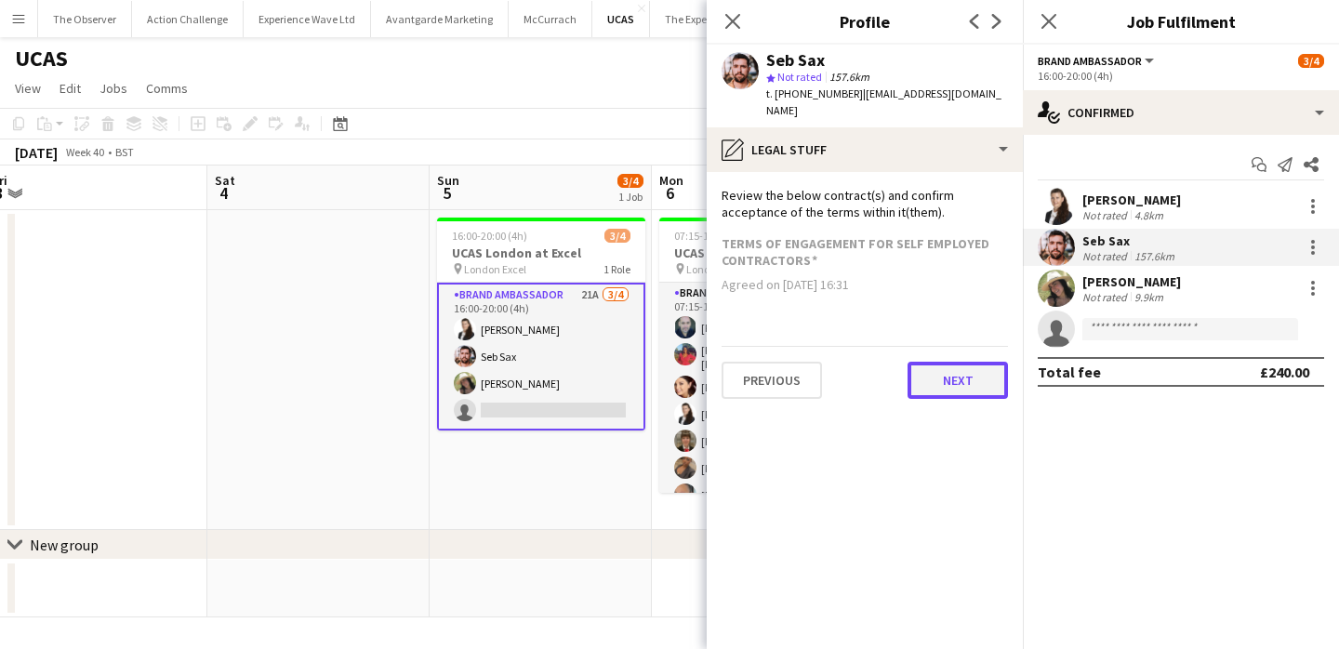
click at [965, 371] on button "Next" at bounding box center [957, 380] width 100 height 37
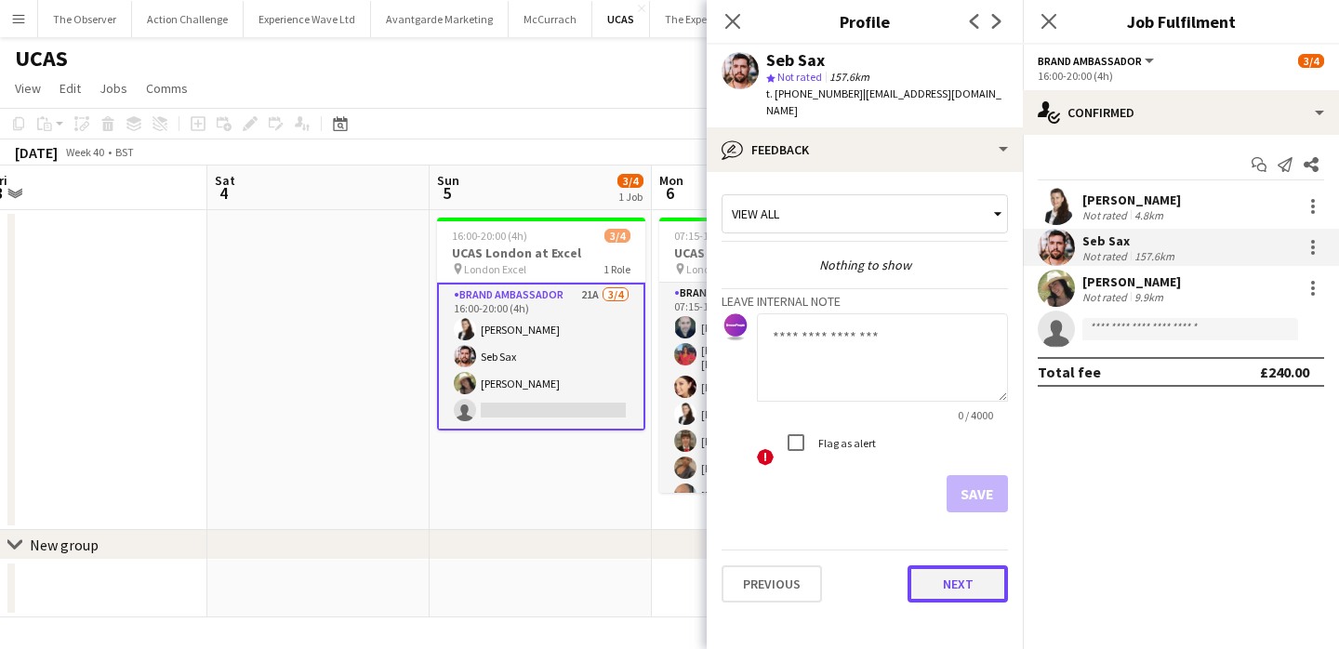
click at [957, 574] on button "Next" at bounding box center [957, 583] width 100 height 37
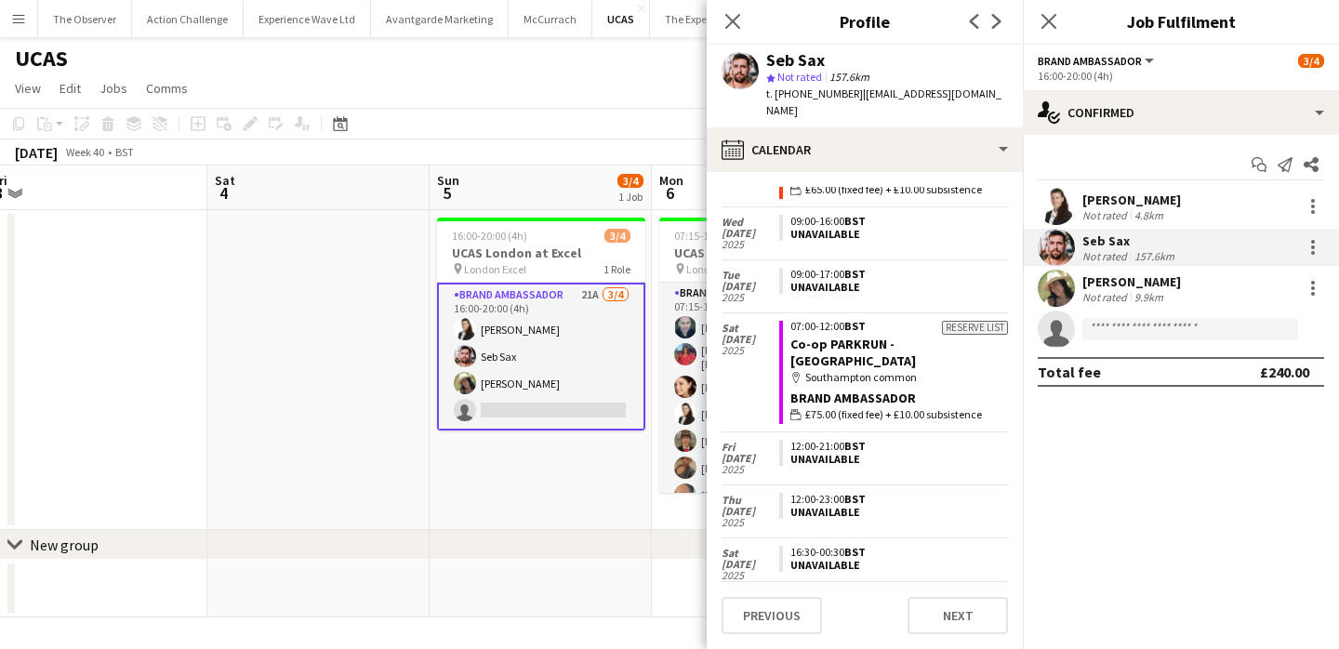
scroll to position [4294, 0]
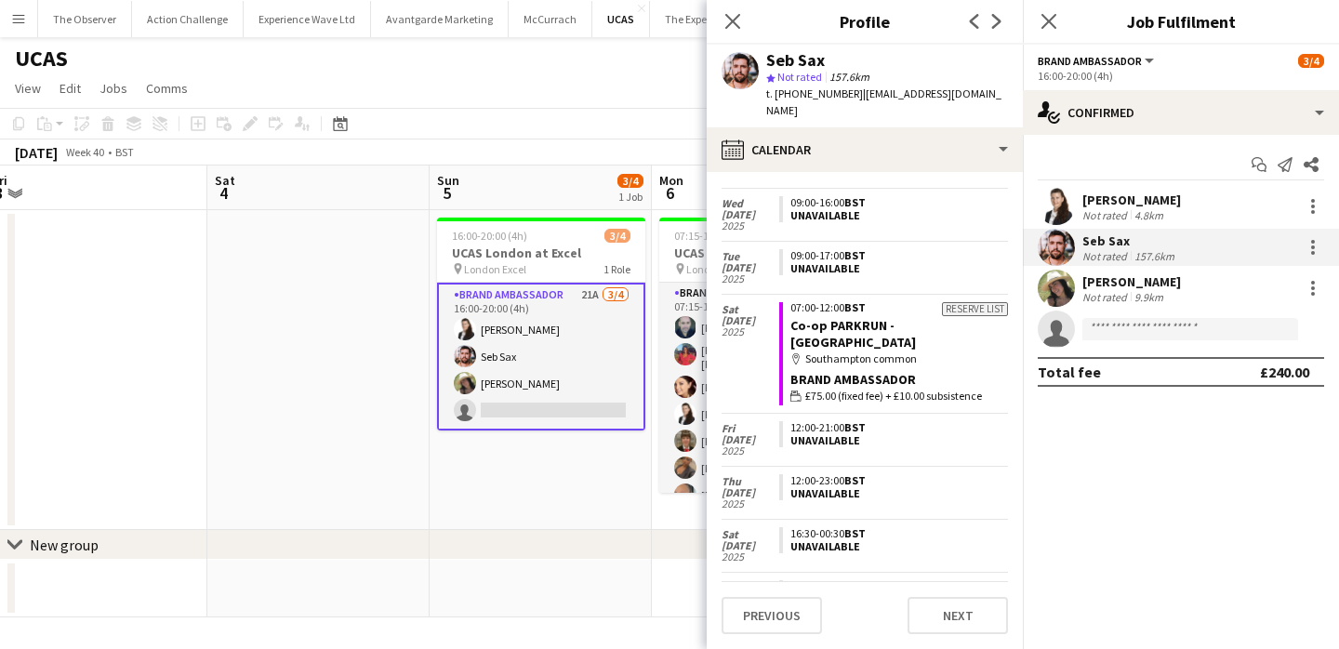
click at [533, 526] on app-date-cell "16:00-20:00 (4h) 3/4 UCAS London at Excel pin London Excel 1 Role Brand Ambassa…" at bounding box center [540, 370] width 222 height 320
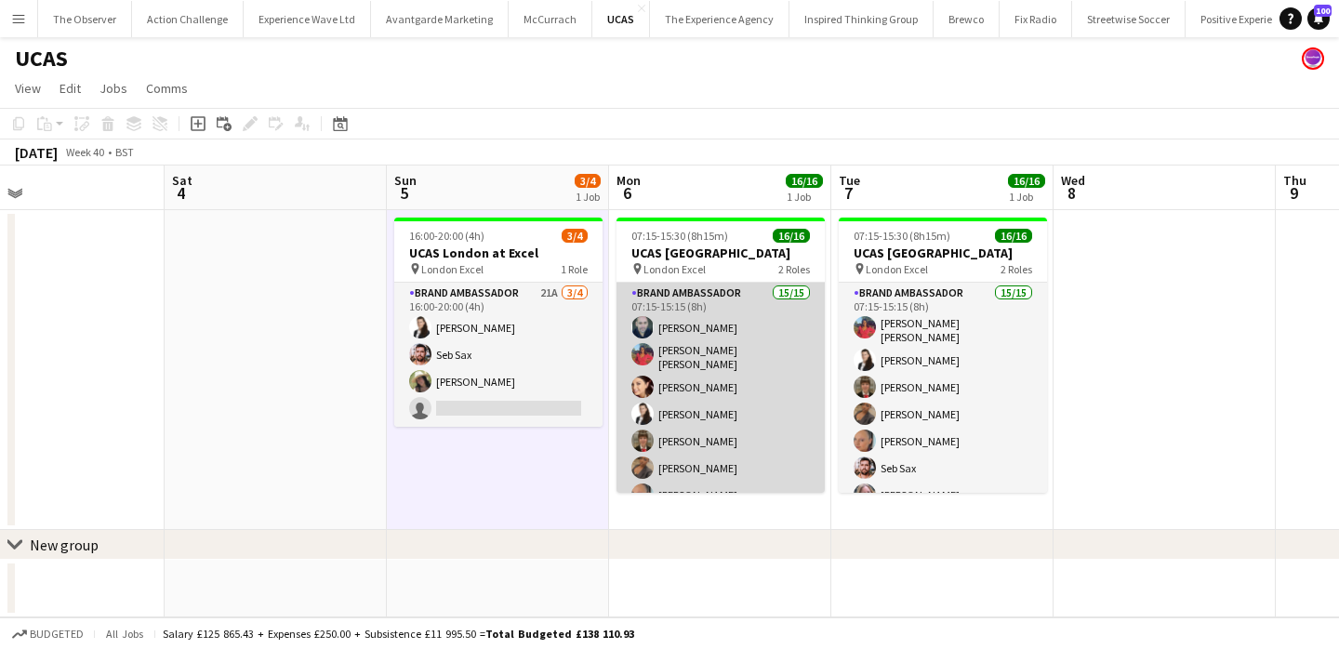
scroll to position [0, 735]
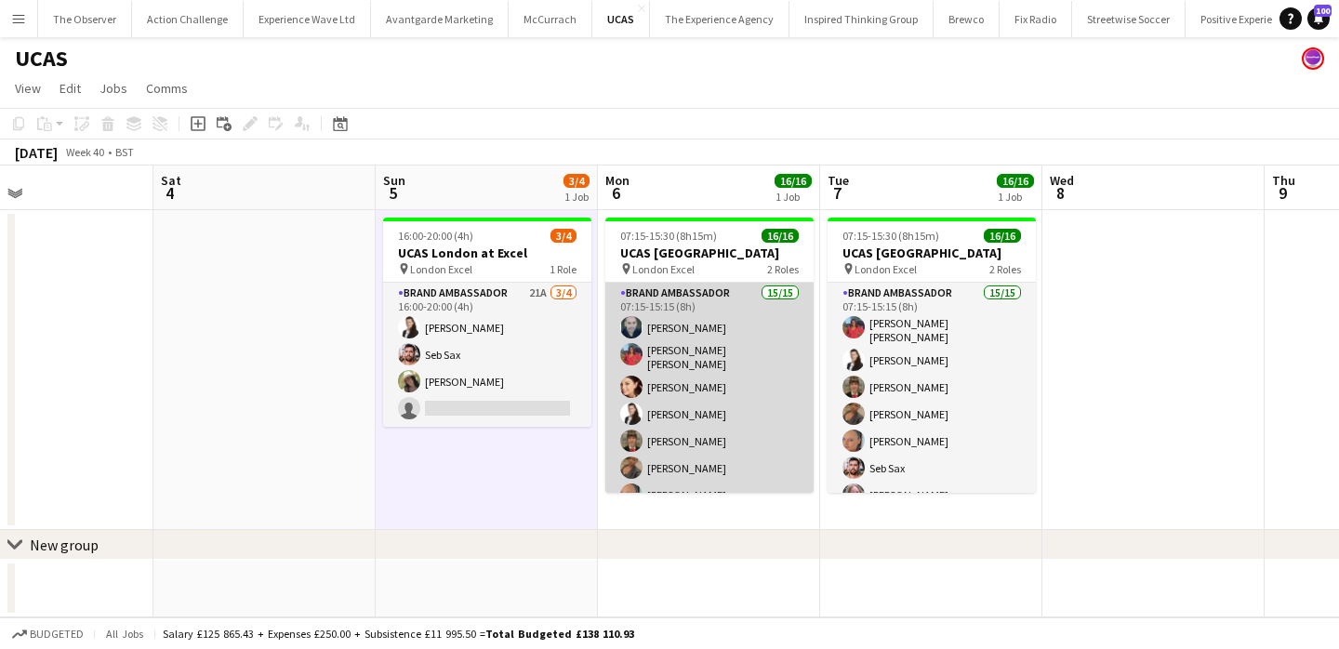
click at [717, 365] on app-card-role "Brand Ambassador 15/15 07:15-15:15 (8h) david chittenden Jennifer Jonah Natasha…" at bounding box center [709, 506] width 208 height 446
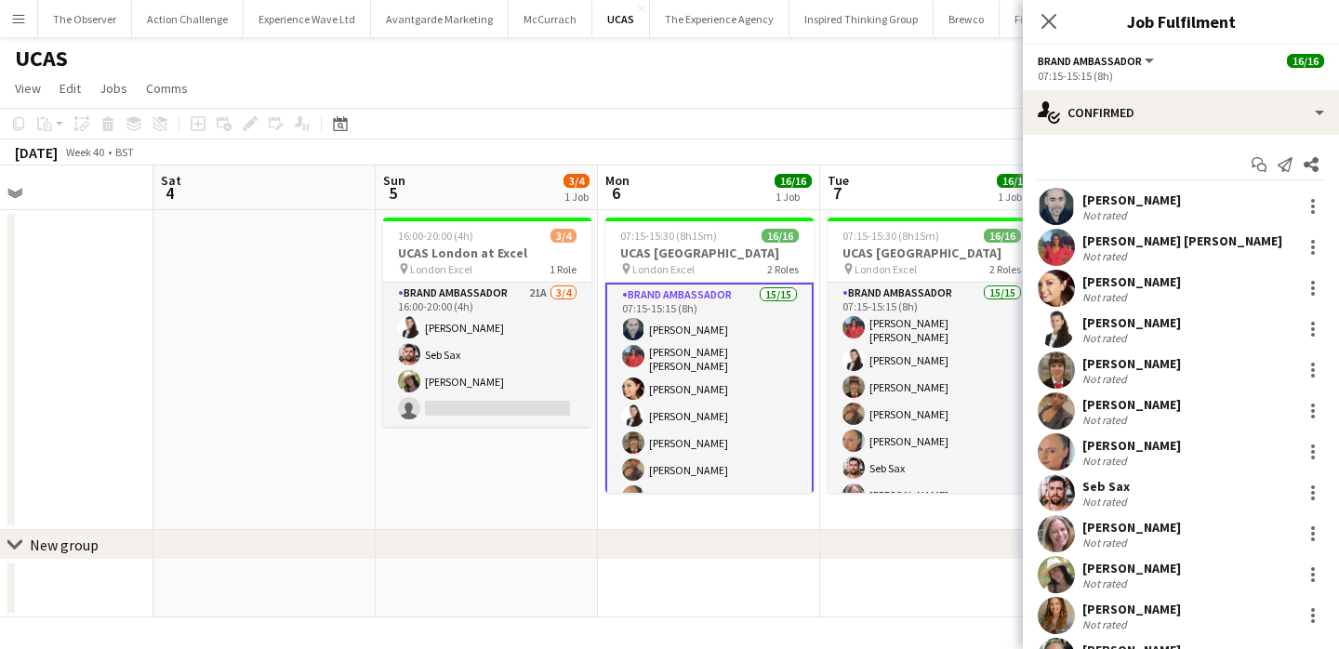
click at [1062, 368] on app-user-avatar at bounding box center [1055, 369] width 37 height 37
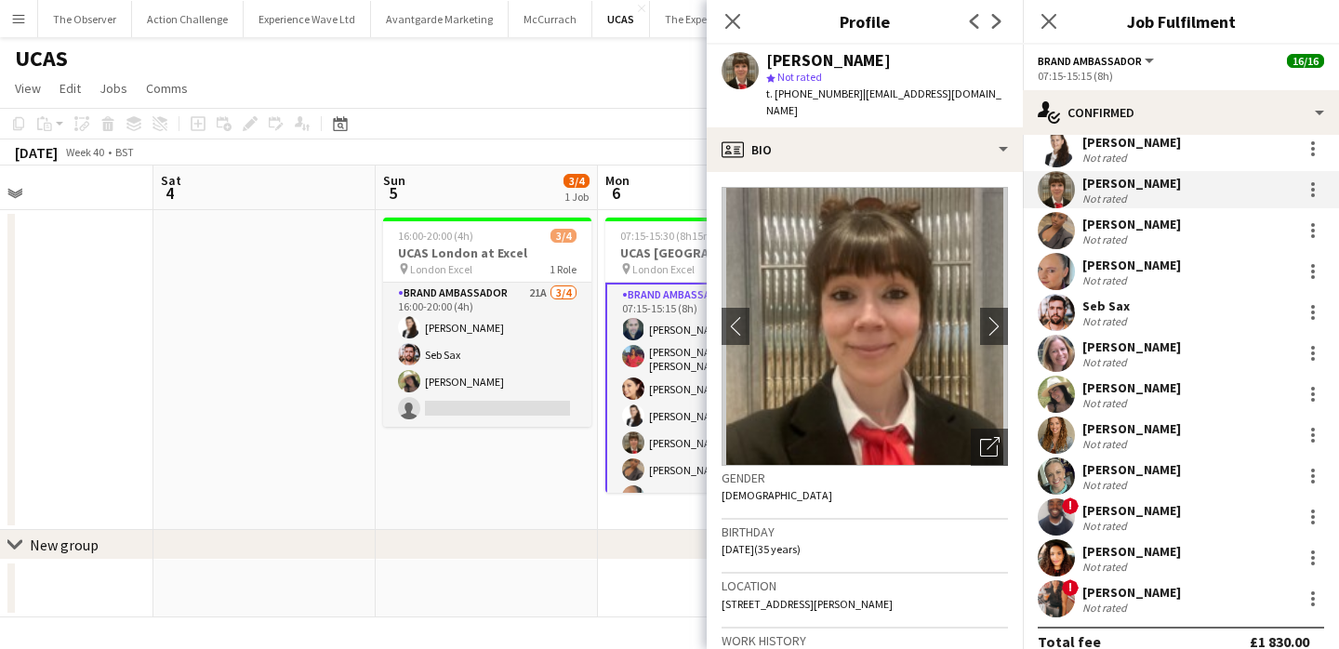
scroll to position [189, 0]
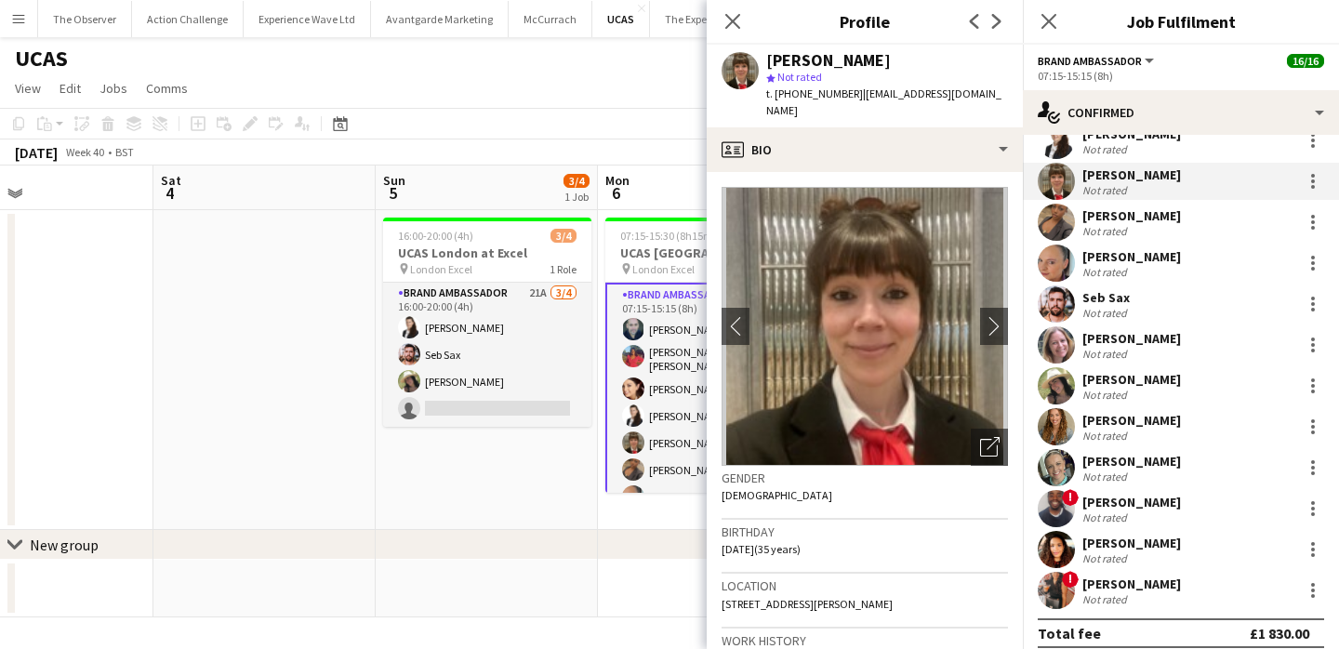
click at [1061, 532] on app-user-avatar at bounding box center [1055, 549] width 37 height 37
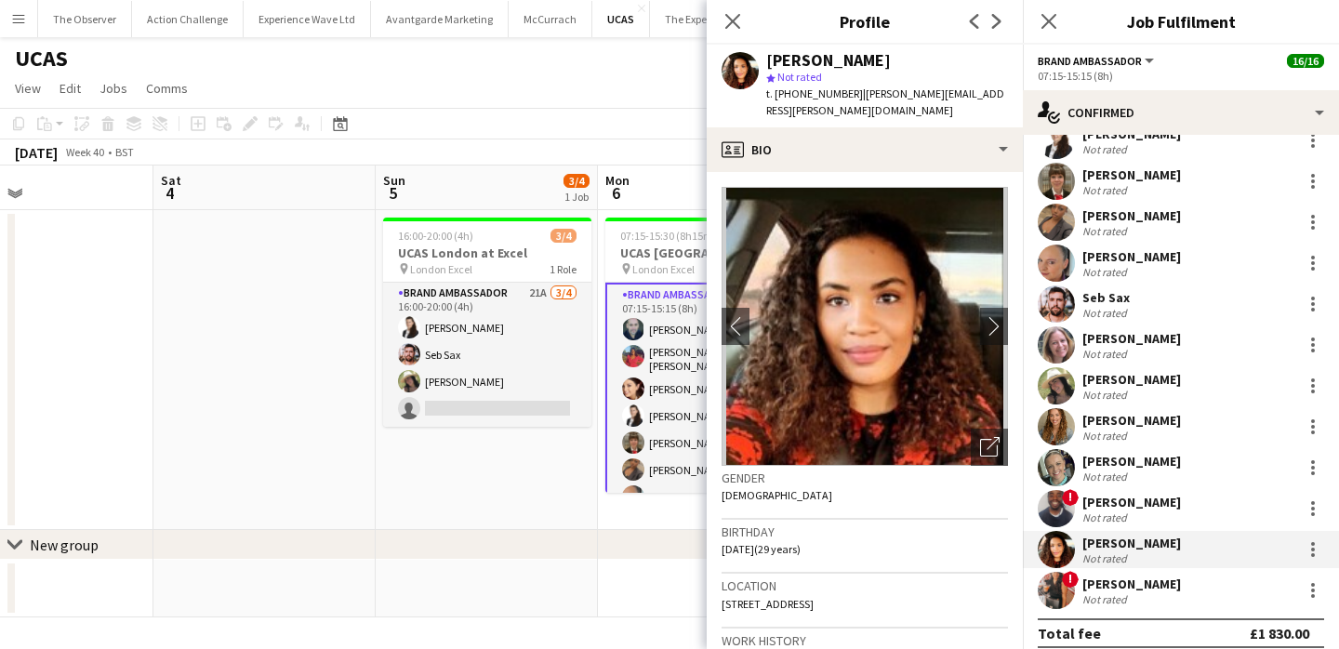
click at [610, 531] on div "chevron-right New group" at bounding box center [669, 545] width 1339 height 30
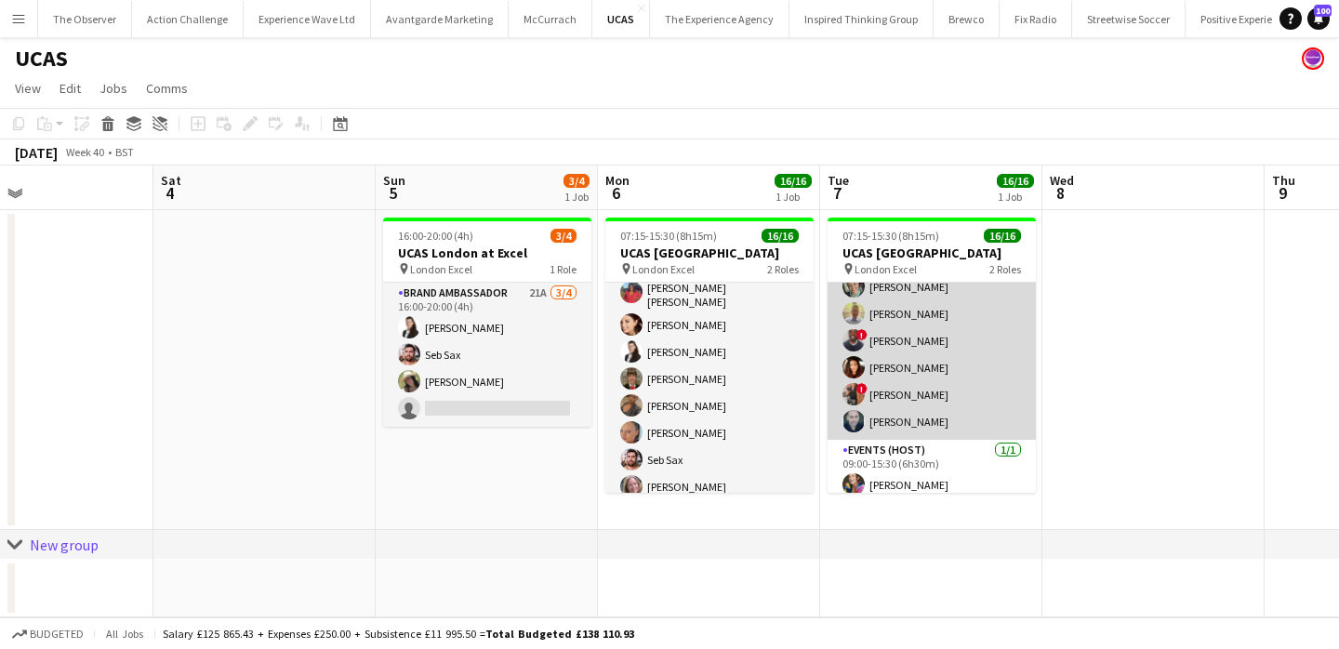
scroll to position [294, 0]
click at [909, 418] on app-card-role "Brand Ambassador 15/15 07:15-15:15 (8h) Jennifer Jonah Mariia Legun Heather Jar…" at bounding box center [931, 212] width 208 height 446
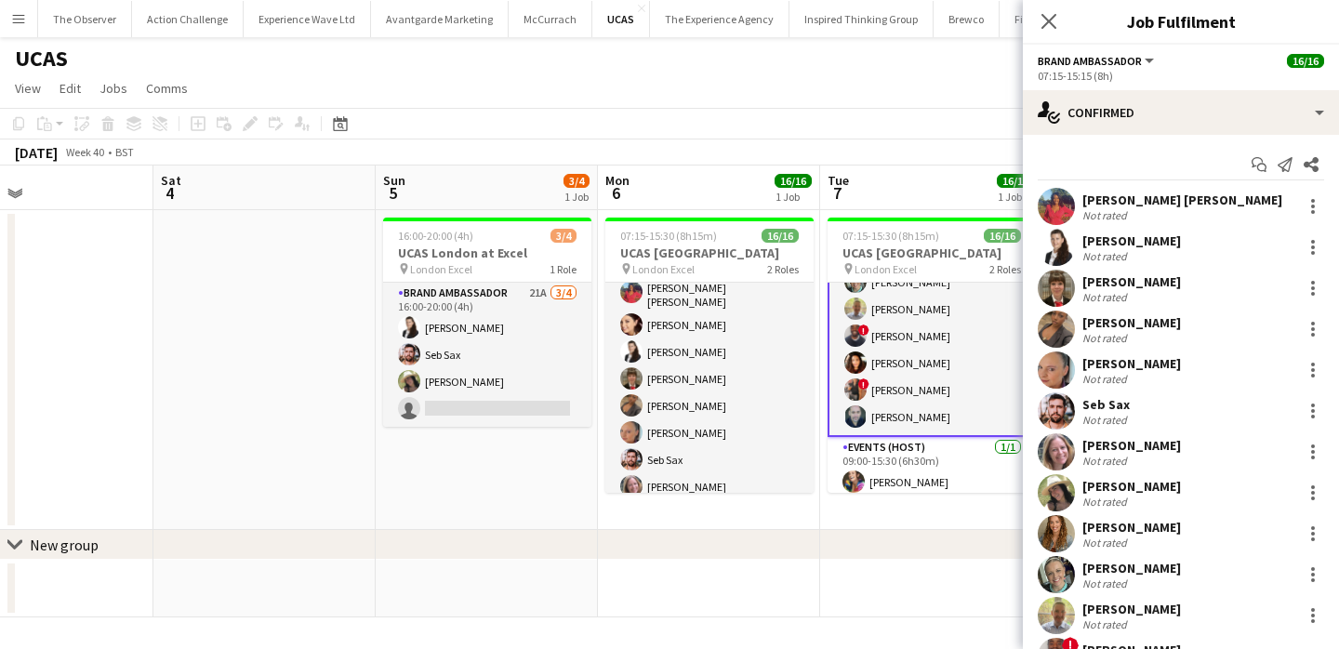
scroll to position [203, 0]
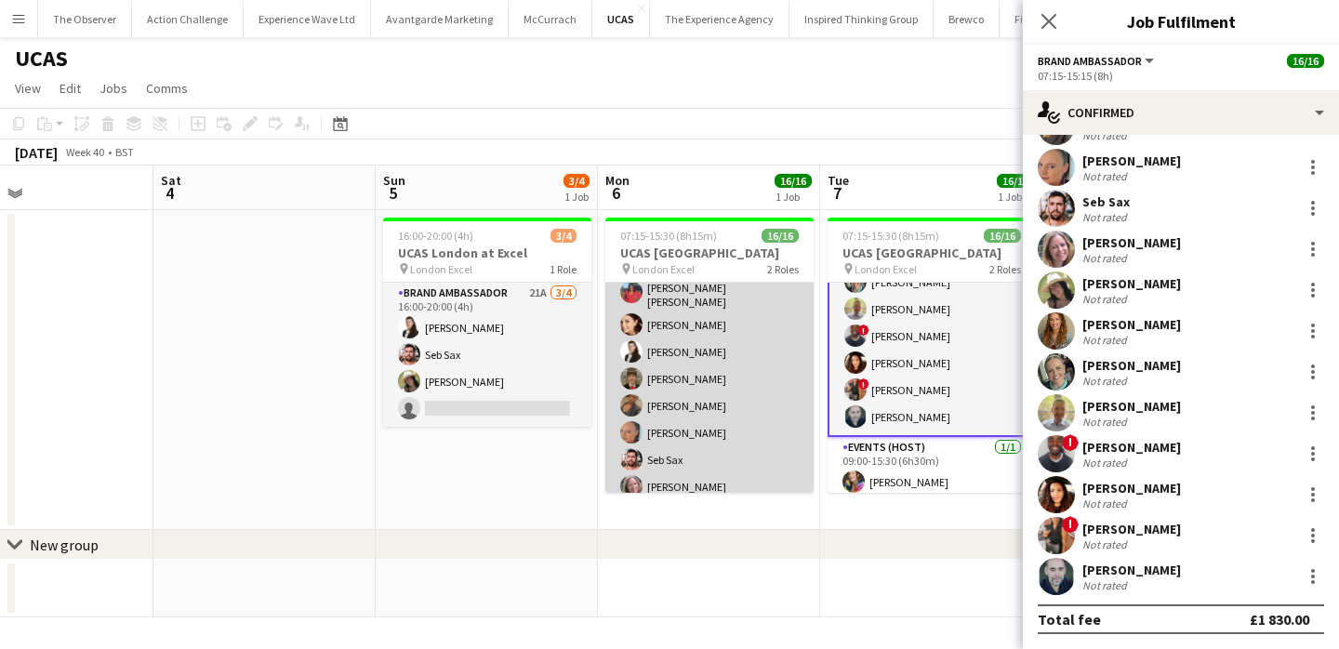
click at [698, 296] on app-card-role "Brand Ambassador 15/15 07:15-15:15 (8h) david chittenden Jennifer Jonah Natasha…" at bounding box center [709, 443] width 208 height 446
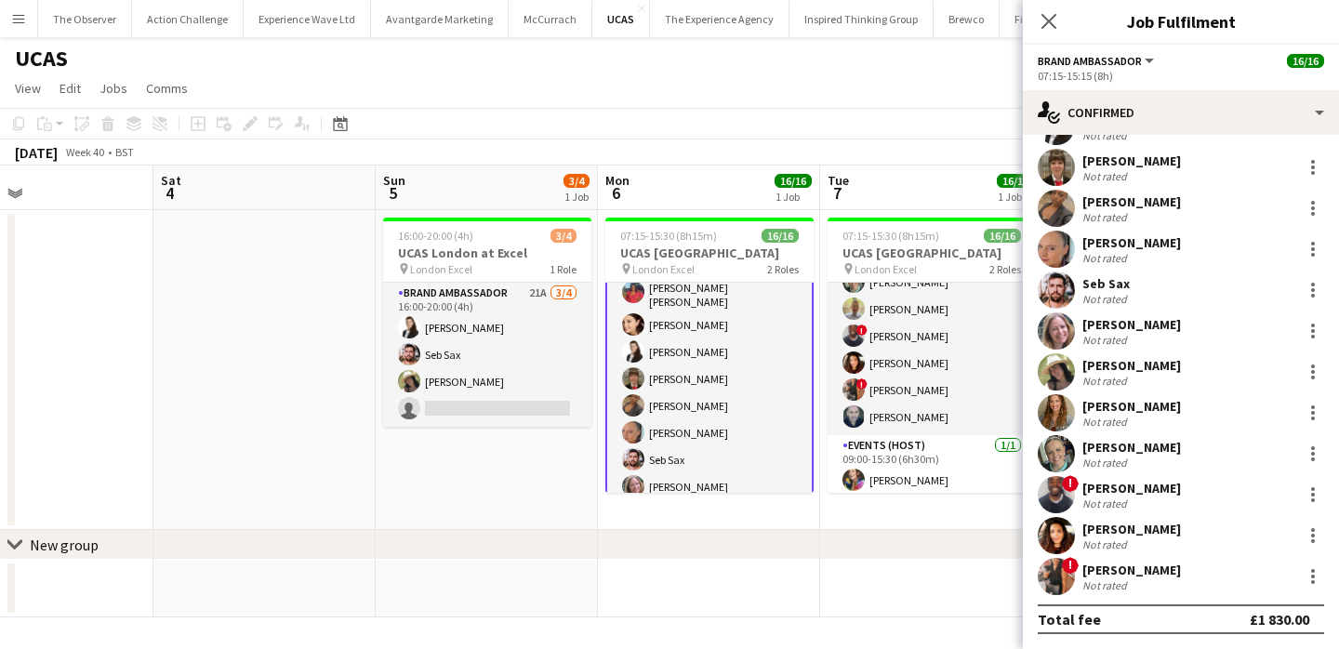
scroll to position [0, 0]
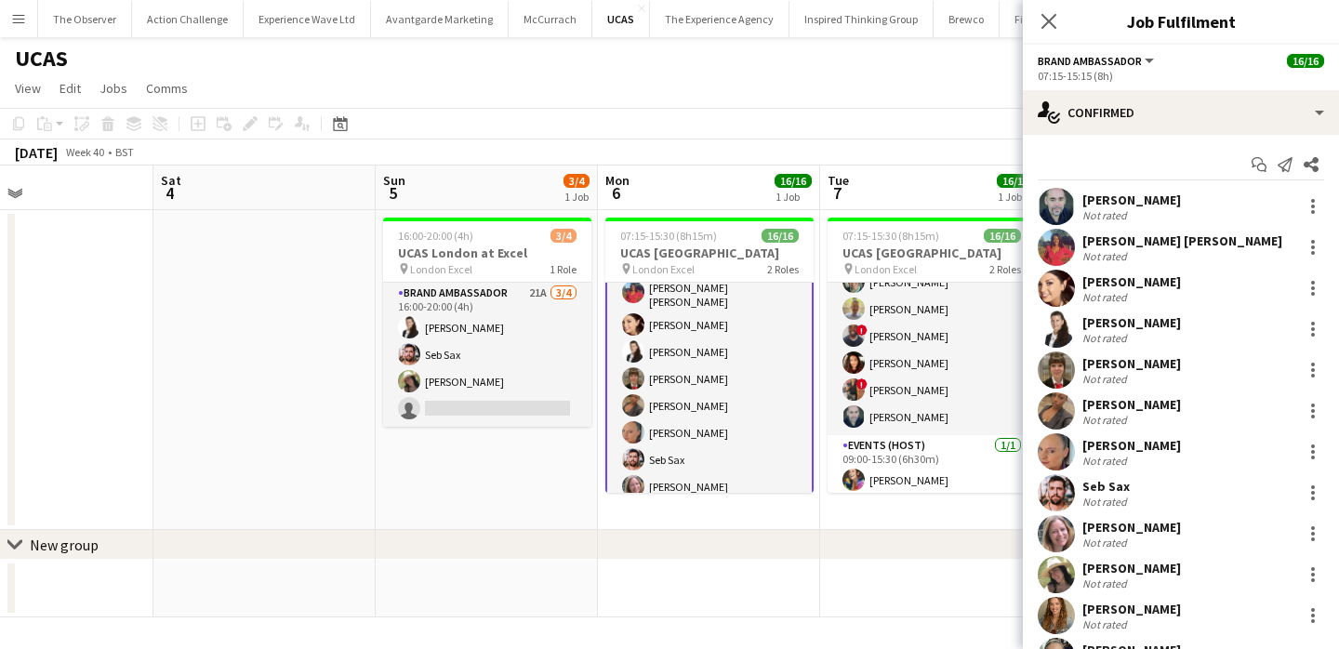
click at [1069, 208] on app-user-avatar at bounding box center [1055, 206] width 37 height 37
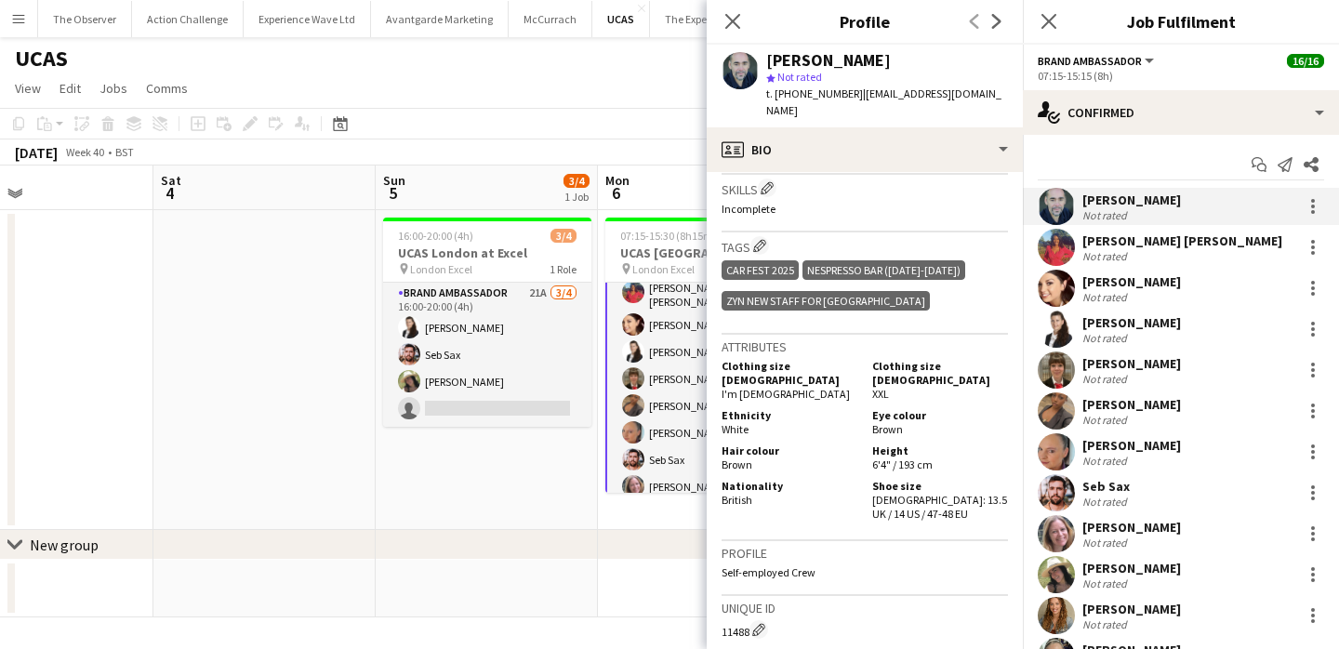
scroll to position [1093, 0]
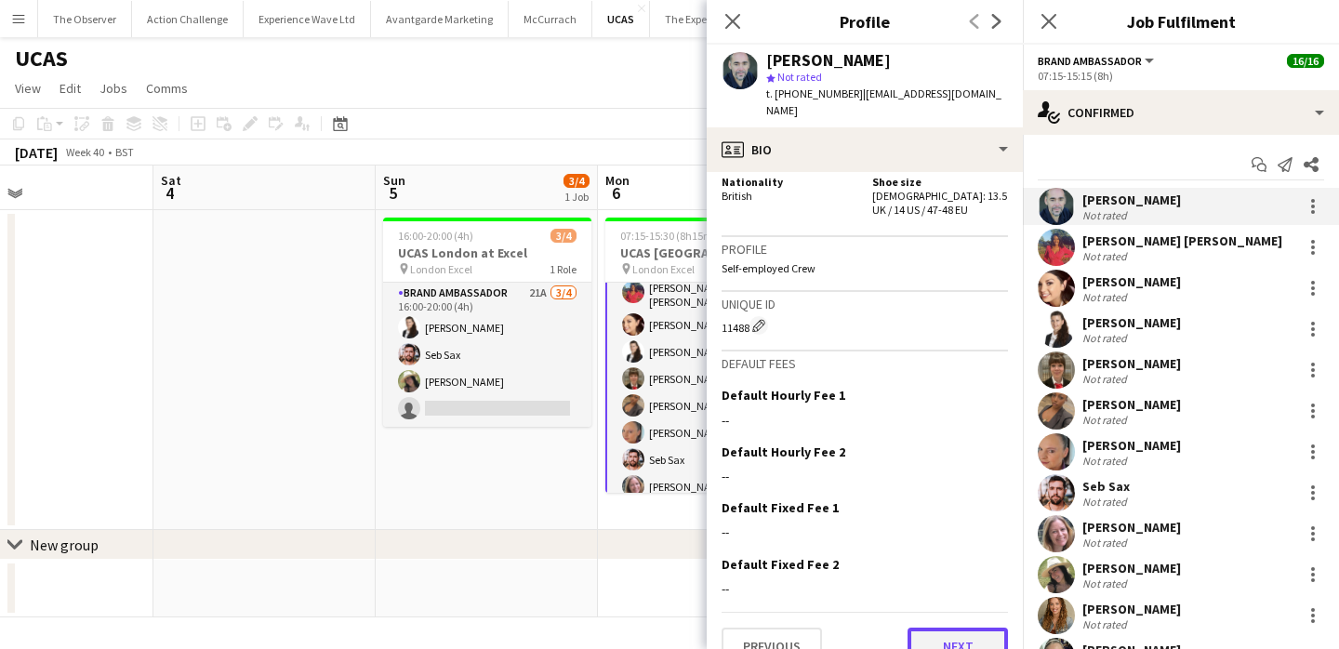
click at [974, 627] on button "Next" at bounding box center [957, 645] width 100 height 37
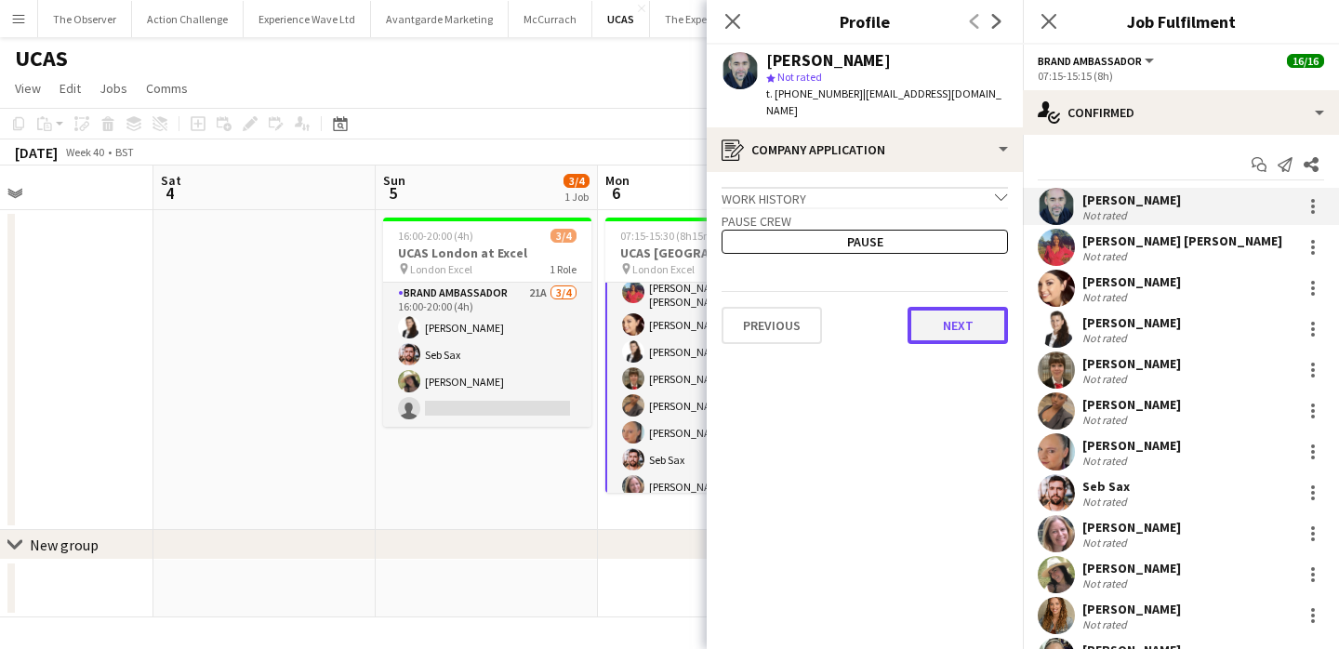
click at [977, 321] on button "Next" at bounding box center [957, 325] width 100 height 37
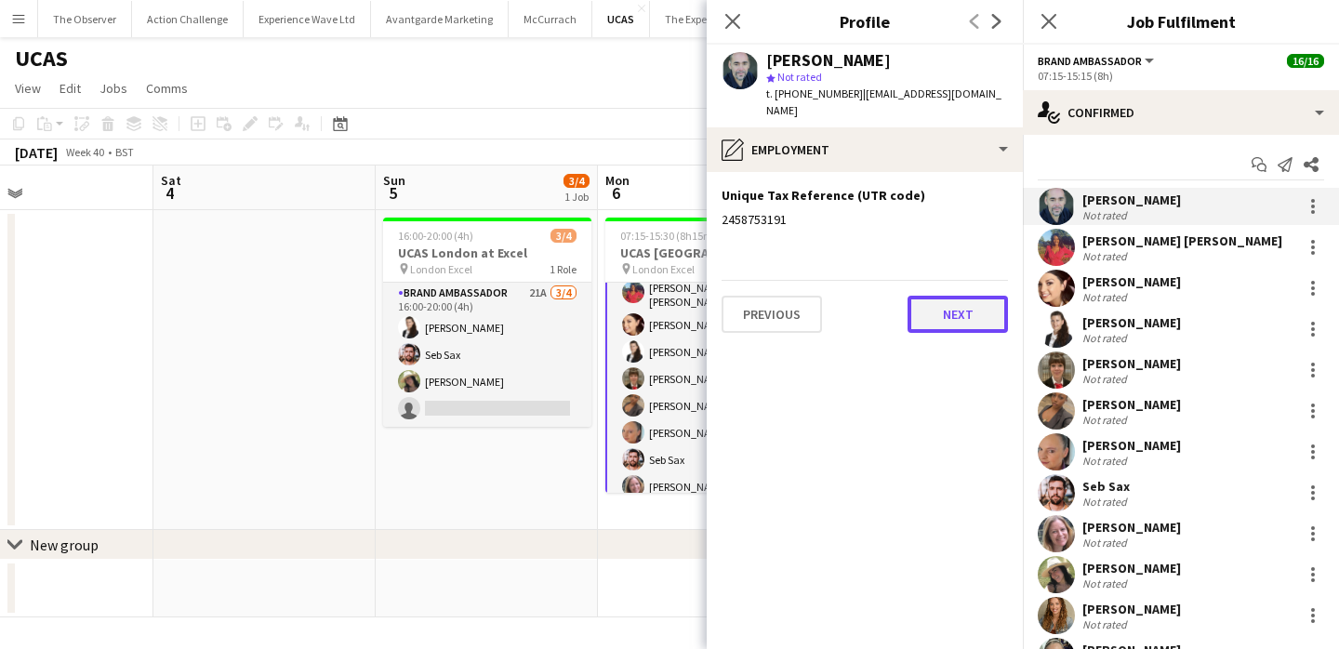
click at [973, 296] on button "Next" at bounding box center [957, 314] width 100 height 37
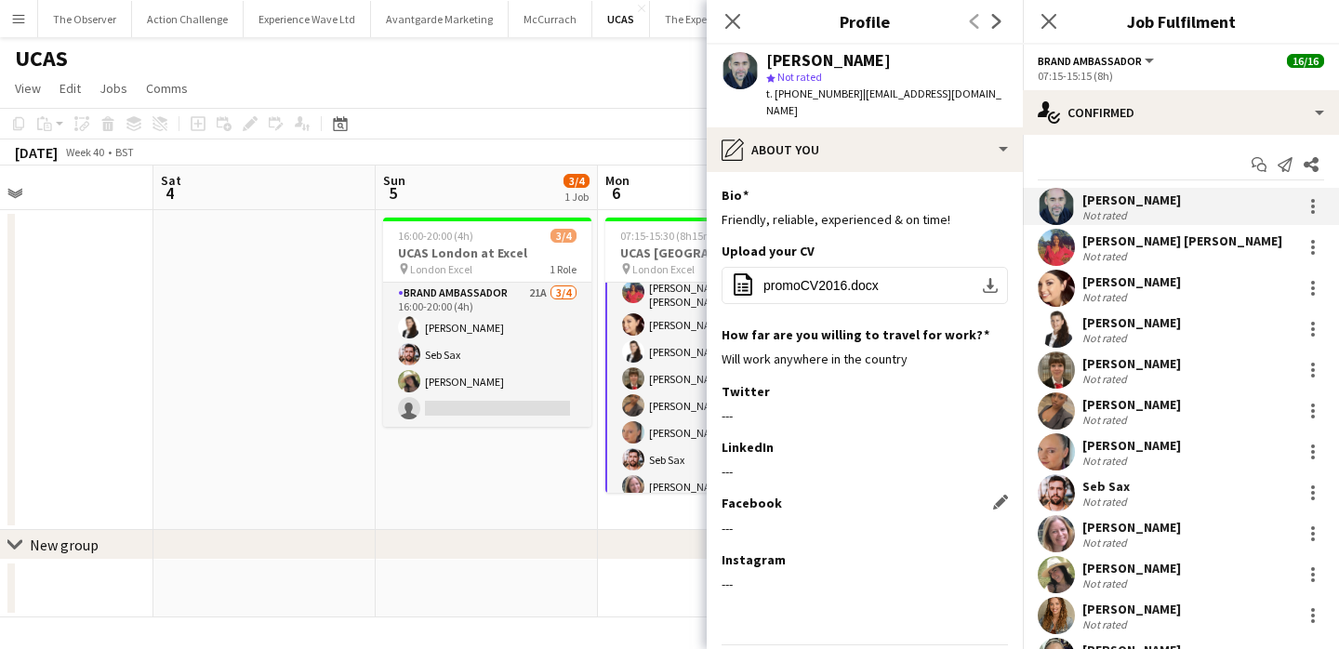
scroll to position [46, 0]
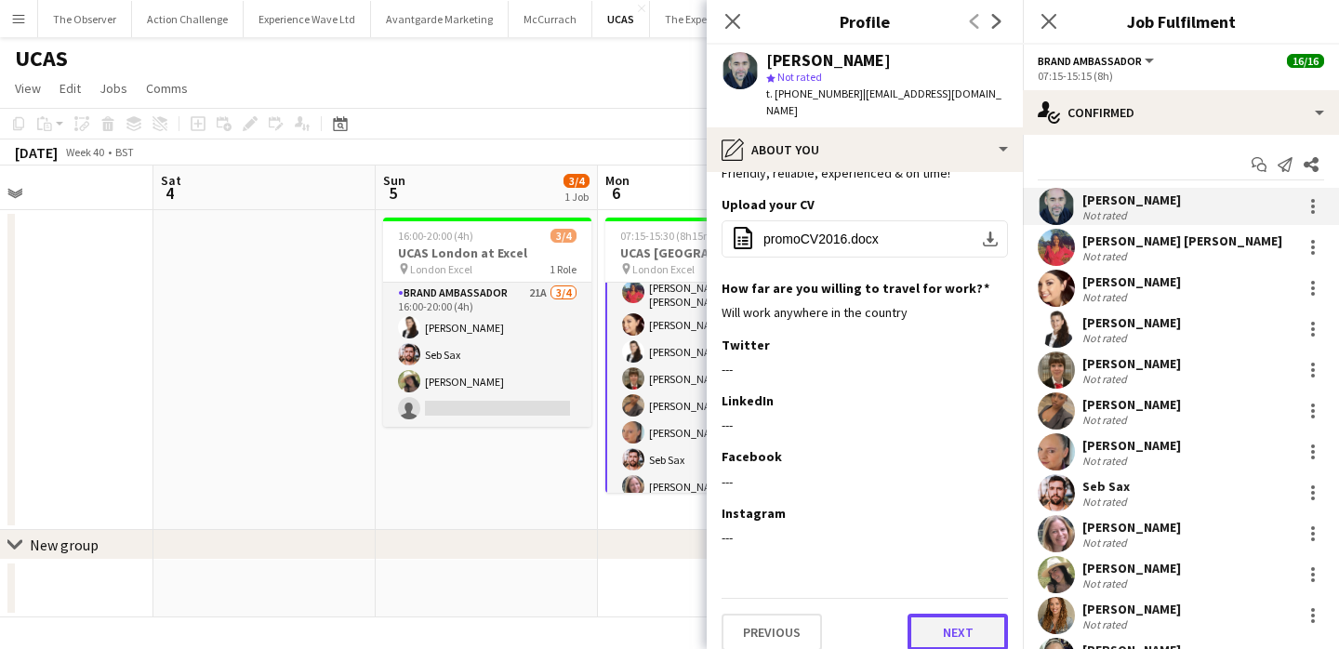
click at [968, 623] on button "Next" at bounding box center [957, 632] width 100 height 37
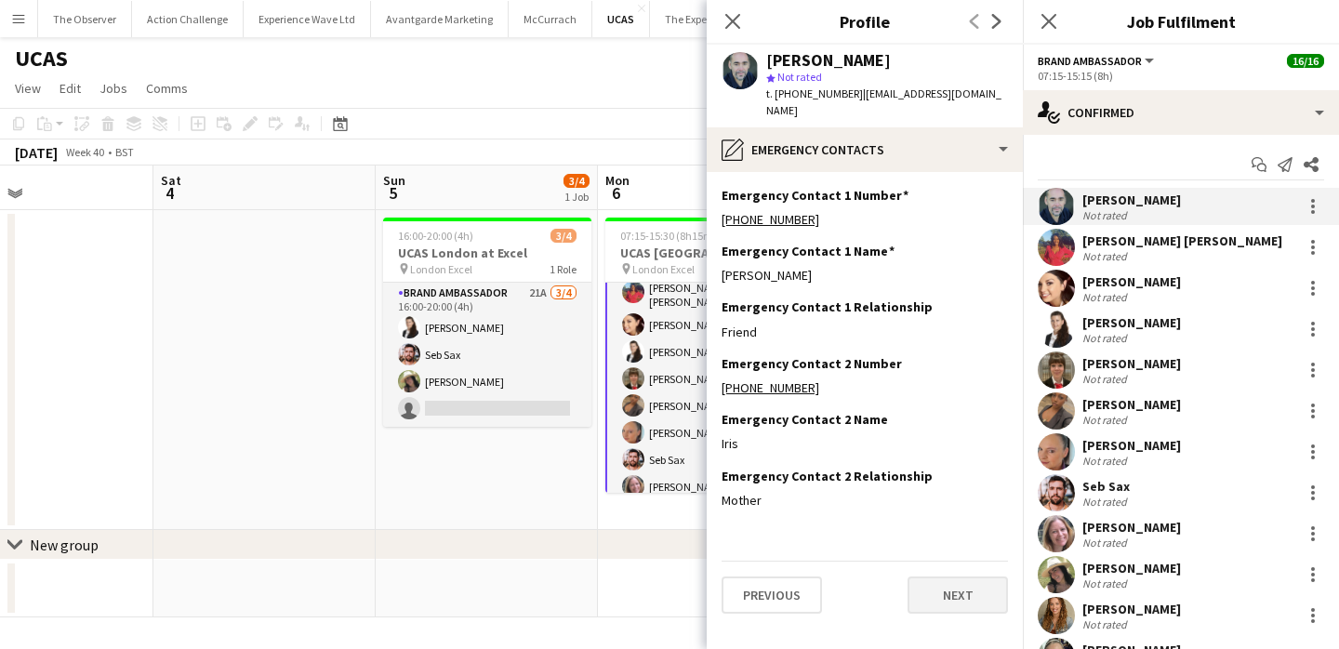
scroll to position [0, 0]
click at [966, 576] on button "Next" at bounding box center [957, 594] width 100 height 37
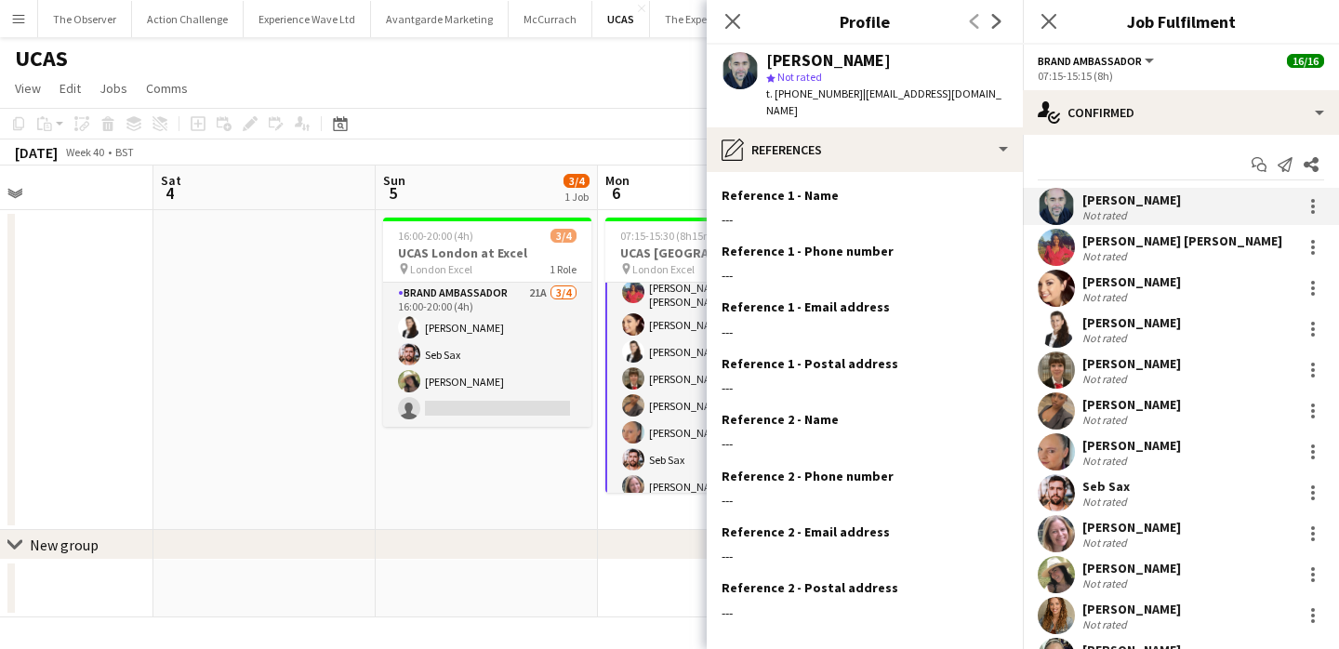
scroll to position [74, 0]
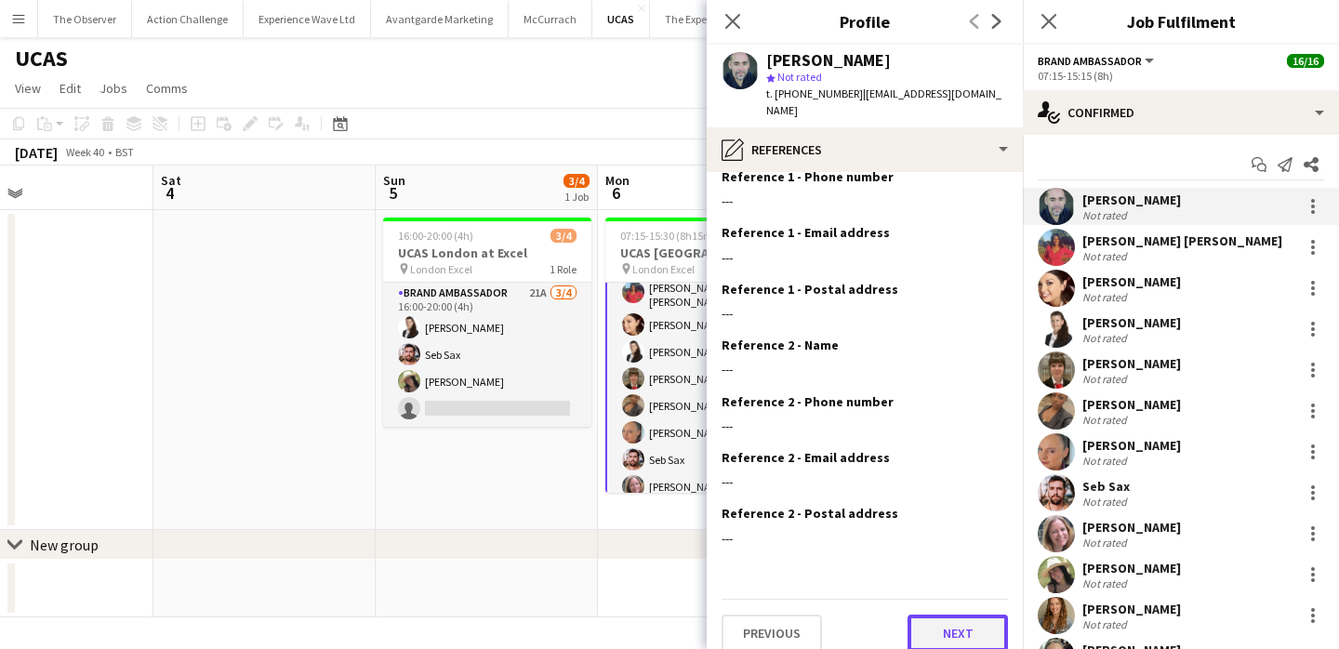
click at [968, 614] on button "Next" at bounding box center [957, 632] width 100 height 37
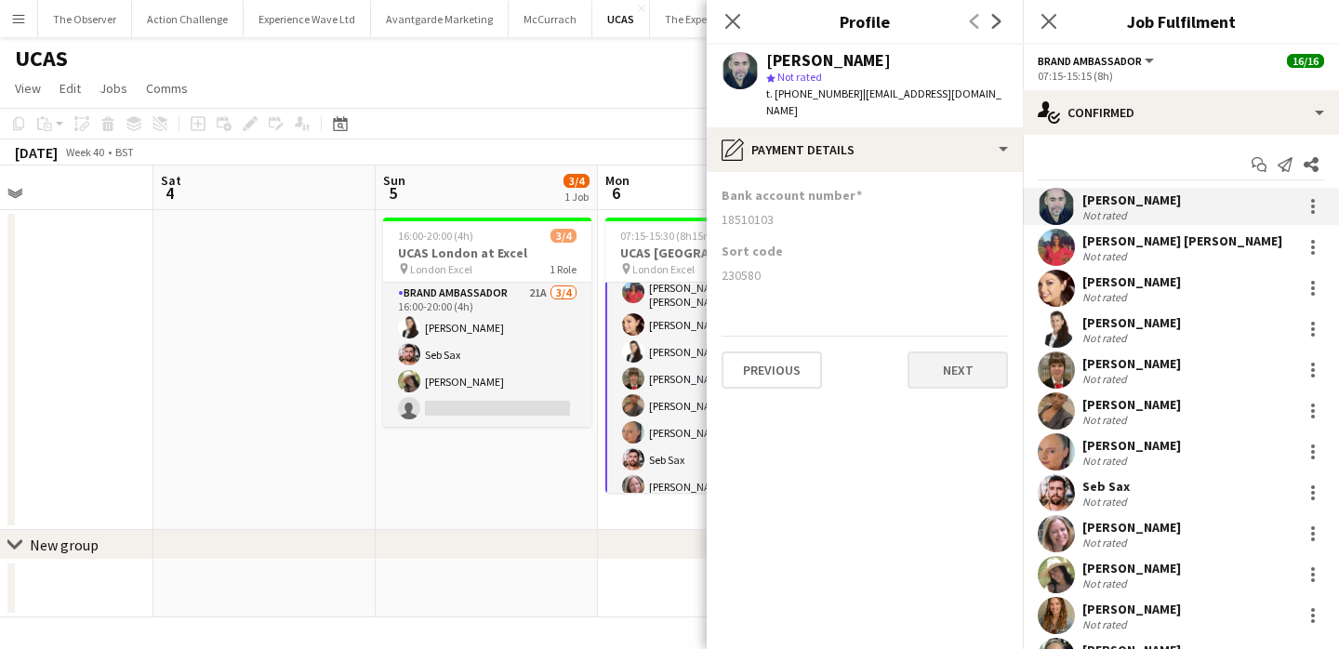
scroll to position [0, 0]
click at [986, 368] on button "Next" at bounding box center [957, 369] width 100 height 37
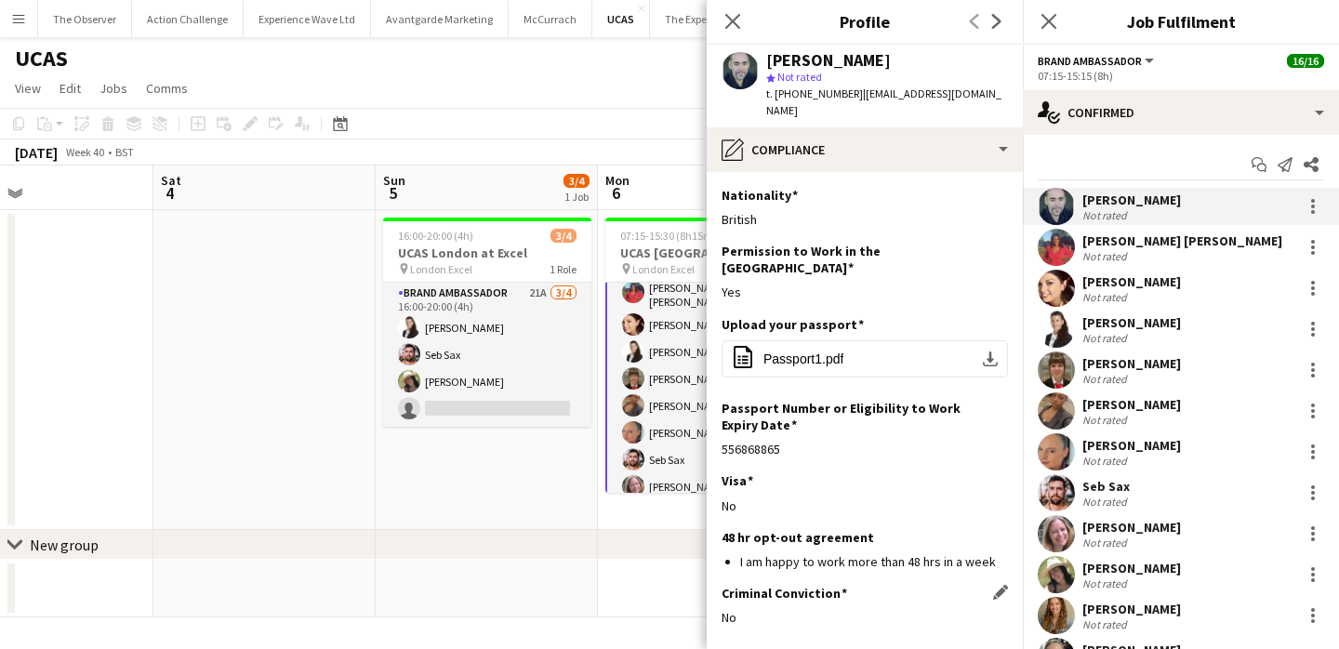
scroll to position [63, 0]
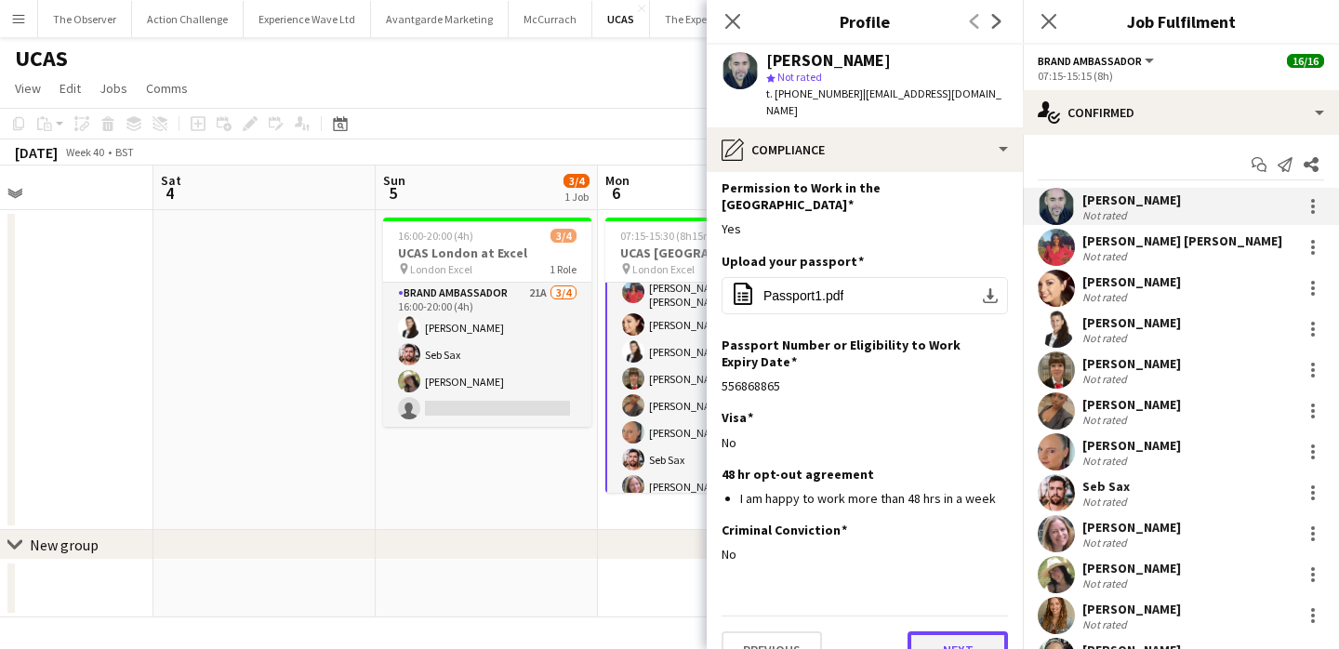
click at [953, 631] on button "Next" at bounding box center [957, 649] width 100 height 37
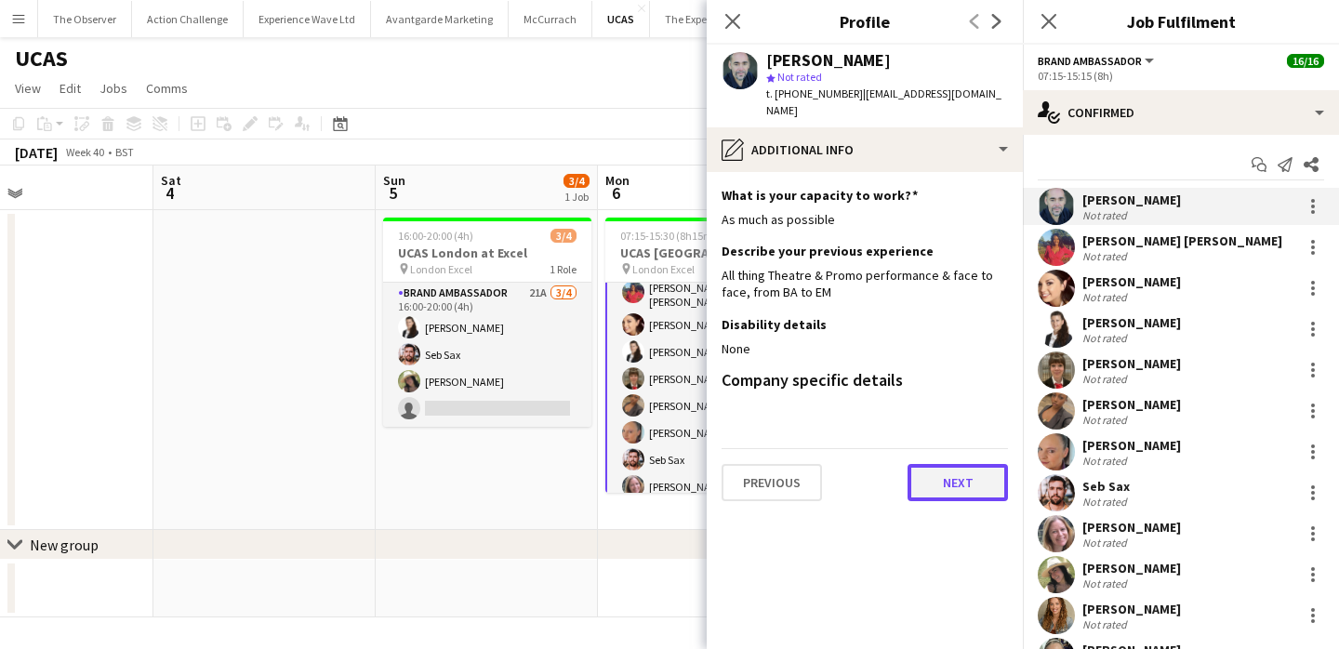
click at [979, 467] on button "Next" at bounding box center [957, 482] width 100 height 37
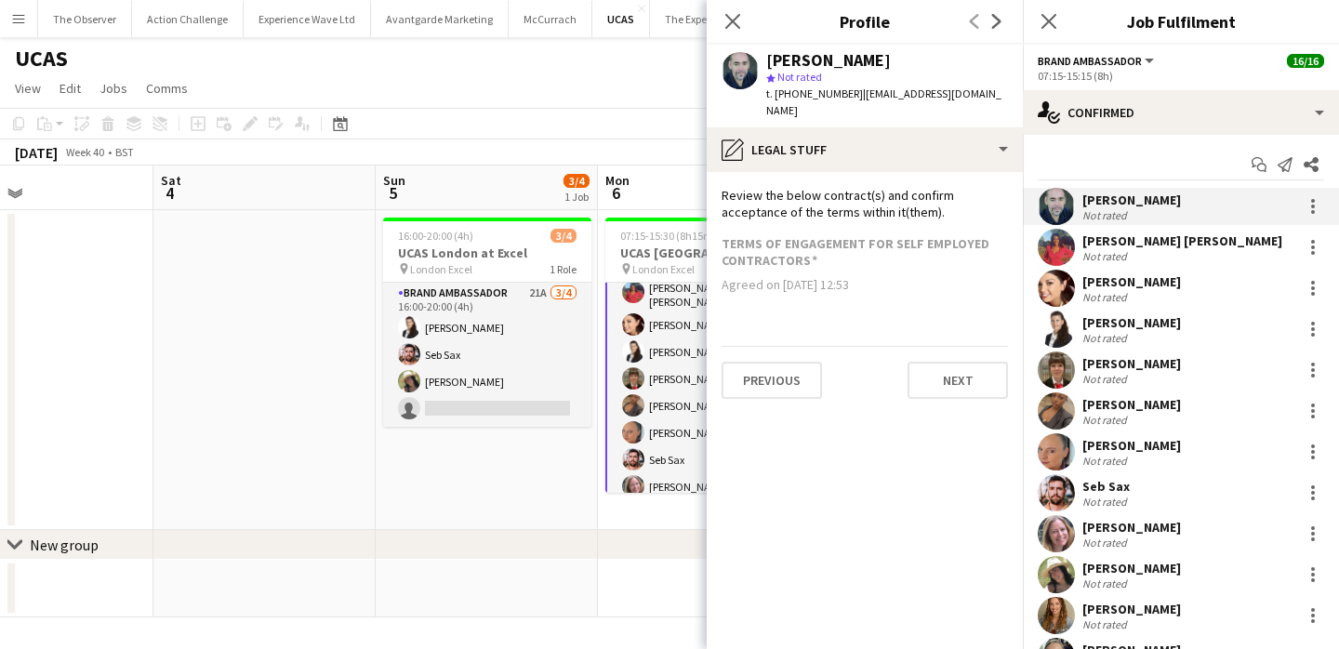
click at [981, 391] on app-section-data-types "Review the below contract(s) and confirm acceptance of the terms within it(them…" at bounding box center [864, 410] width 316 height 477
click at [982, 363] on button "Next" at bounding box center [957, 380] width 100 height 37
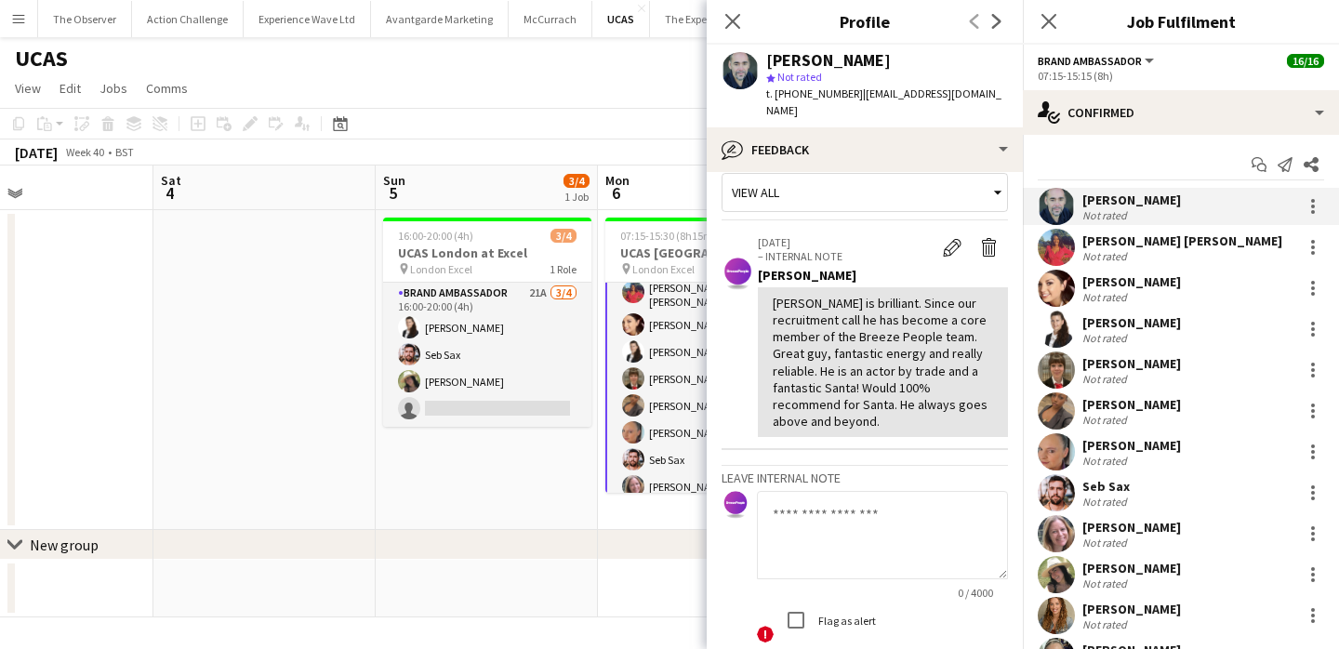
scroll to position [24, 0]
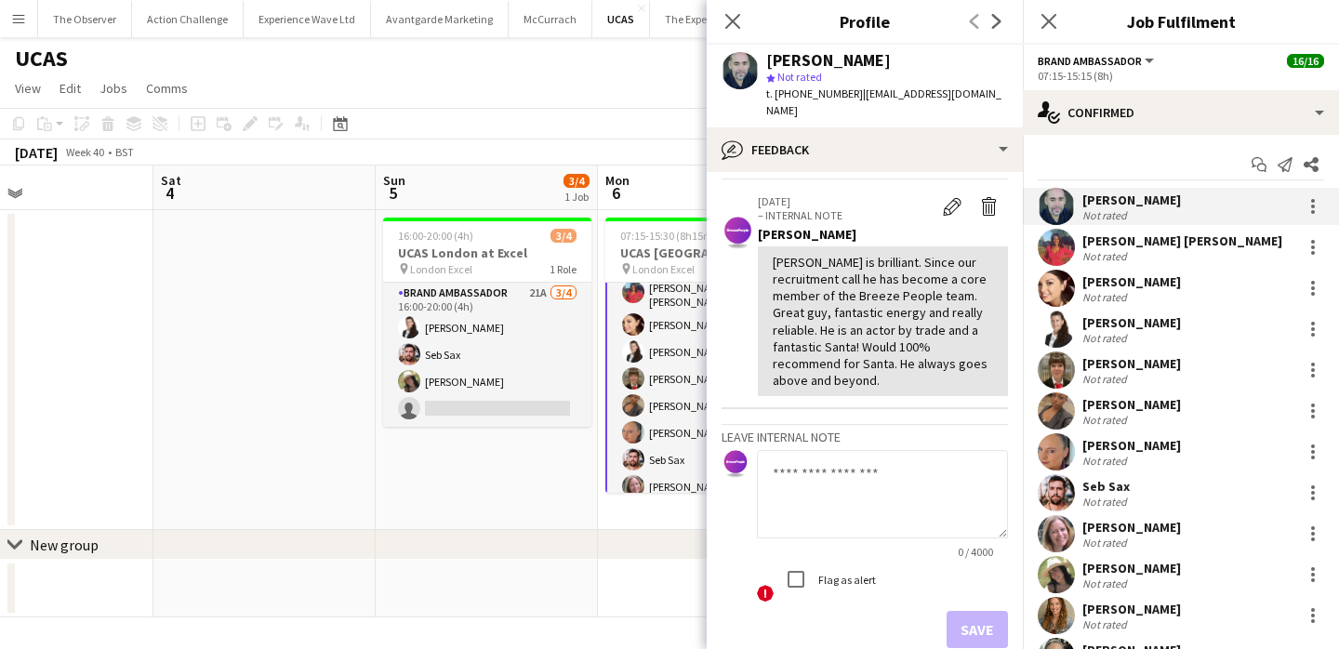
scroll to position [133, 0]
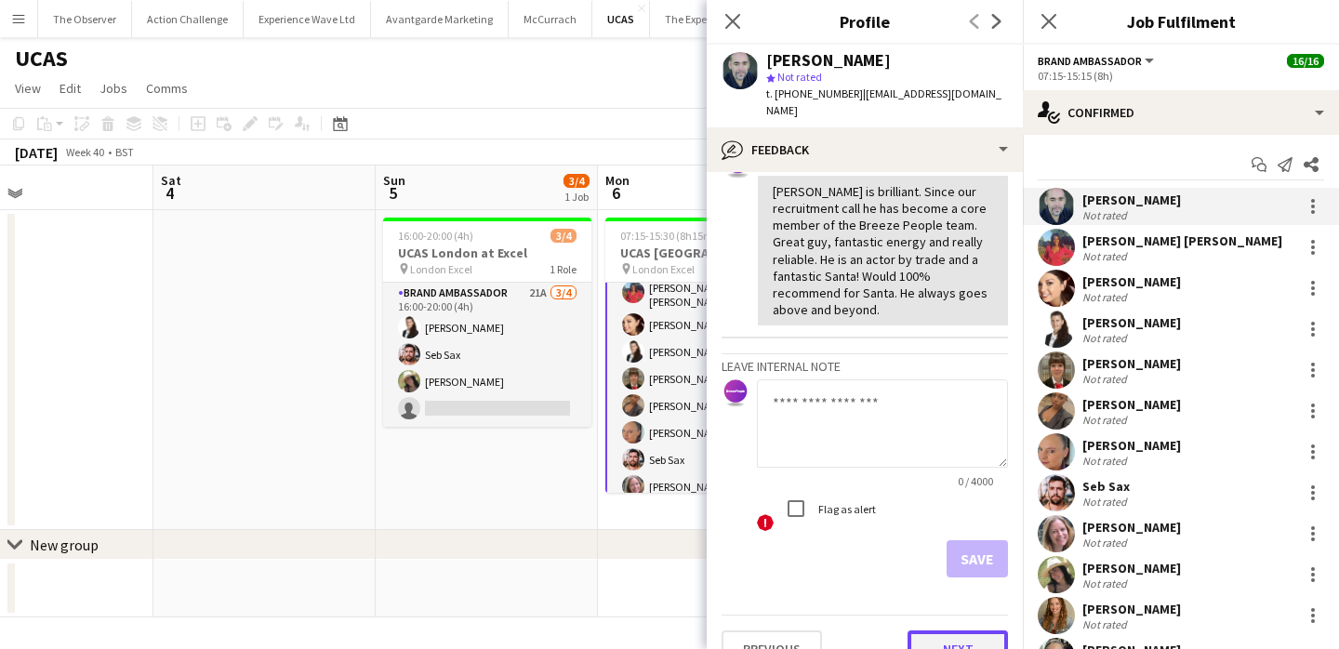
click at [976, 630] on button "Next" at bounding box center [957, 648] width 100 height 37
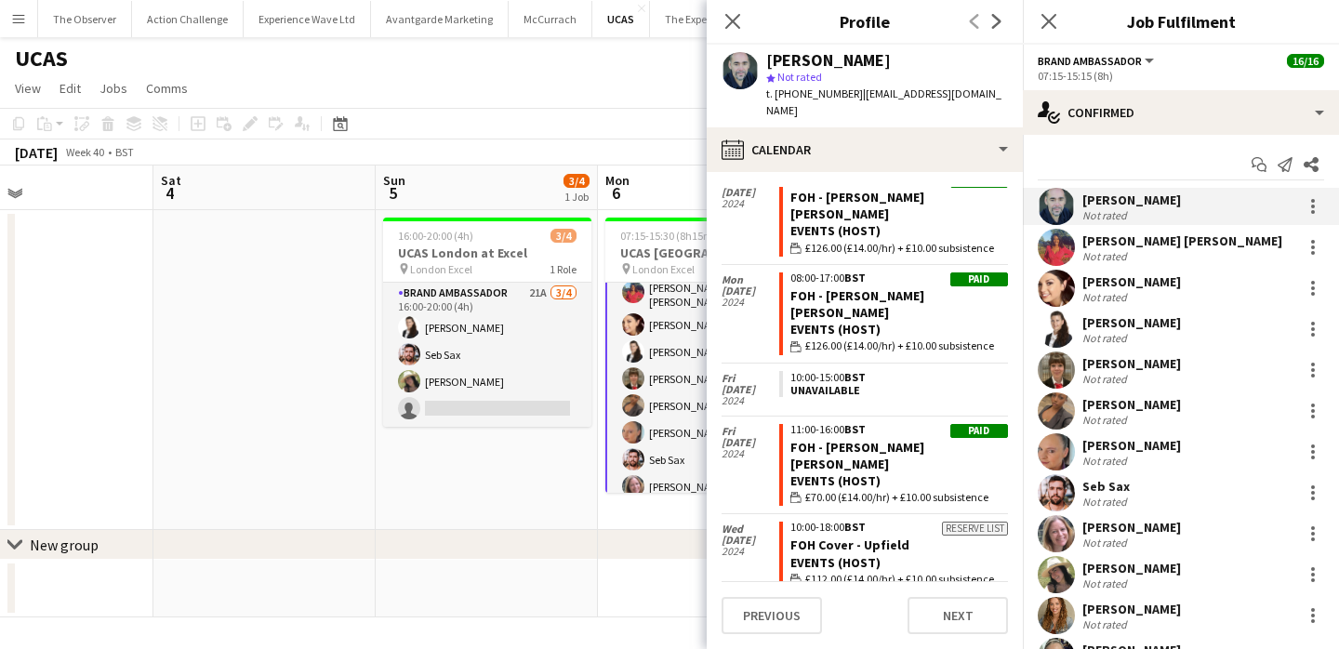
scroll to position [10532, 0]
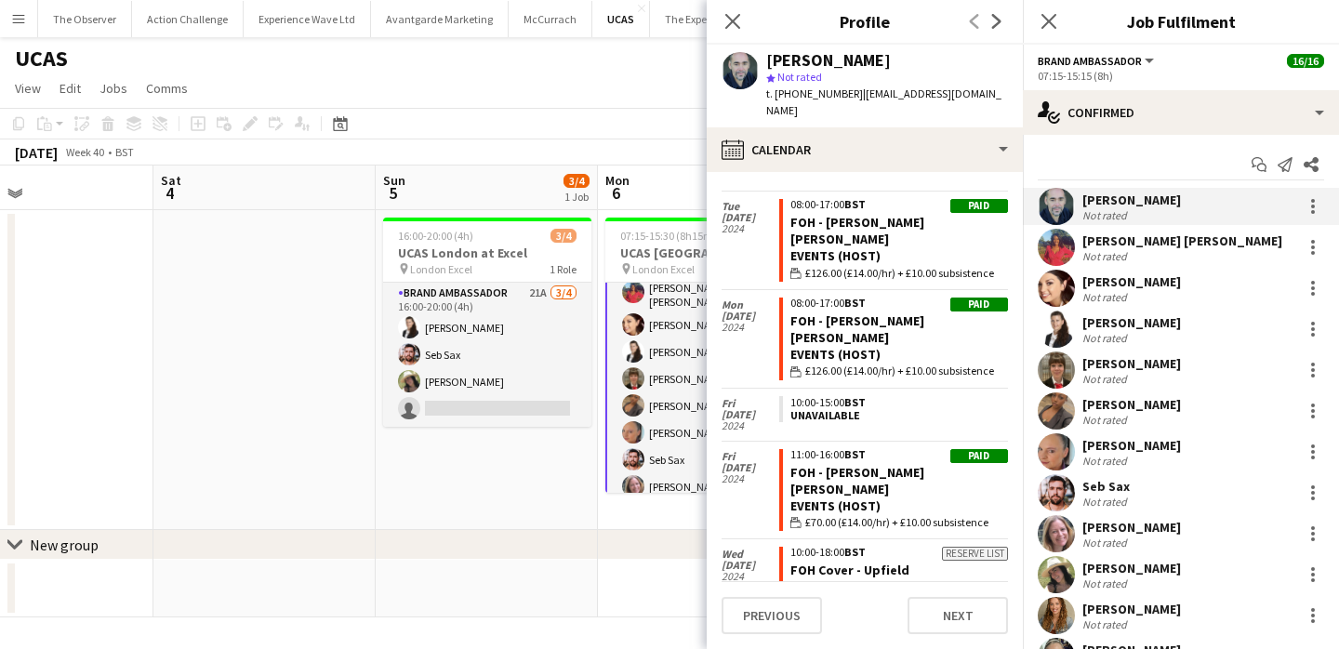
click at [1067, 448] on app-user-avatar at bounding box center [1055, 451] width 37 height 37
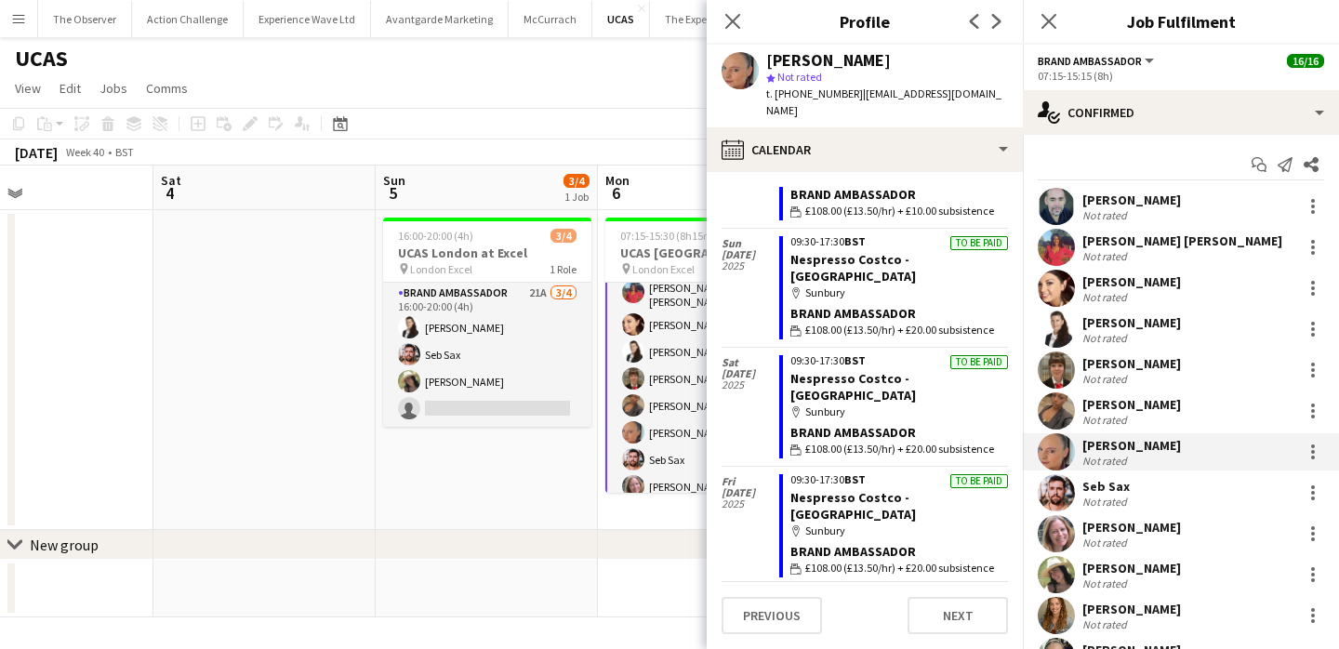
scroll to position [8207, 0]
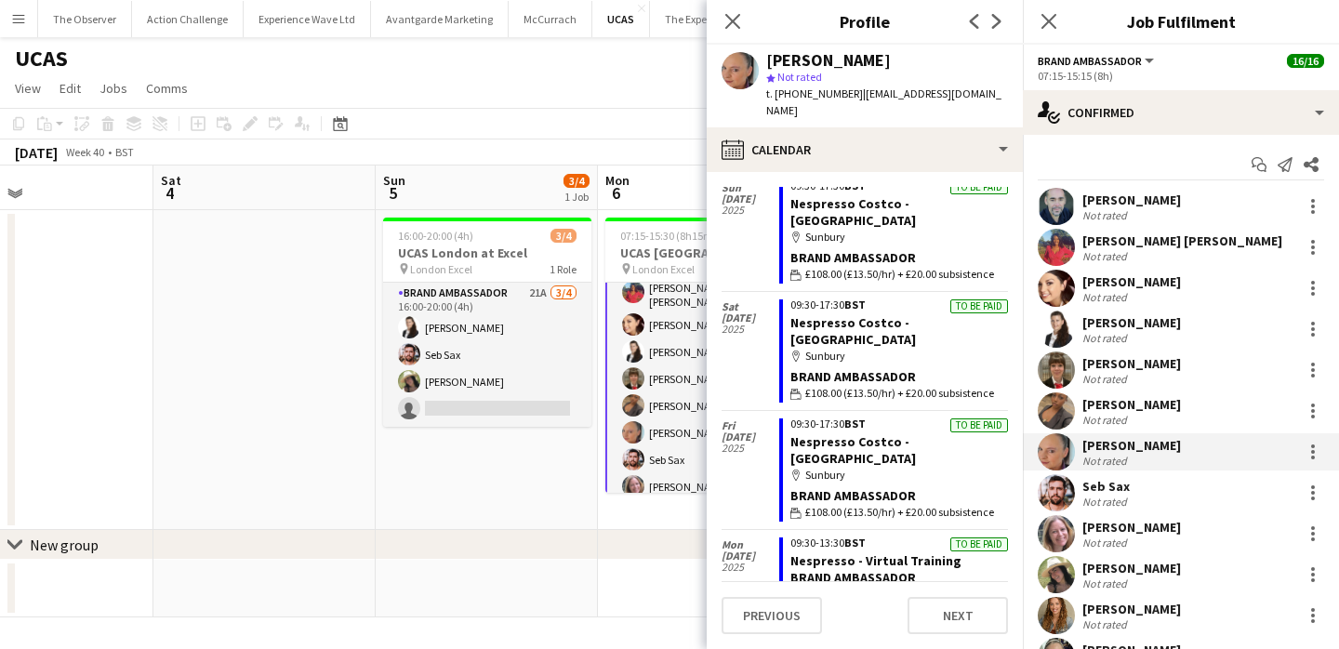
click at [1069, 492] on app-user-avatar at bounding box center [1055, 492] width 37 height 37
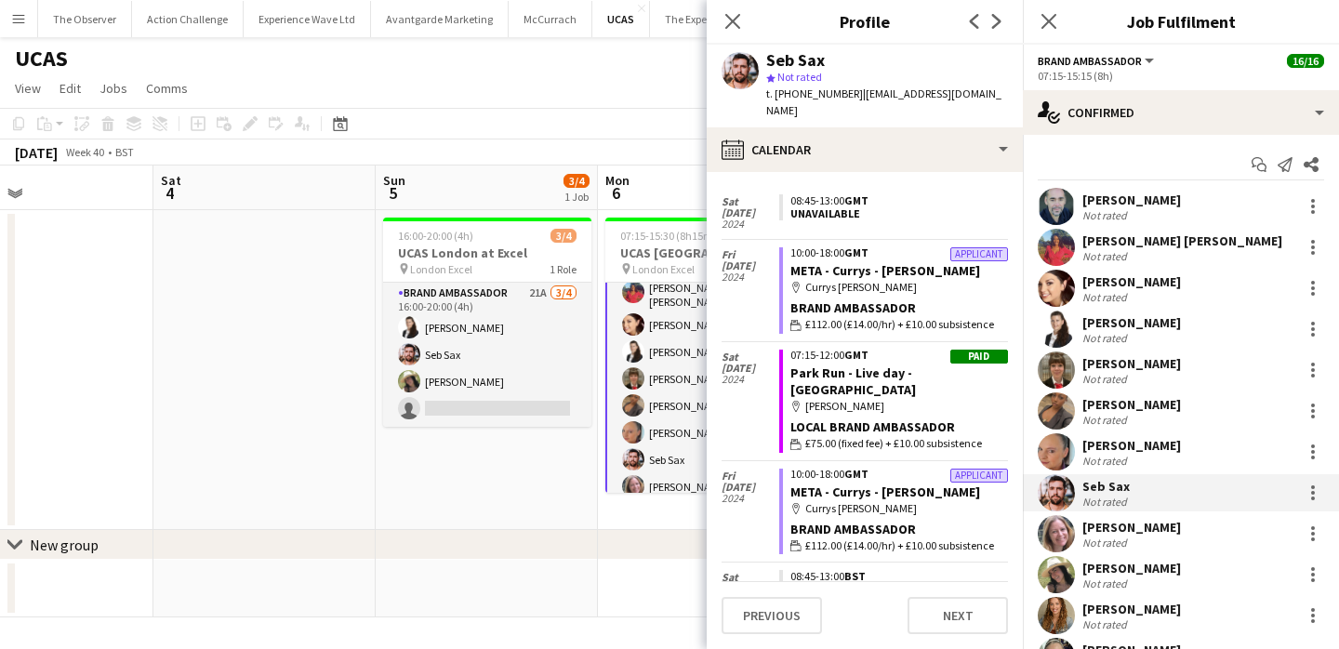
scroll to position [5542, 0]
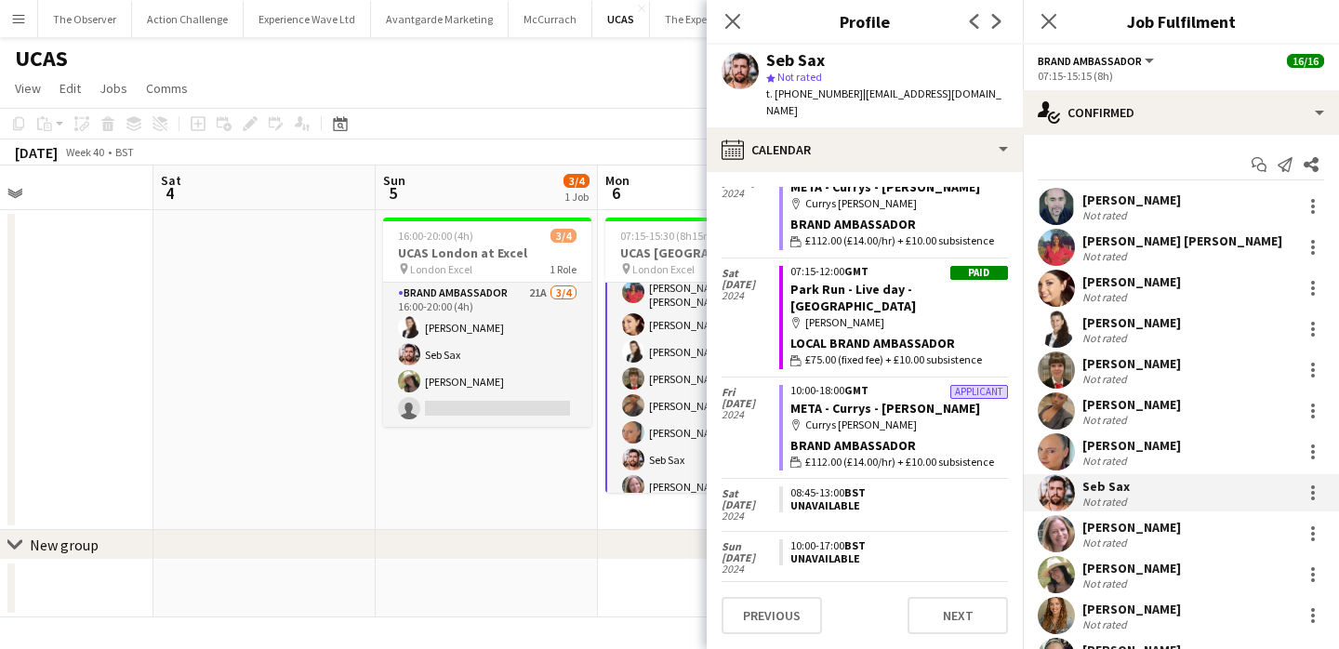
click at [1058, 610] on app-user-avatar at bounding box center [1055, 615] width 37 height 37
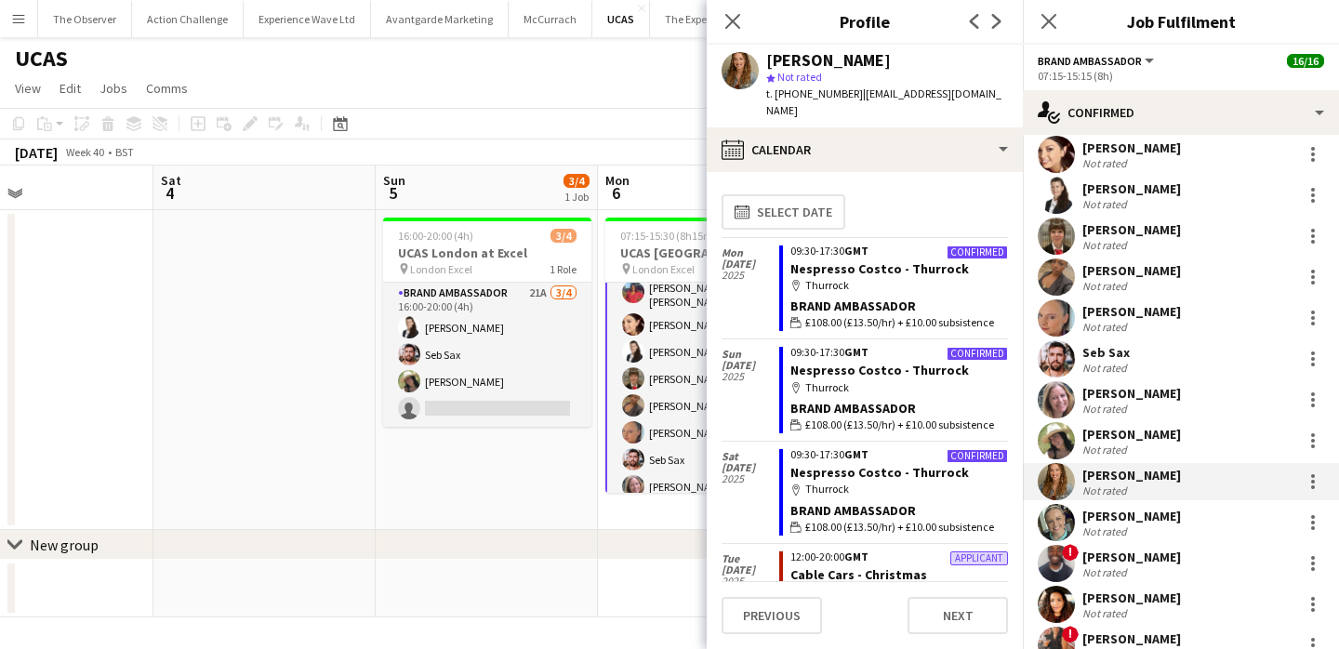
scroll to position [203, 0]
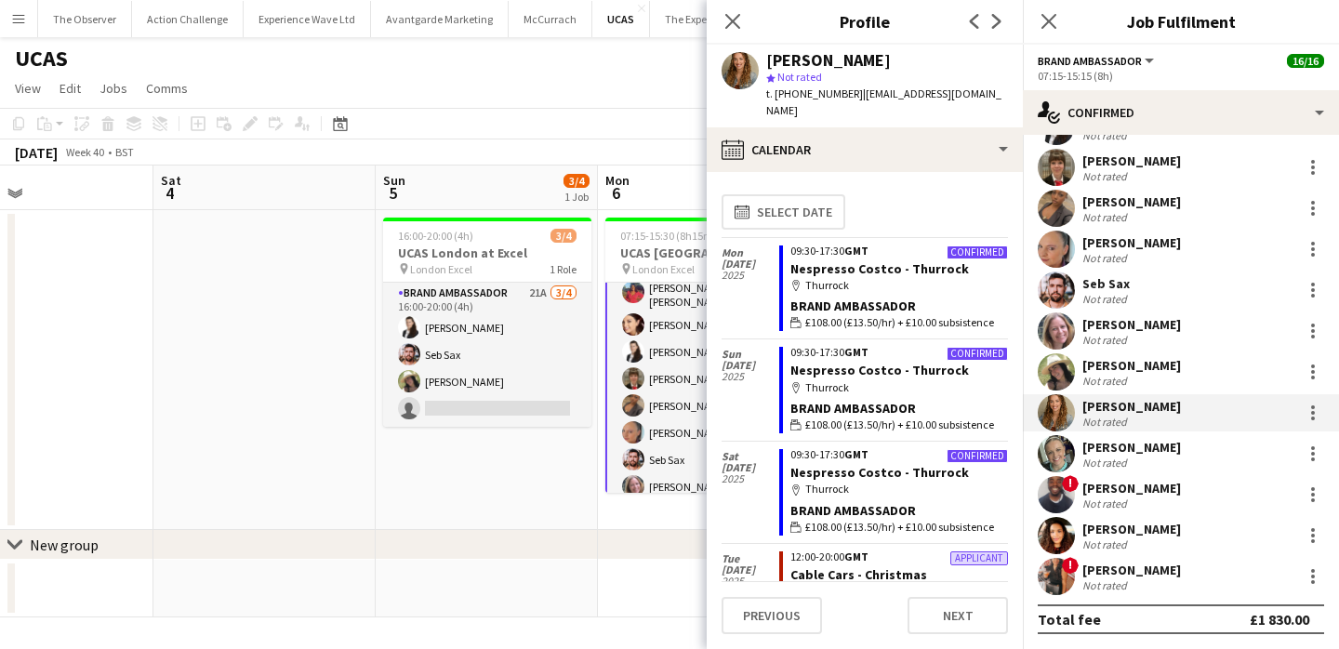
click at [1062, 492] on app-user-avatar at bounding box center [1055, 494] width 37 height 37
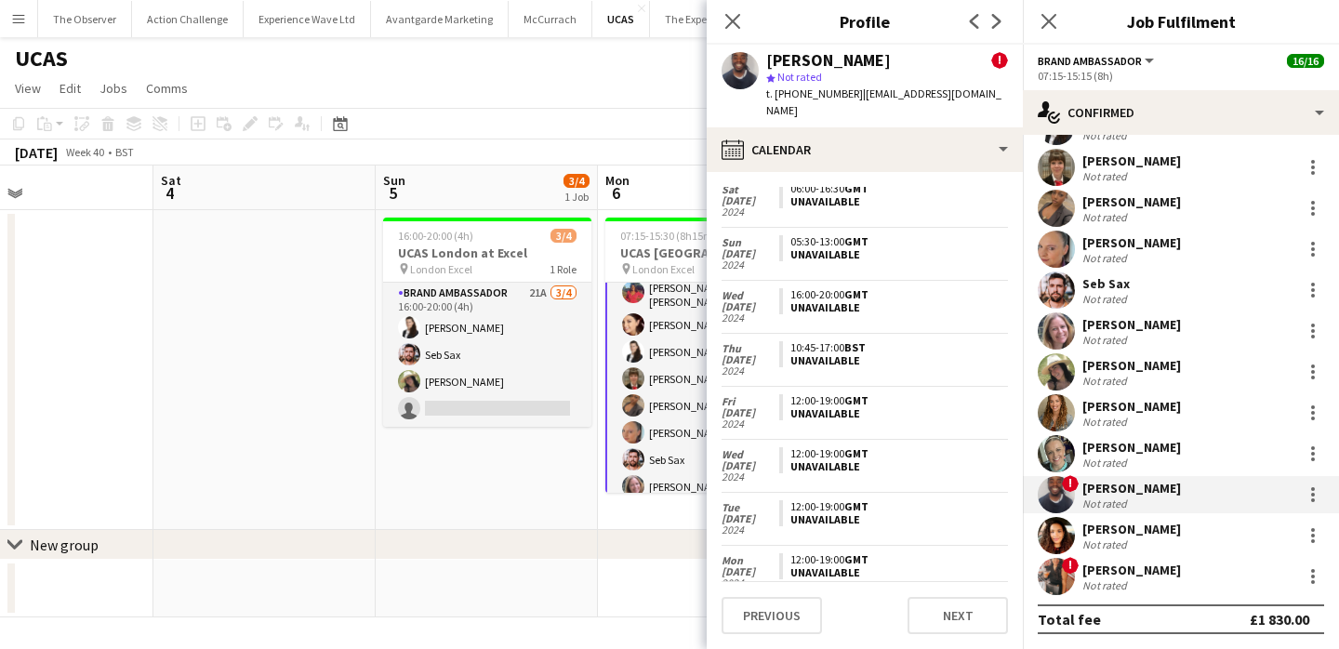
scroll to position [1406, 0]
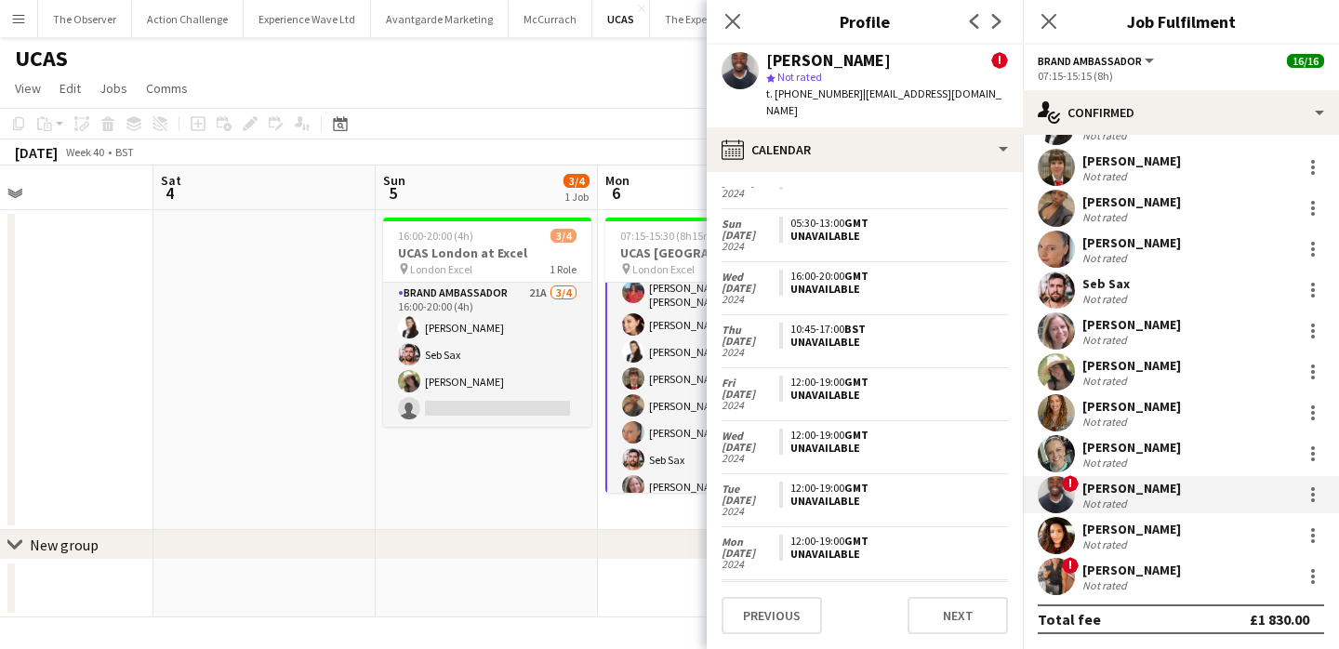
click at [1054, 521] on app-user-avatar at bounding box center [1055, 535] width 37 height 37
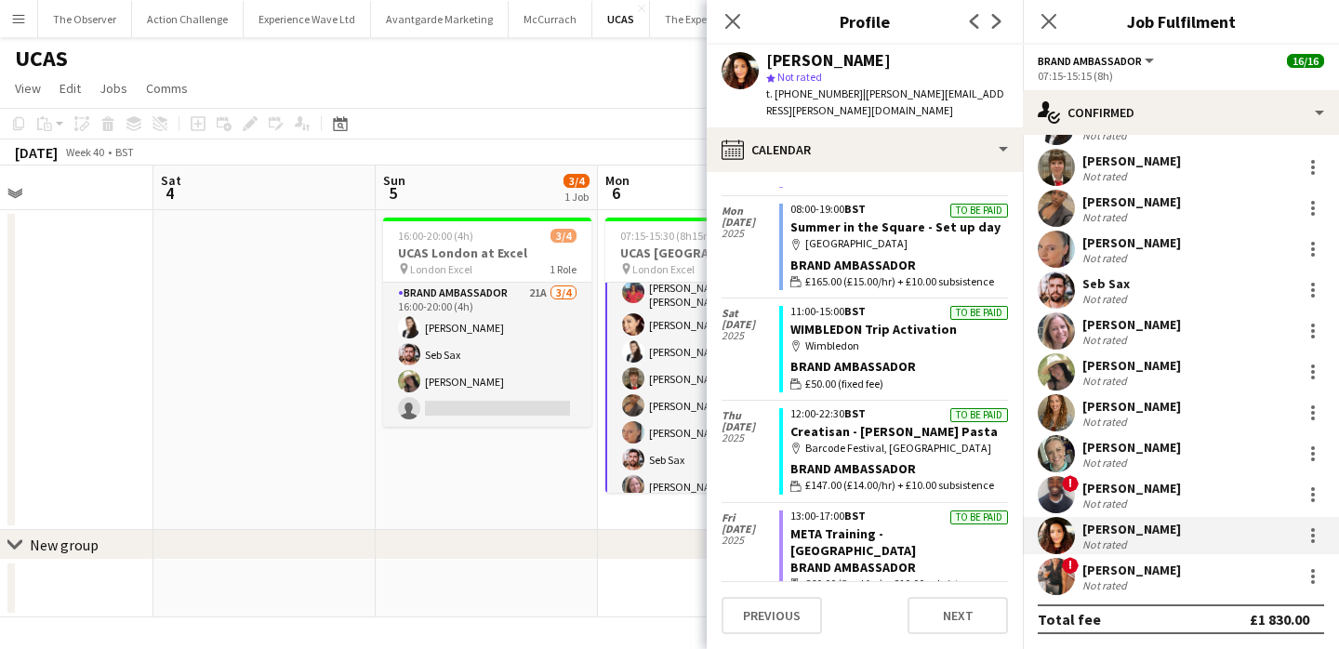
scroll to position [2144, 0]
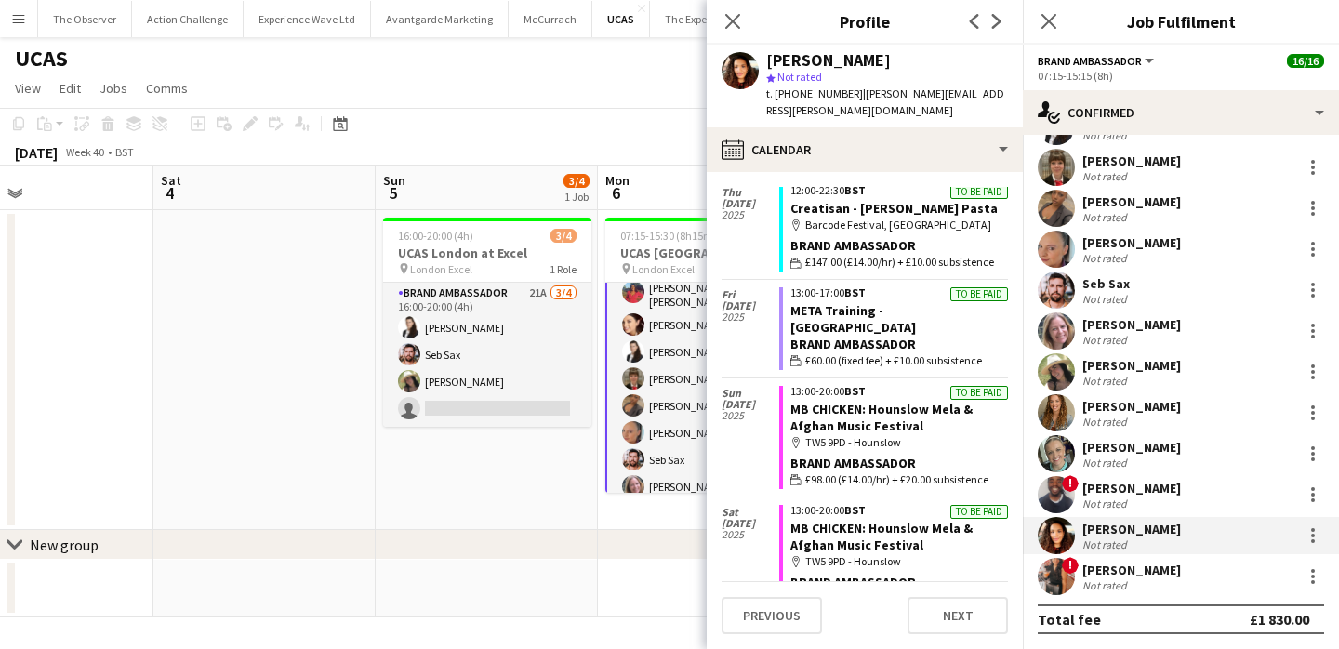
click at [1061, 578] on app-user-avatar at bounding box center [1055, 576] width 37 height 37
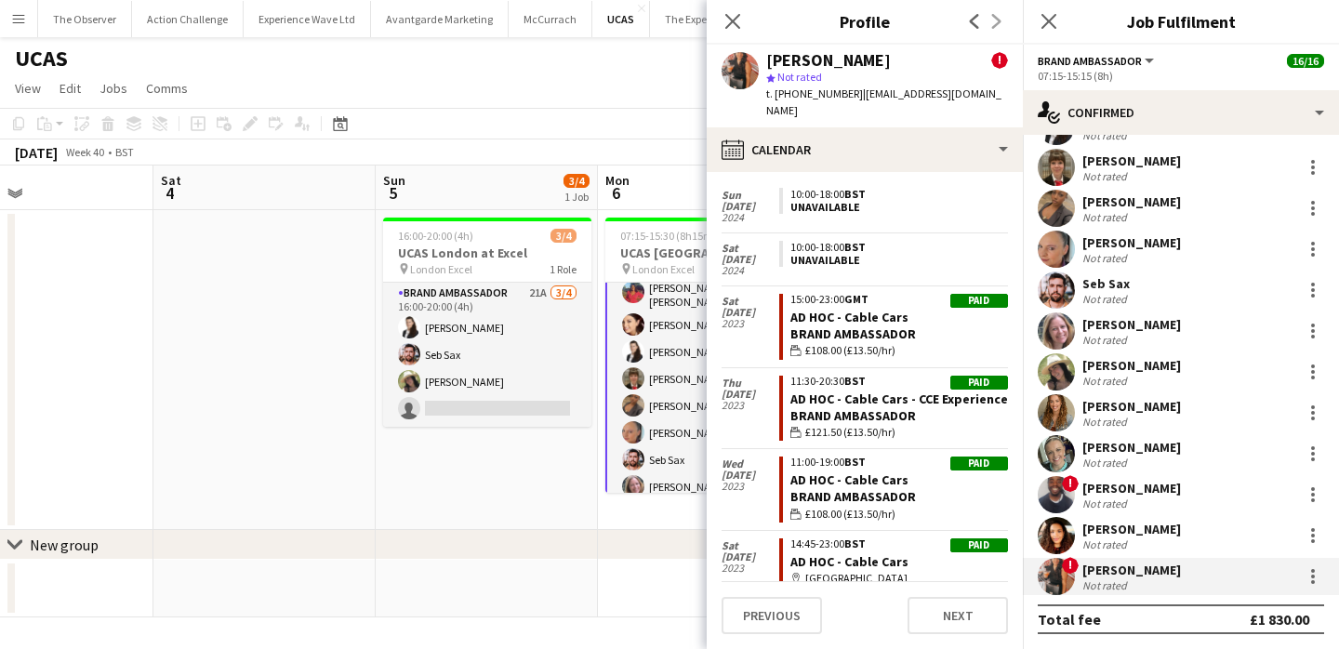
scroll to position [1586, 0]
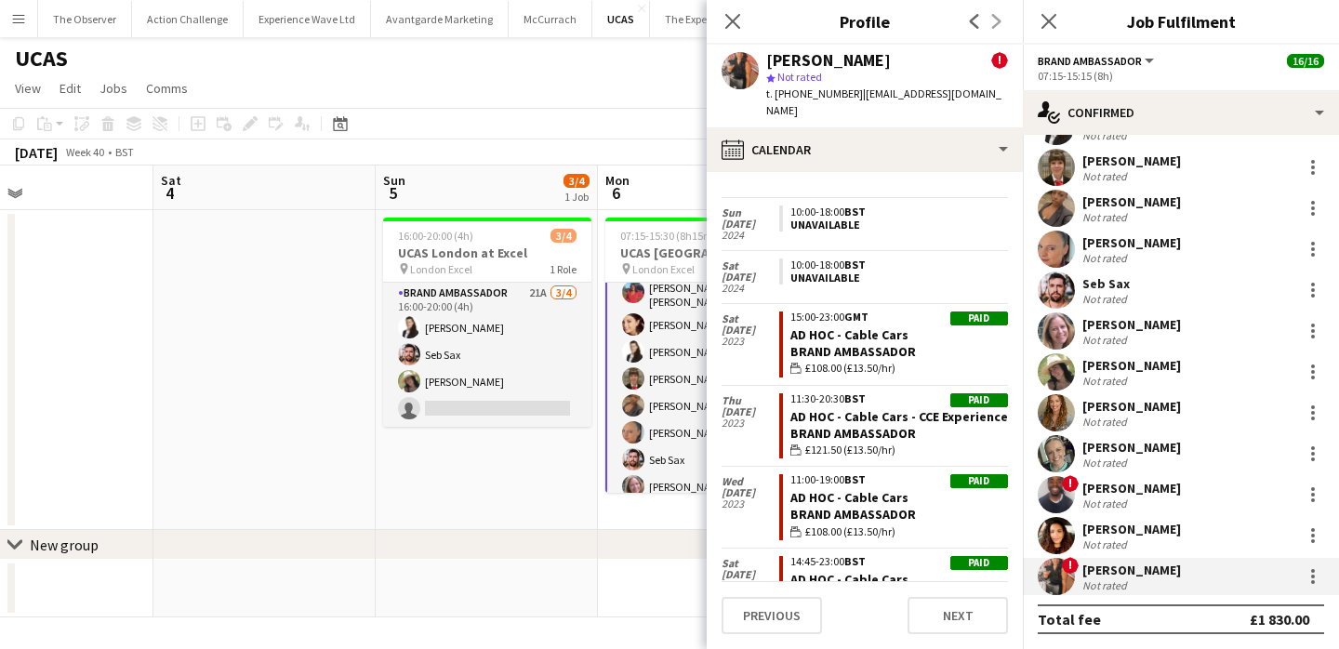
click at [1067, 418] on app-user-avatar at bounding box center [1055, 412] width 37 height 37
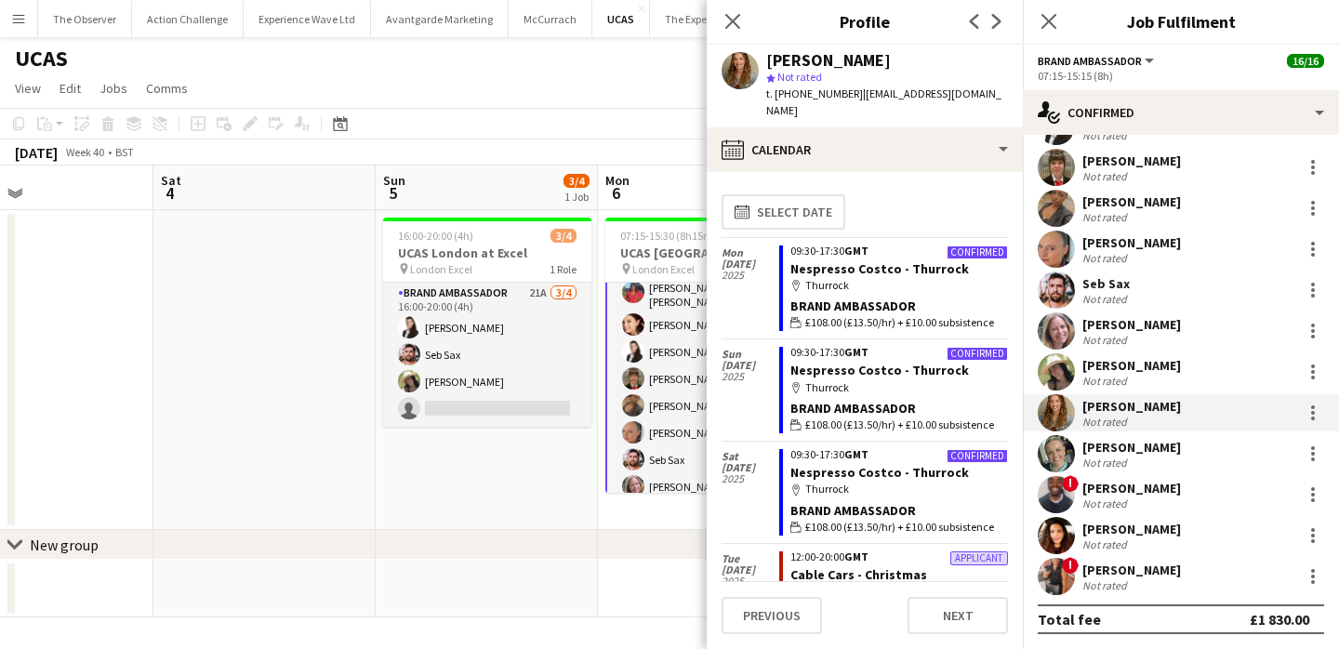
click at [1057, 341] on app-user-avatar at bounding box center [1055, 330] width 37 height 37
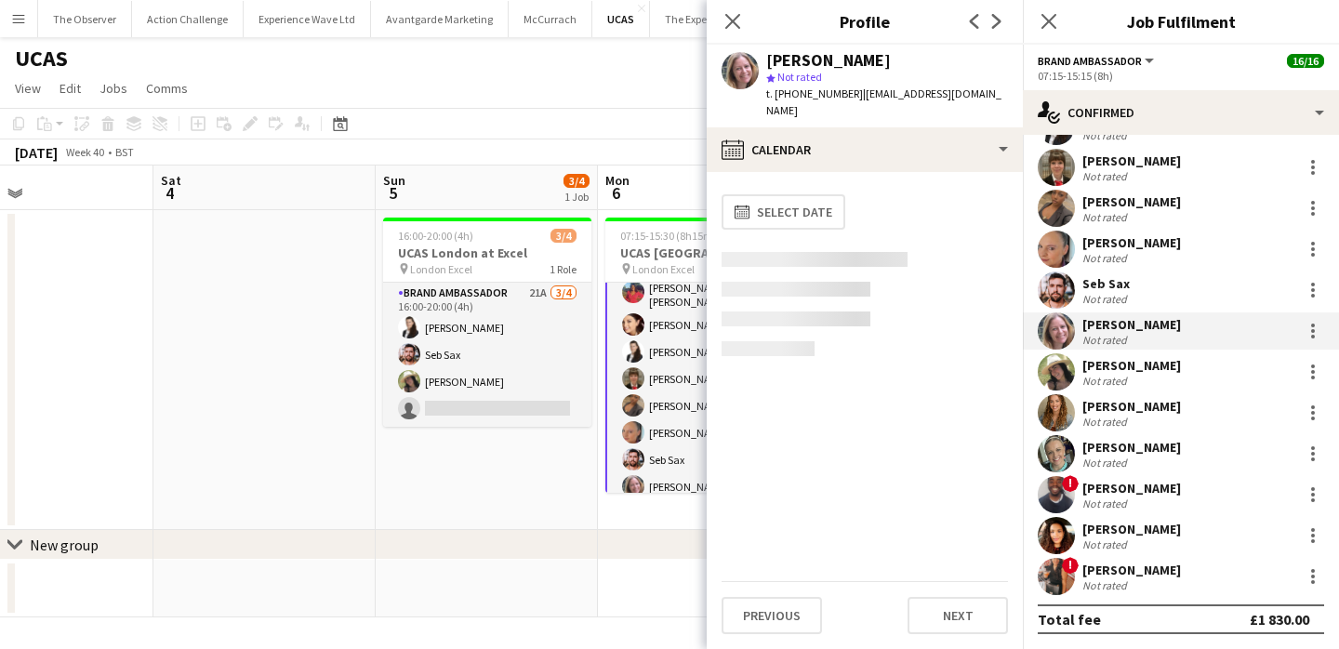
click at [1060, 201] on app-user-avatar at bounding box center [1055, 208] width 37 height 37
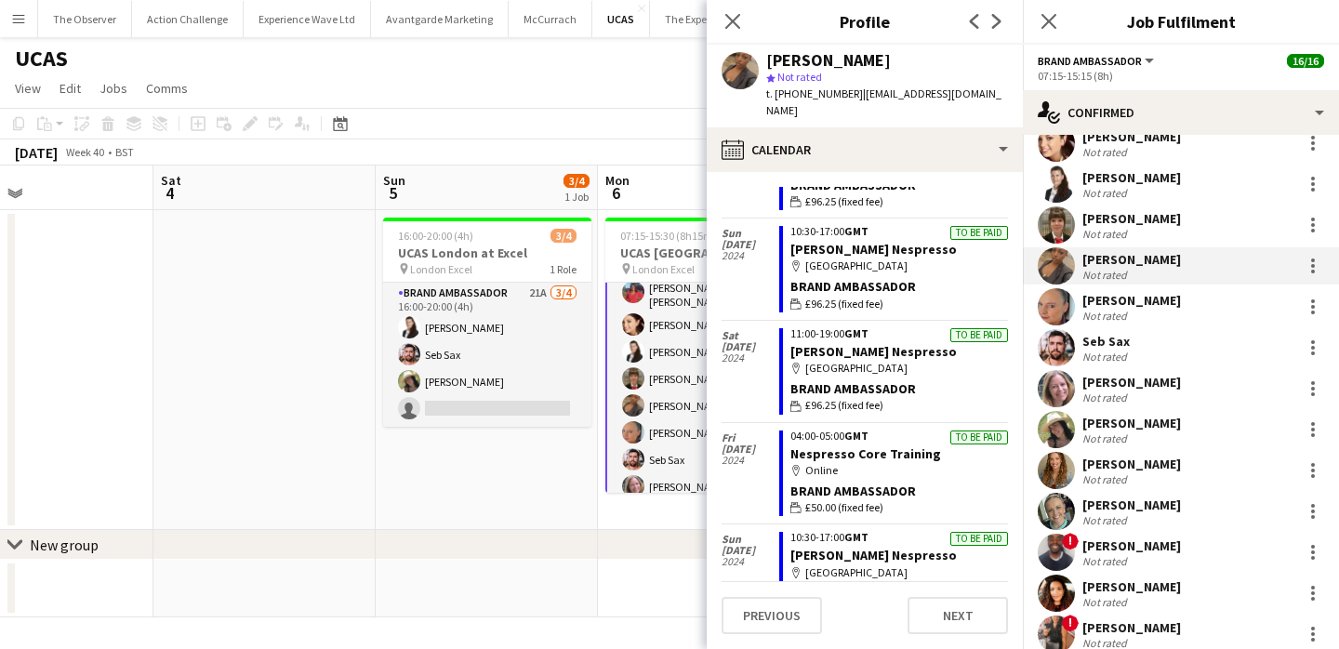
scroll to position [112, 0]
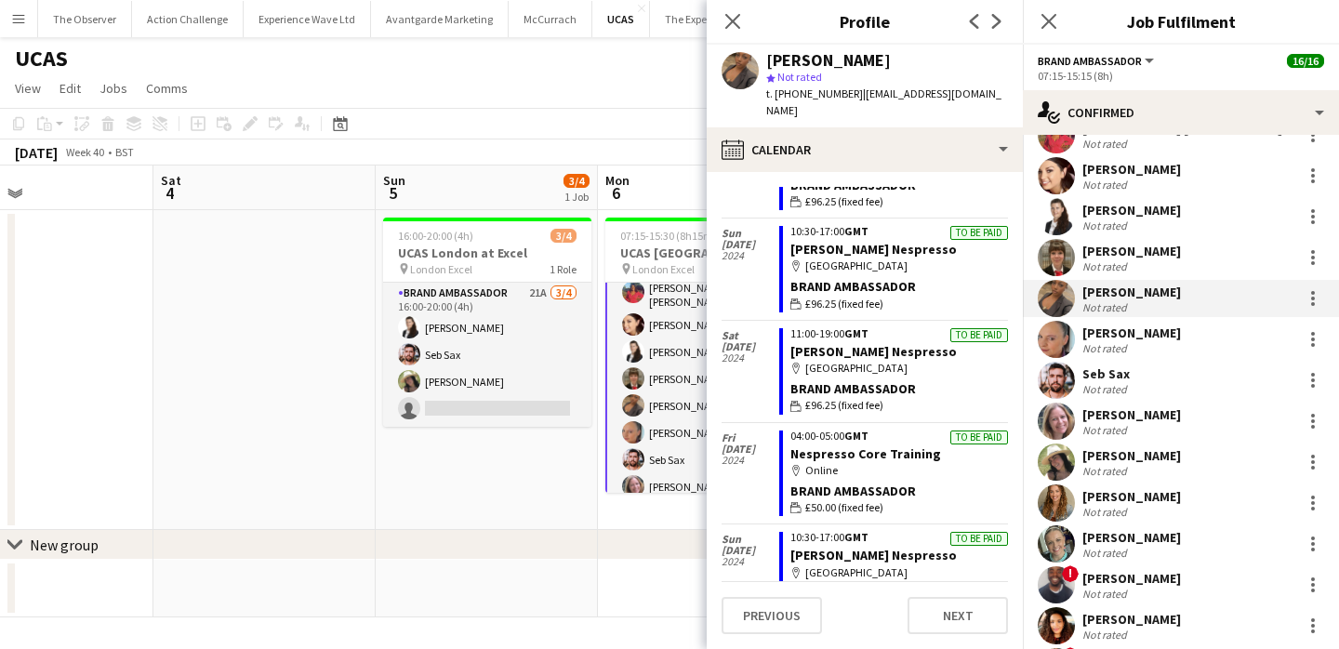
click at [1065, 218] on app-user-avatar at bounding box center [1055, 216] width 37 height 37
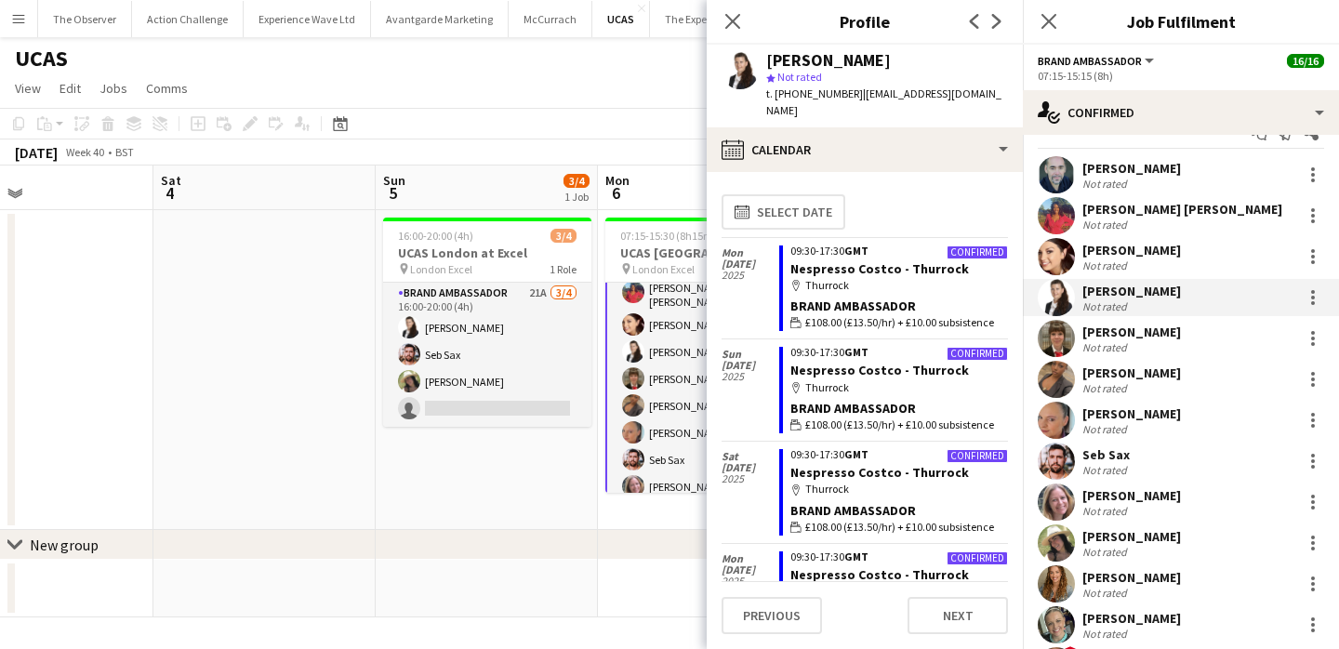
scroll to position [0, 0]
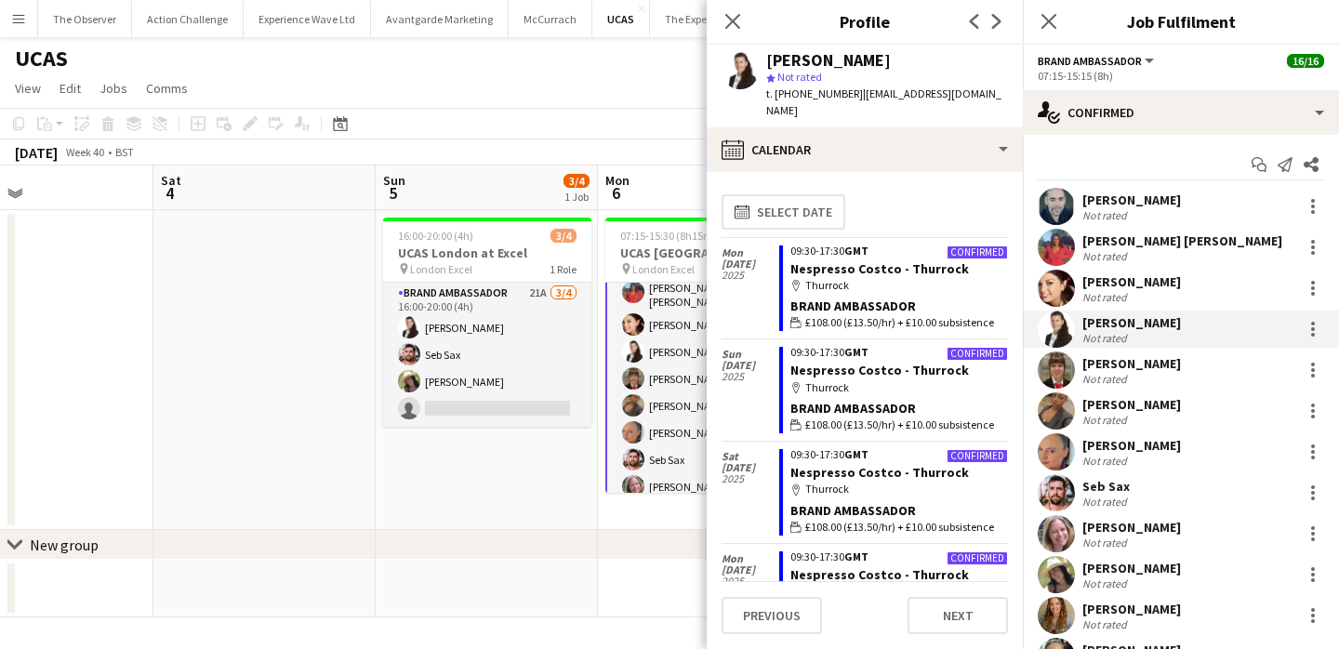
click at [1062, 288] on app-user-avatar at bounding box center [1055, 288] width 37 height 37
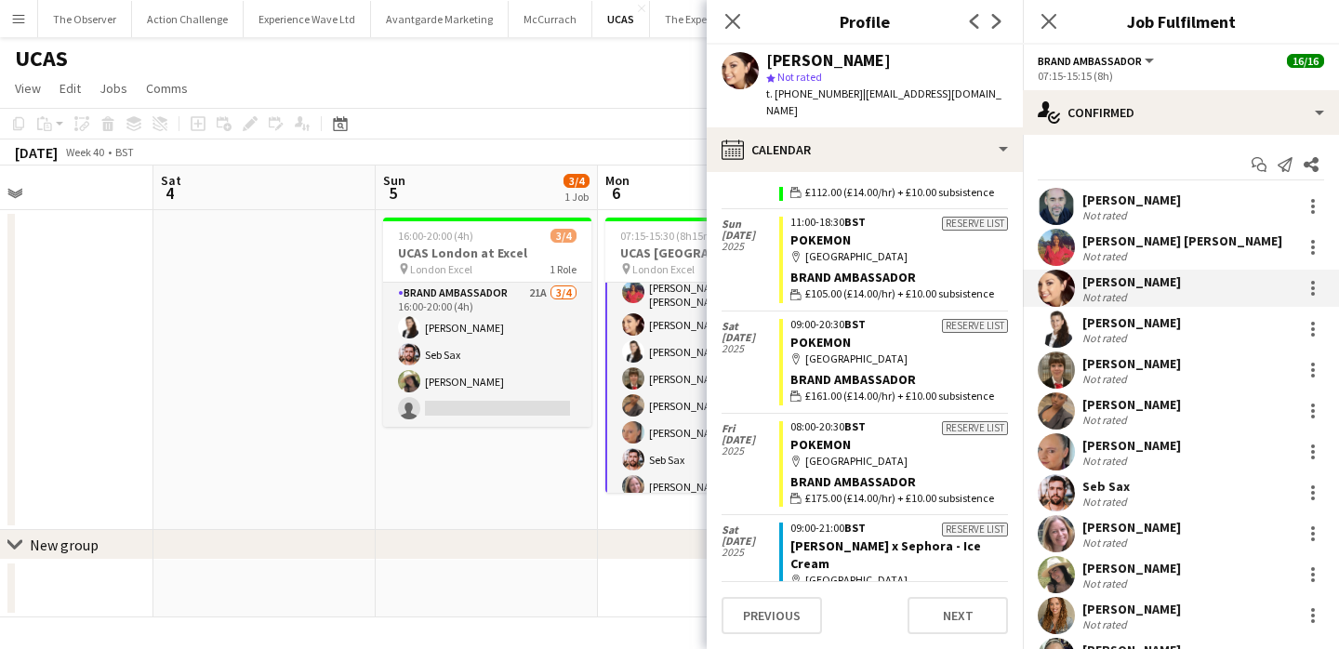
scroll to position [747, 0]
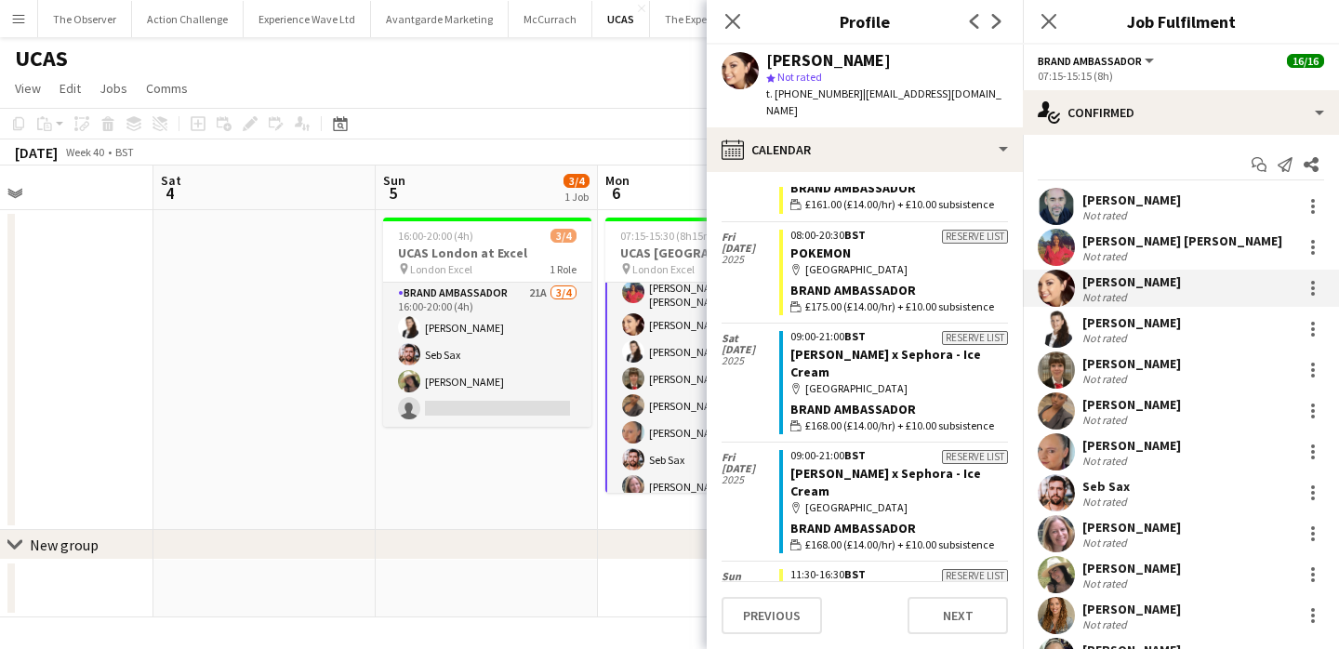
click at [1062, 244] on app-user-avatar at bounding box center [1055, 247] width 37 height 37
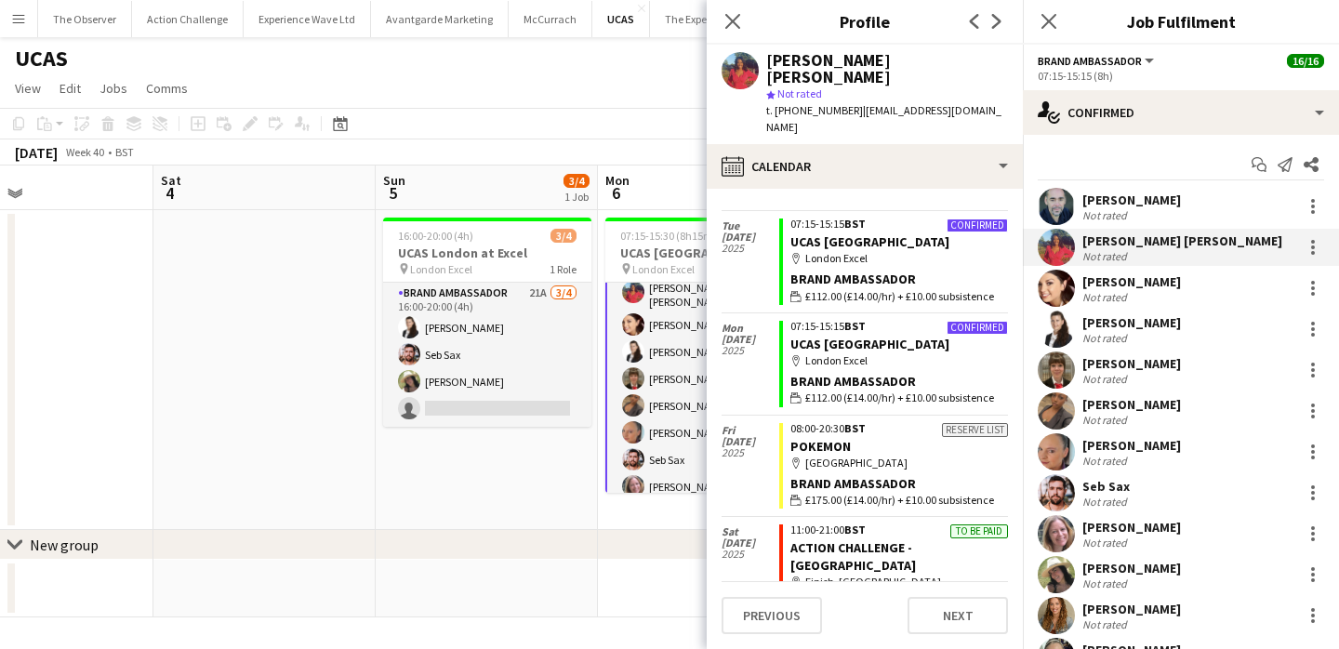
scroll to position [681, 0]
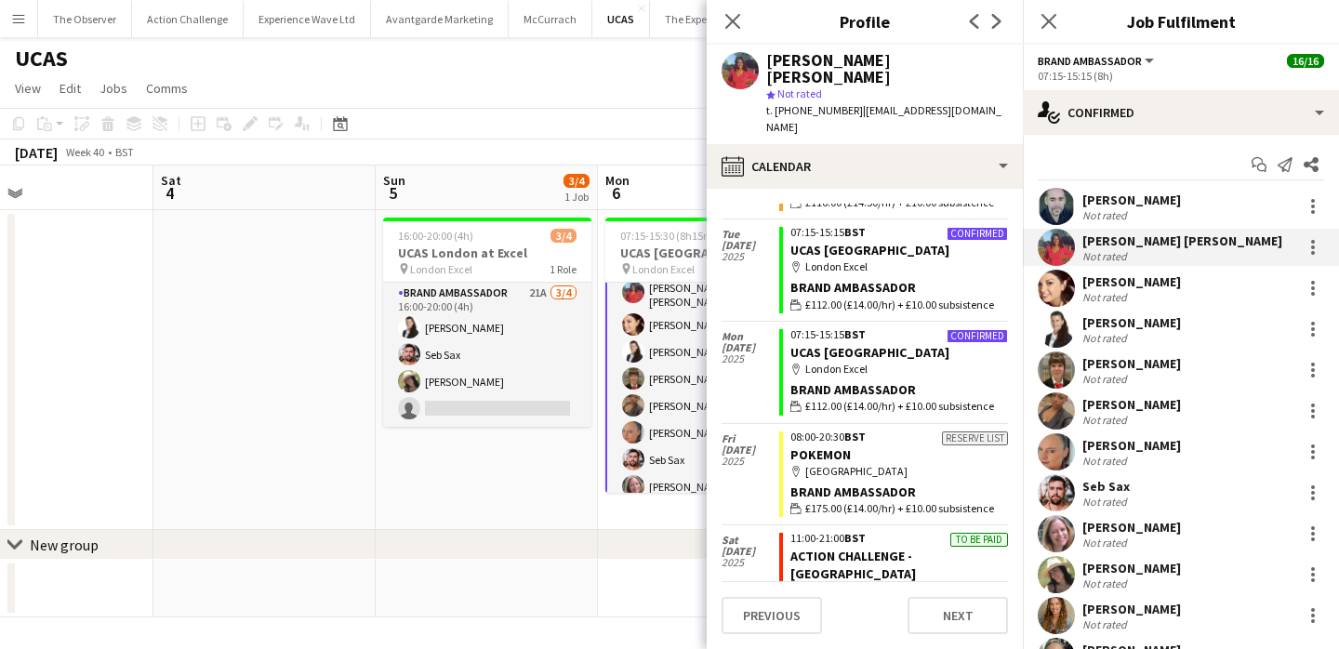
click at [1064, 214] on app-user-avatar at bounding box center [1055, 206] width 37 height 37
